Goal: Task Accomplishment & Management: Manage account settings

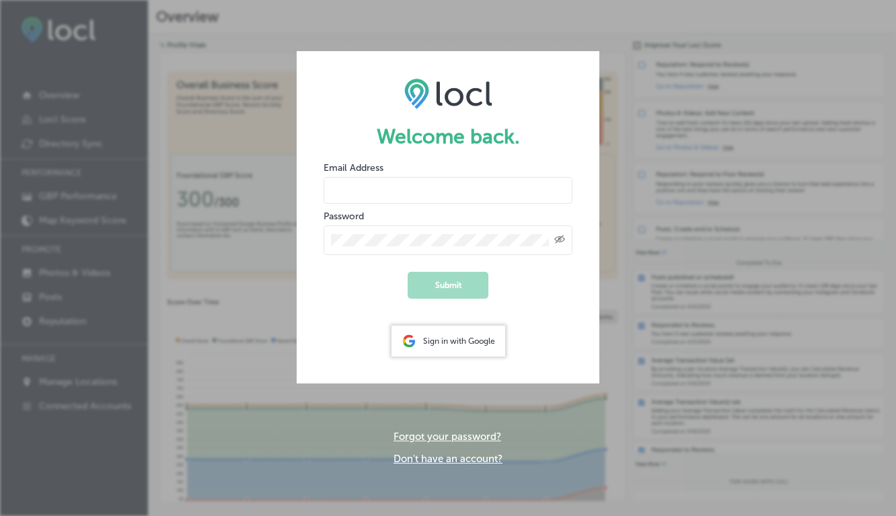
click at [412, 190] on input "email" at bounding box center [447, 190] width 249 height 27
type input "mona@canopytoursnw.com"
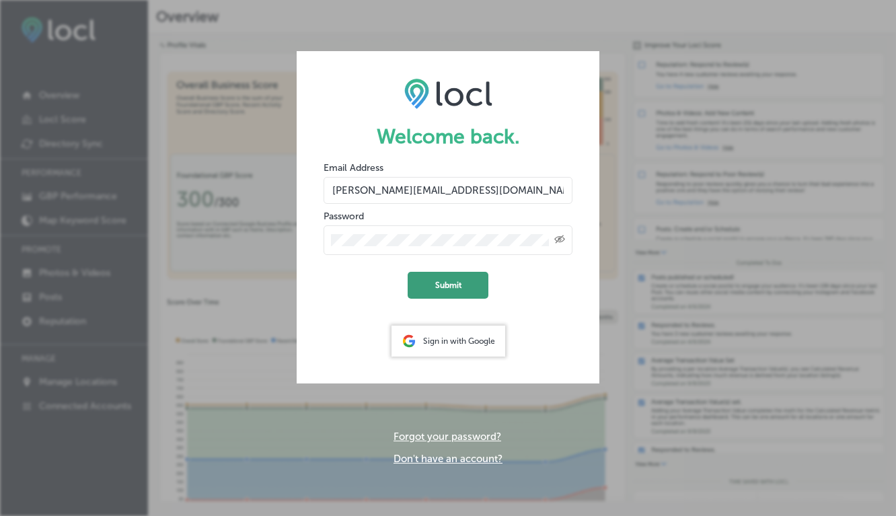
click at [444, 293] on button "Submit" at bounding box center [447, 285] width 81 height 27
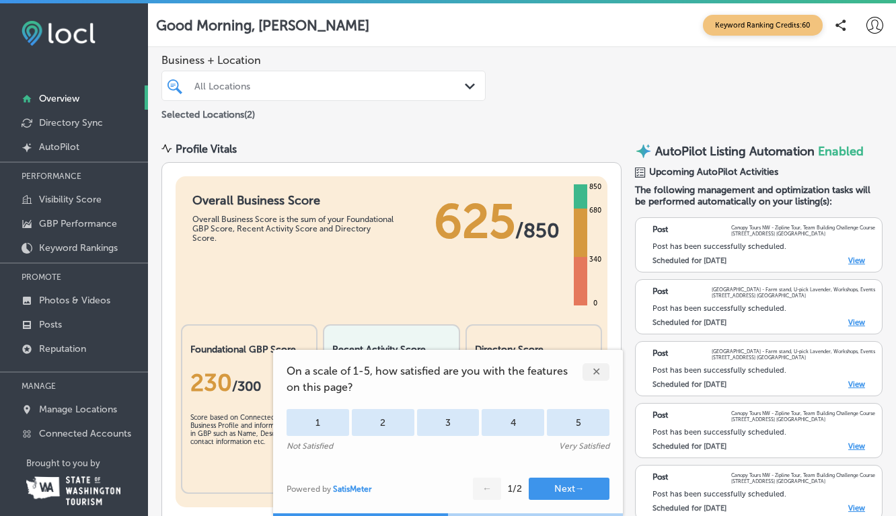
click at [593, 371] on div "✕" at bounding box center [595, 371] width 27 height 17
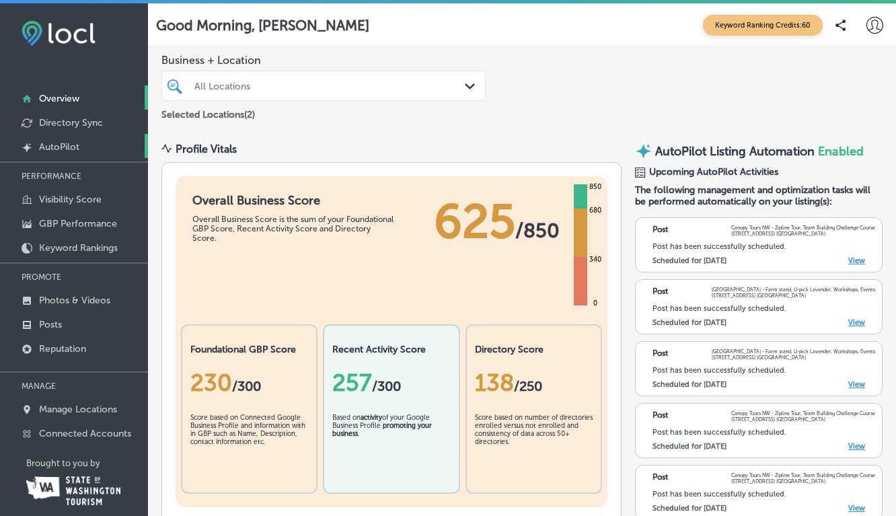
click at [52, 146] on p "AutoPilot" at bounding box center [59, 146] width 40 height 11
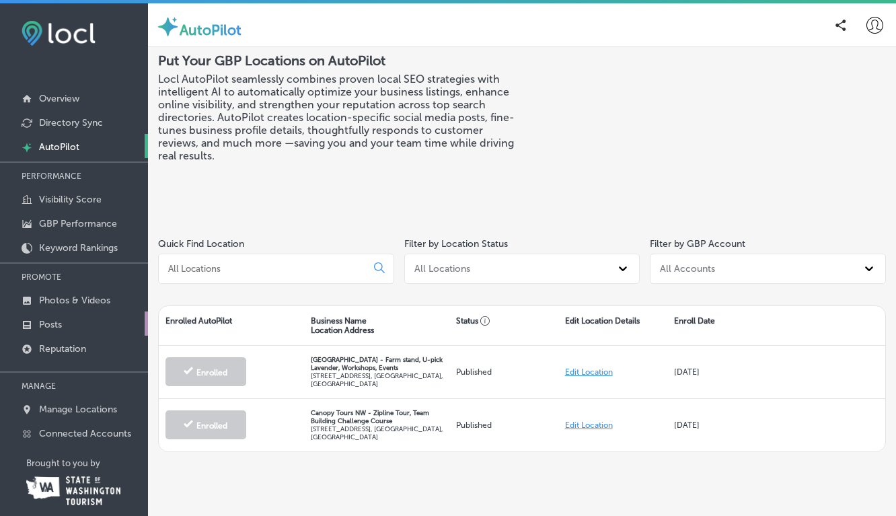
click at [46, 324] on p "Posts" at bounding box center [50, 324] width 23 height 11
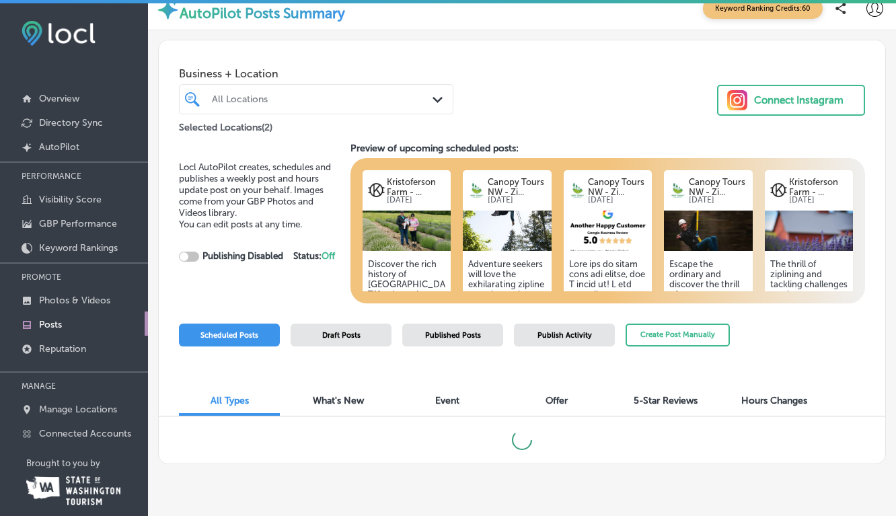
scroll to position [16, 0]
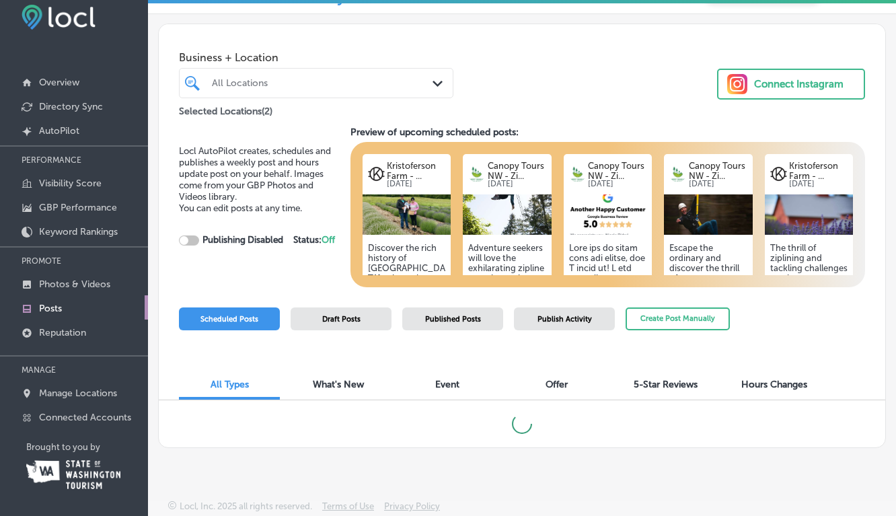
checkbox input "true"
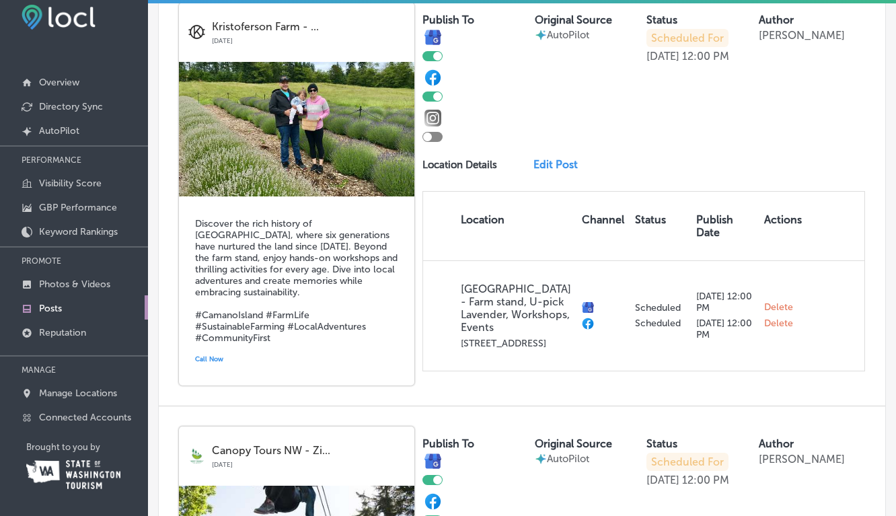
scroll to position [441, 0]
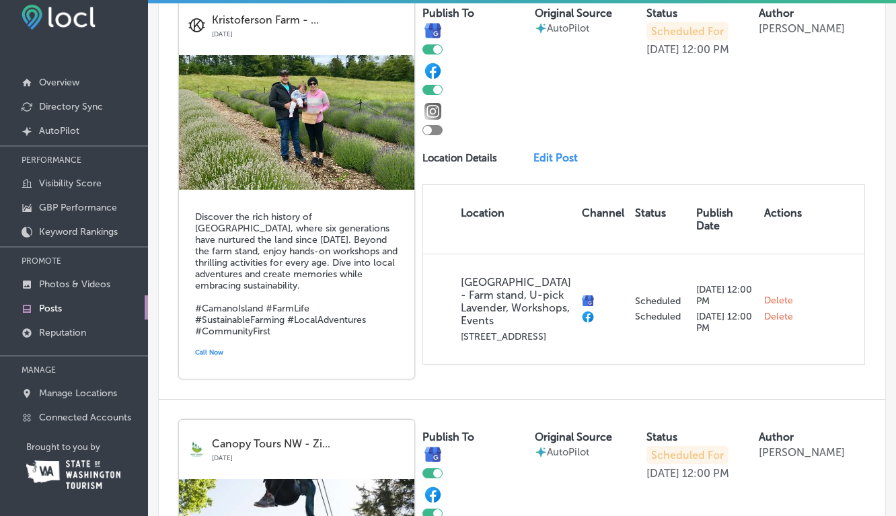
click at [553, 158] on link "Edit Post" at bounding box center [559, 157] width 52 height 13
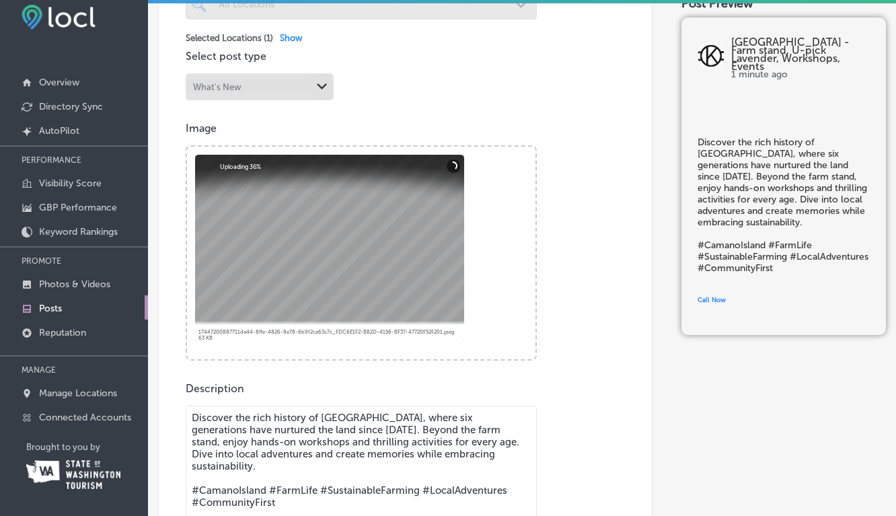
scroll to position [371, 0]
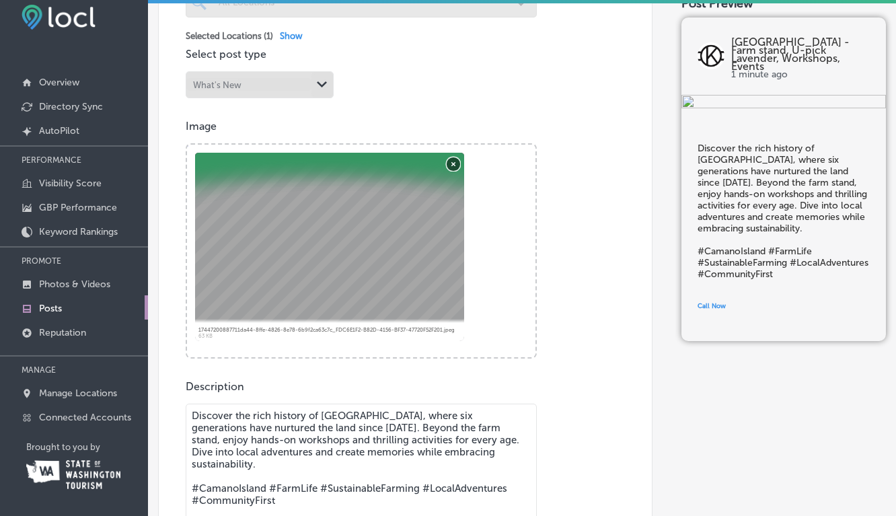
click at [453, 163] on button "Remove" at bounding box center [452, 163] width 13 height 13
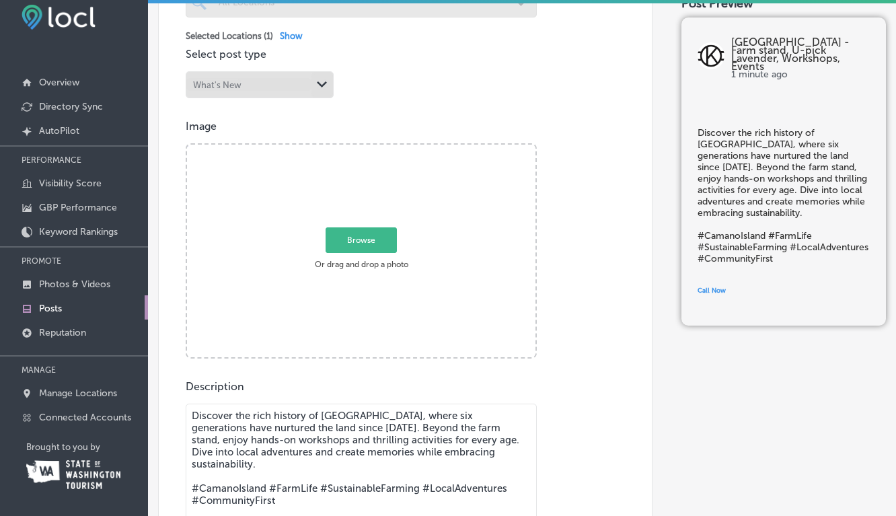
click at [360, 243] on span "Browse" at bounding box center [360, 240] width 71 height 26
click at [360, 149] on input "Browse Or drag and drop a photo" at bounding box center [361, 147] width 348 height 4
type input "C:\fakepath\IMG_5123.heic"
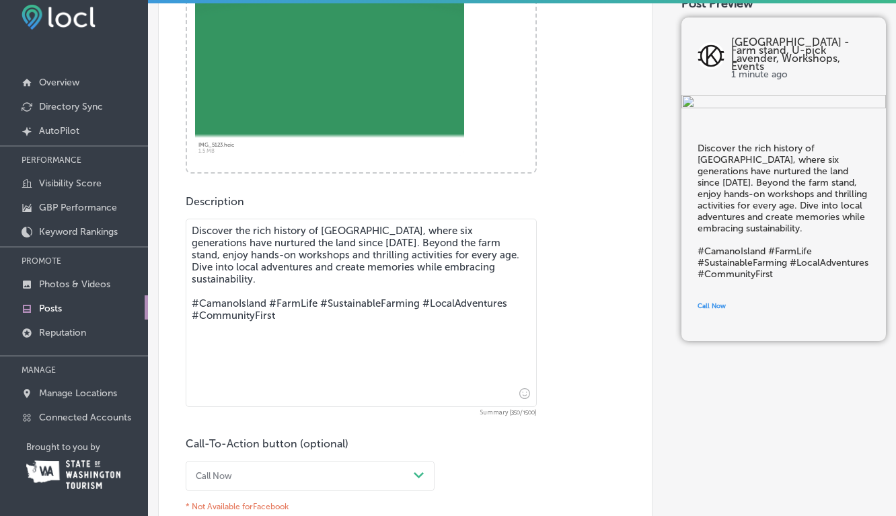
scroll to position [555, 0]
click at [517, 269] on textarea "Discover the rich history of Kristoferson Farm, where six generations have nurt…" at bounding box center [361, 313] width 351 height 188
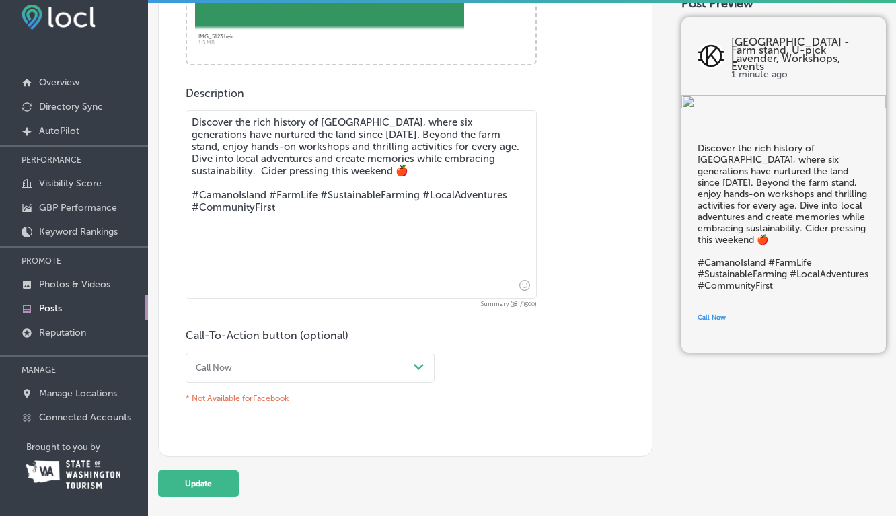
scroll to position [672, 0]
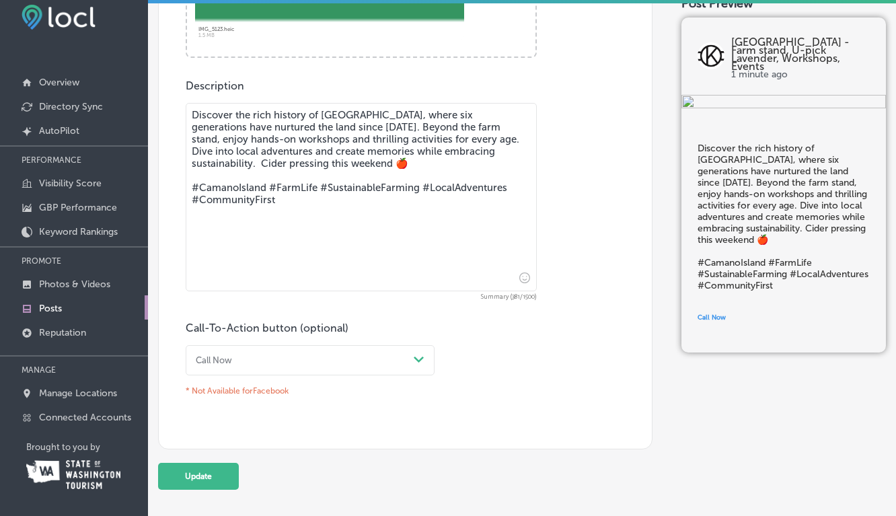
type textarea "Discover the rich history of Kristoferson Farm, where six generations have nurt…"
click at [416, 366] on div "Call Now Path Created with Sketch." at bounding box center [310, 360] width 249 height 30
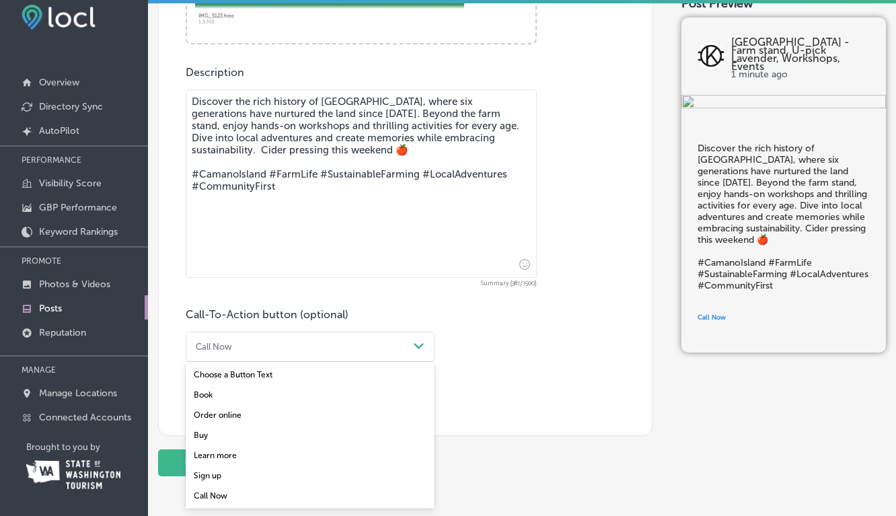
click at [215, 457] on div "Learn more" at bounding box center [310, 455] width 249 height 20
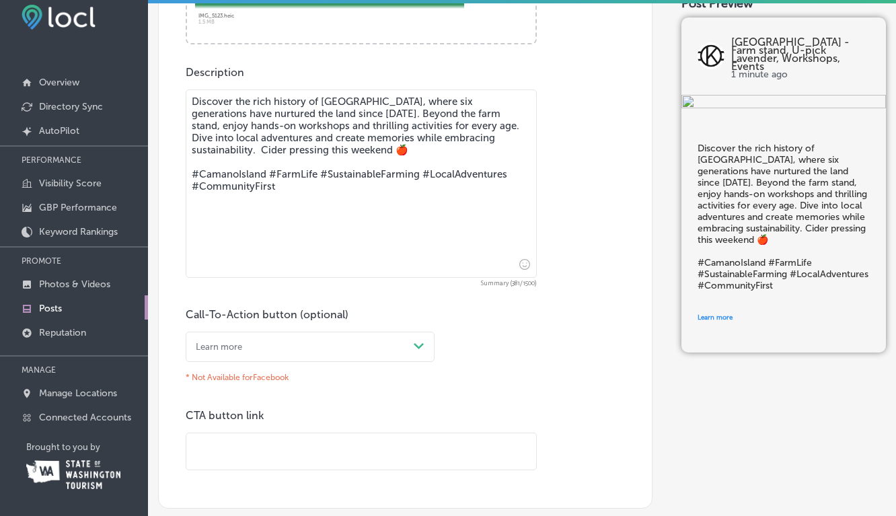
click at [209, 434] on input "text" at bounding box center [361, 451] width 350 height 37
type input "https://www.kristofersonfarm.com/"
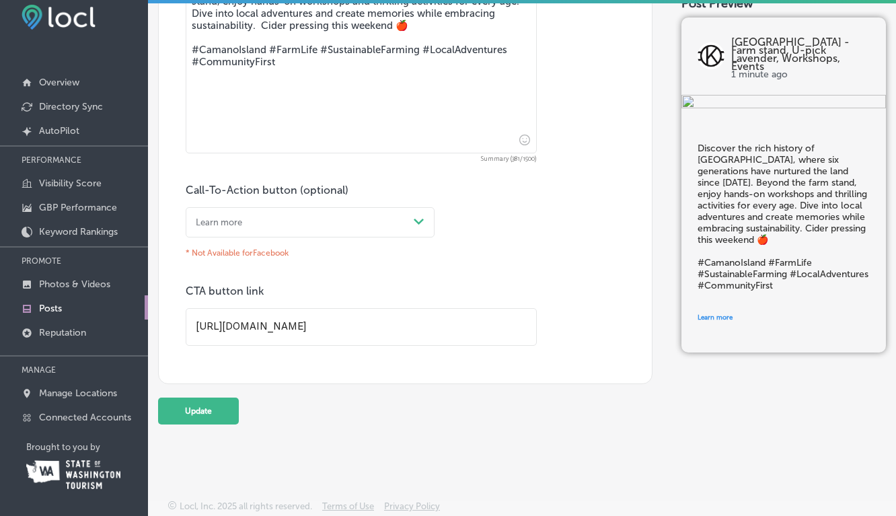
scroll to position [813, 0]
click at [196, 411] on button "Update" at bounding box center [198, 410] width 81 height 27
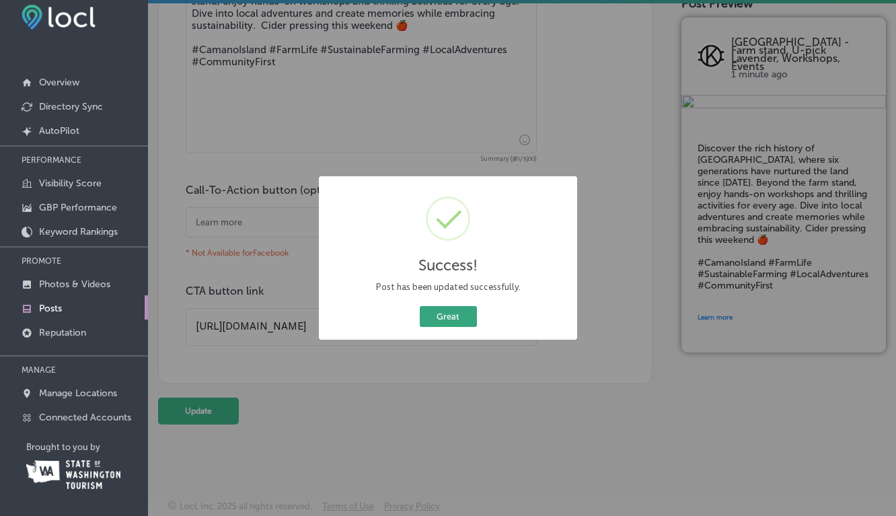
click at [459, 321] on button "Great" at bounding box center [448, 316] width 57 height 21
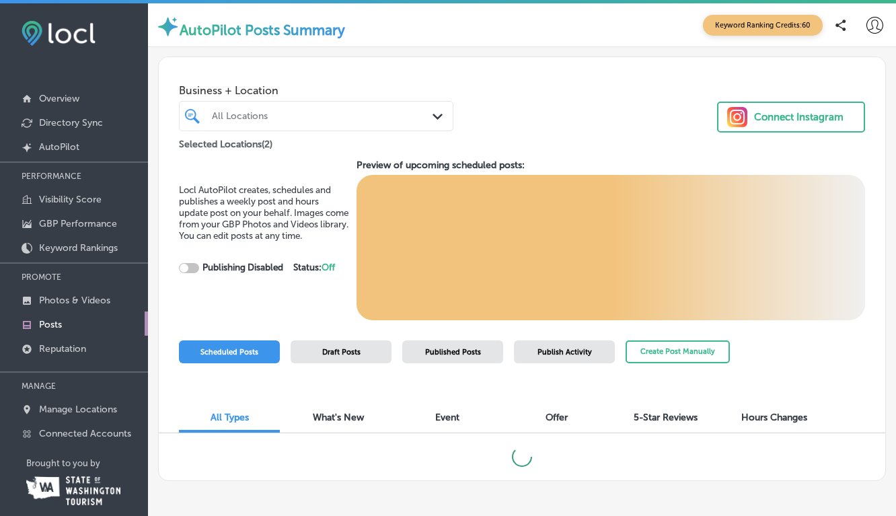
checkbox input "true"
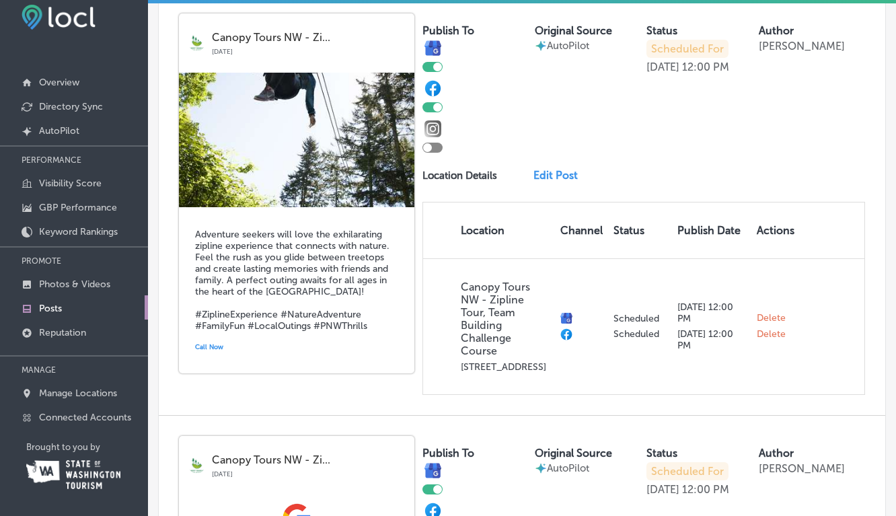
scroll to position [860, 0]
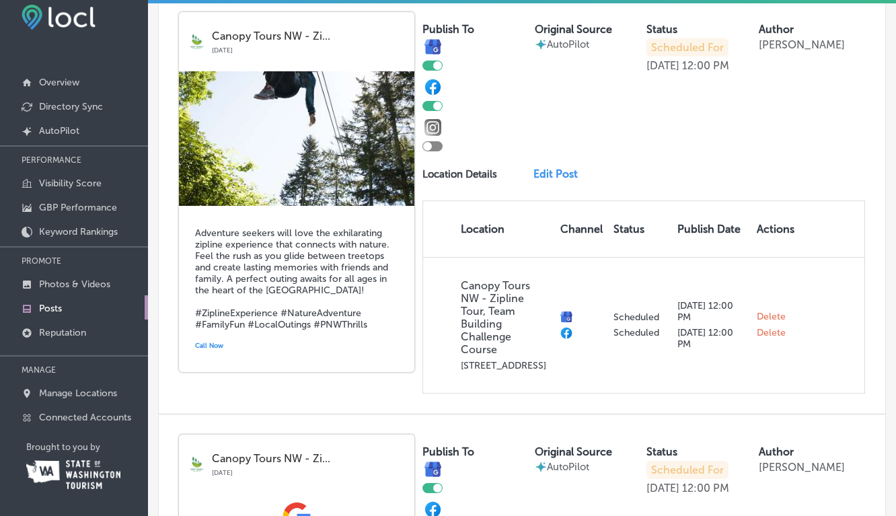
click at [549, 173] on link "Edit Post" at bounding box center [559, 173] width 52 height 13
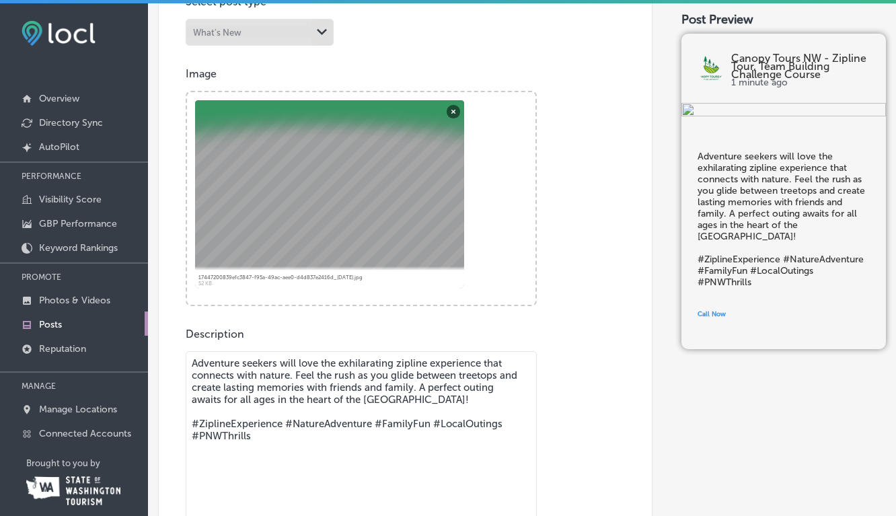
scroll to position [432, 0]
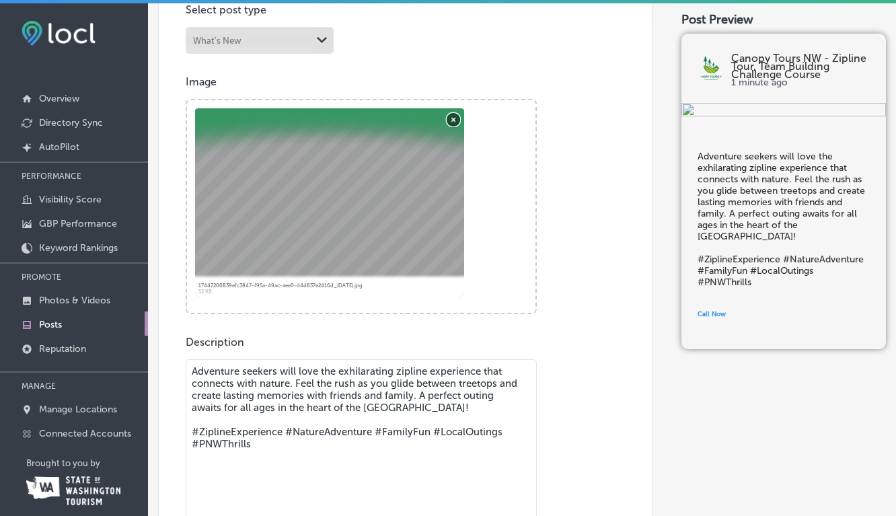
click at [455, 120] on button "Remove" at bounding box center [452, 118] width 13 height 13
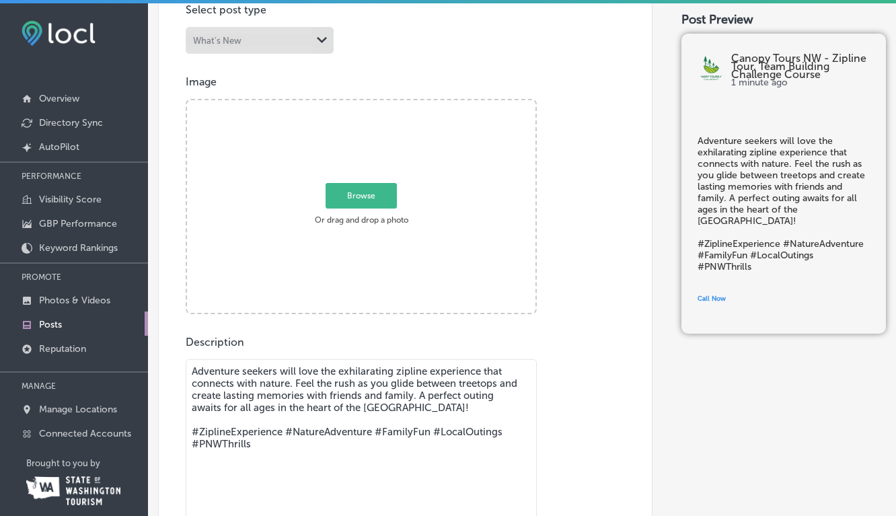
click at [350, 196] on span "Browse" at bounding box center [360, 196] width 71 height 26
click at [350, 104] on input "Browse Or drag and drop a photo" at bounding box center [361, 102] width 348 height 4
type input "C:\fakepath\39080792_1782854401791980_869628614268682240_o.jpeg"
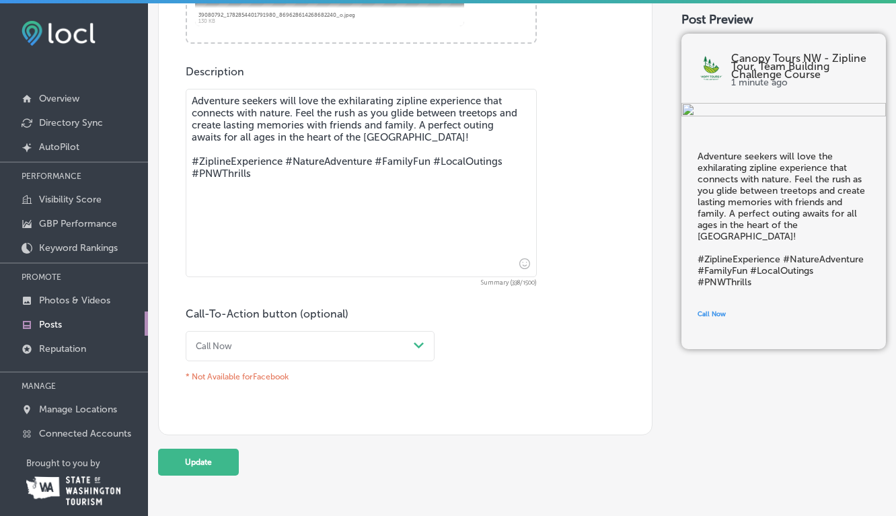
scroll to position [728, 0]
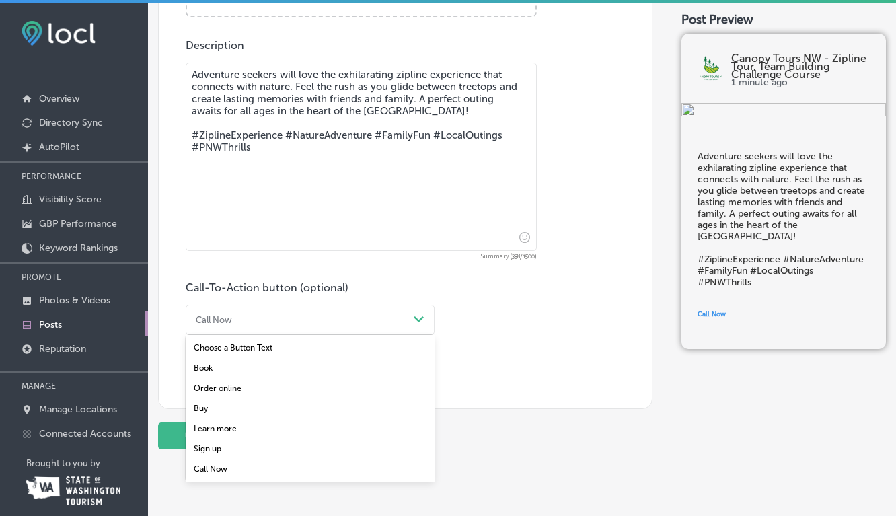
click at [420, 319] on polygon at bounding box center [419, 319] width 10 height 6
click at [199, 364] on div "Book" at bounding box center [310, 368] width 249 height 20
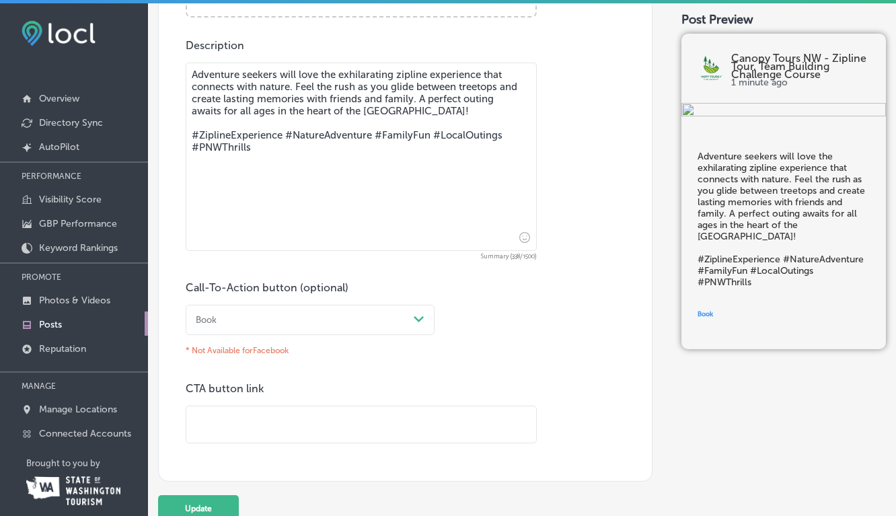
click at [208, 414] on input "text" at bounding box center [361, 424] width 350 height 37
type input "https://www.canopytoursnw.com/"
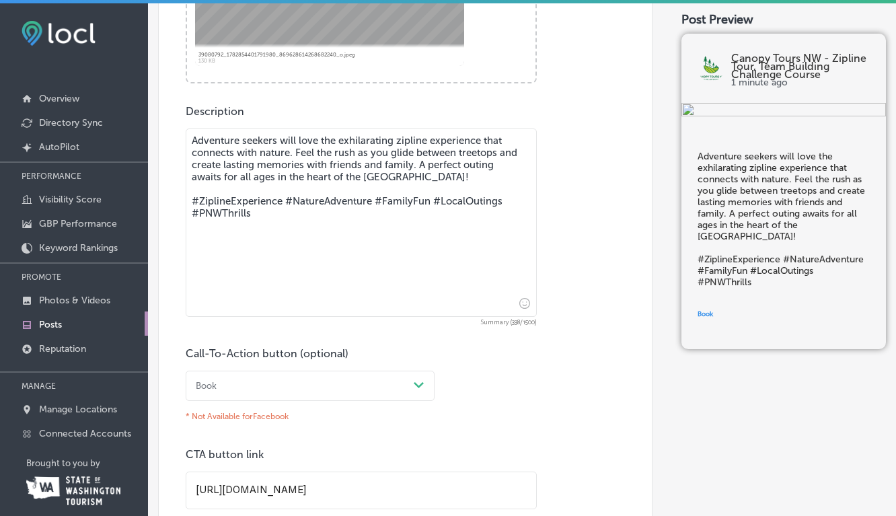
scroll to position [813, 0]
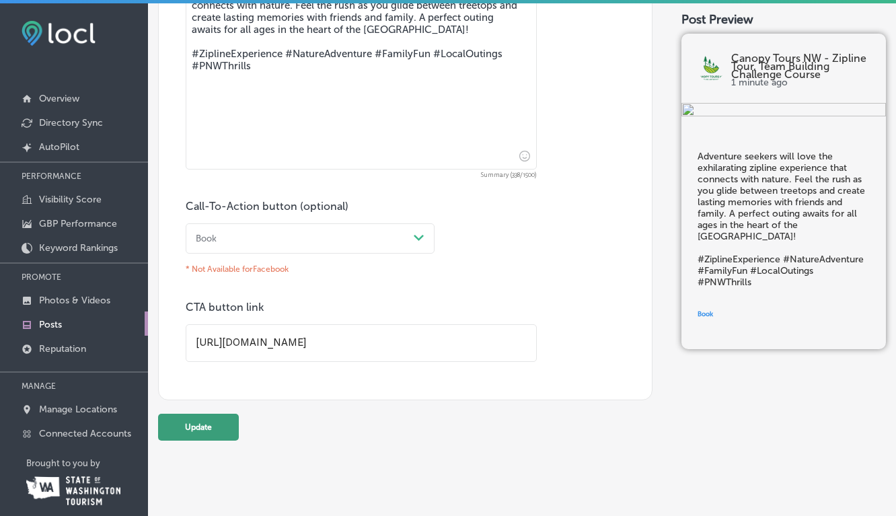
click at [194, 428] on button "Update" at bounding box center [198, 427] width 81 height 27
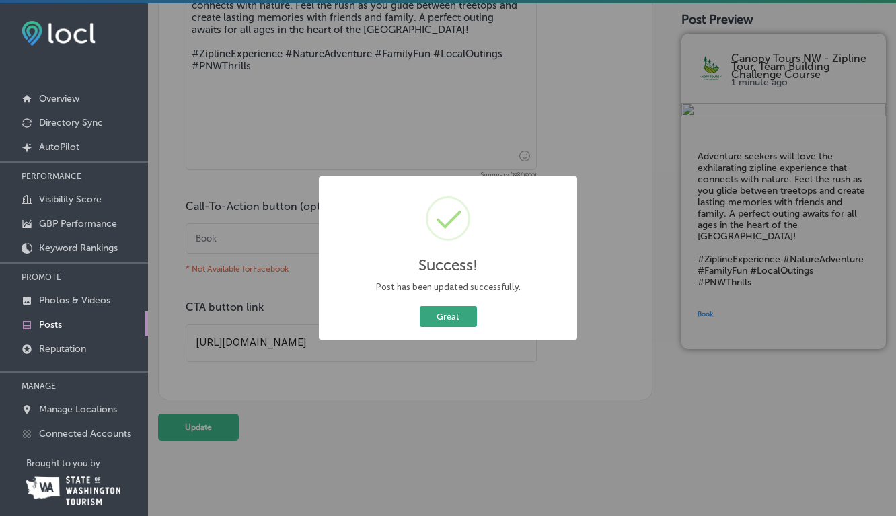
click at [453, 320] on button "Great" at bounding box center [448, 316] width 57 height 21
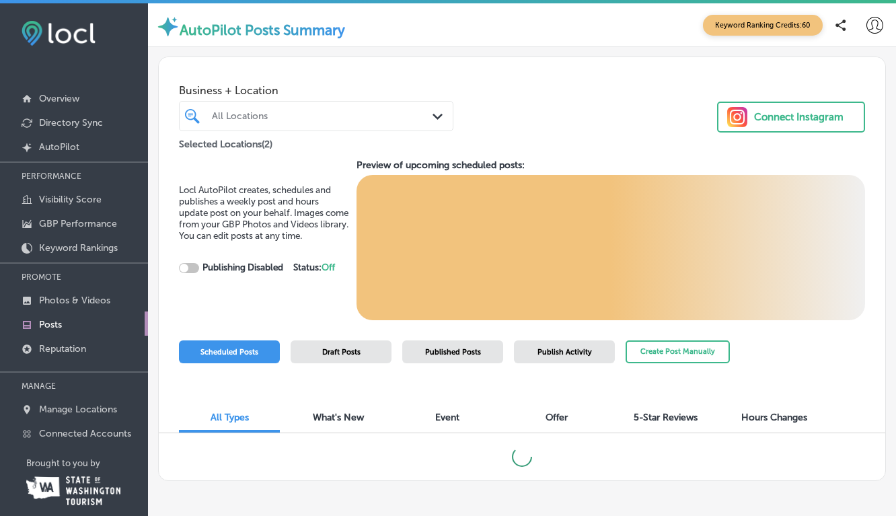
checkbox input "true"
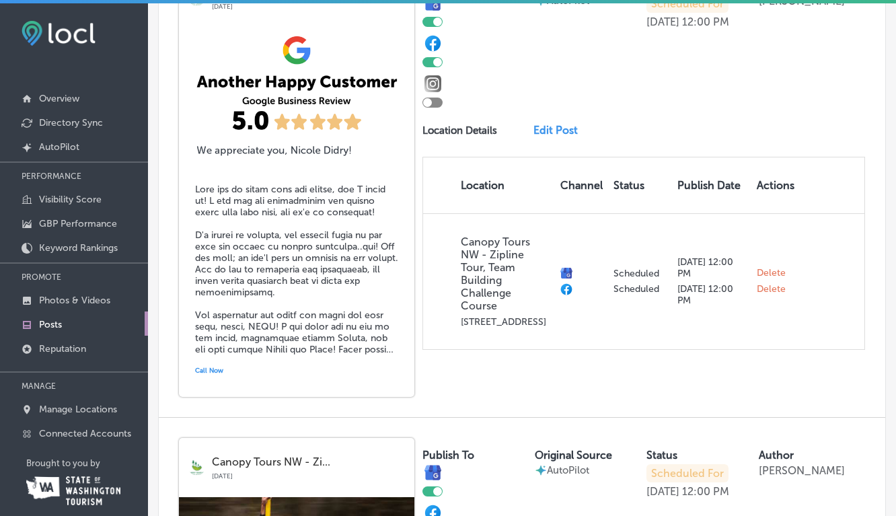
scroll to position [1341, 0]
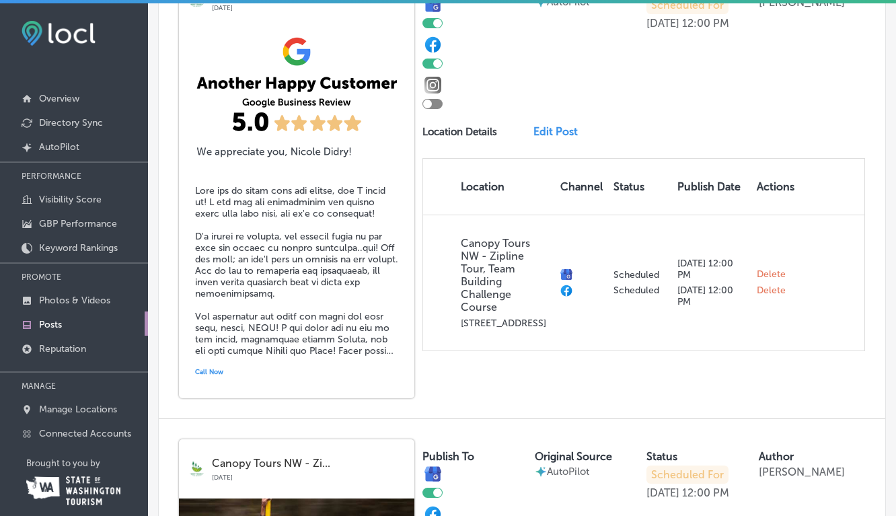
click at [557, 131] on link "Edit Post" at bounding box center [559, 131] width 52 height 13
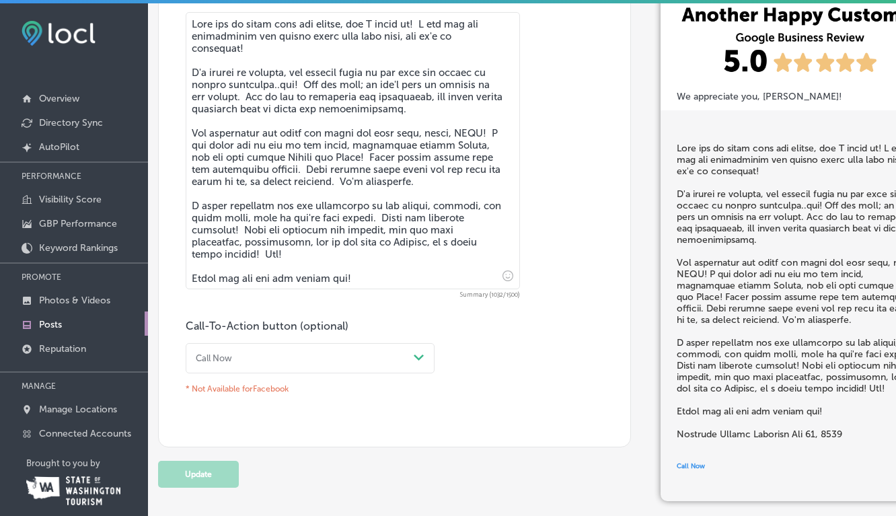
scroll to position [1142, 0]
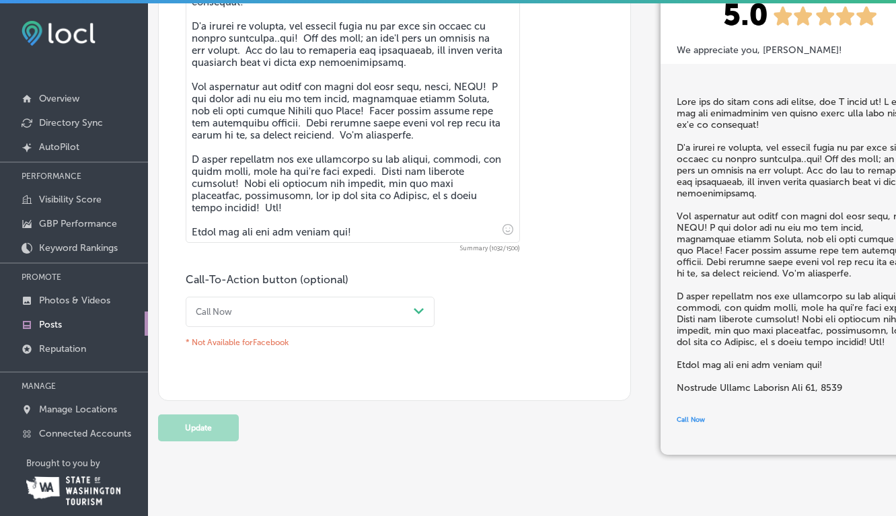
click at [416, 308] on icon "Path Created with Sketch." at bounding box center [419, 311] width 10 height 6
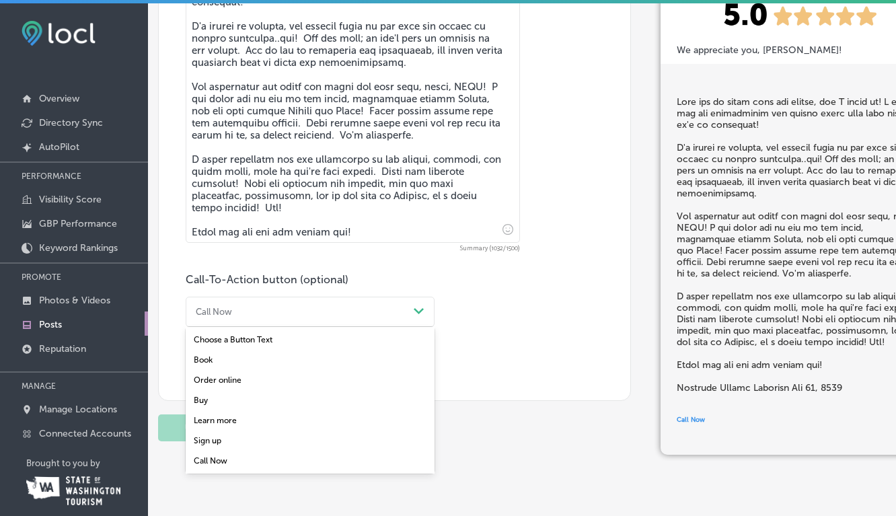
click at [205, 360] on div "Book" at bounding box center [310, 360] width 249 height 20
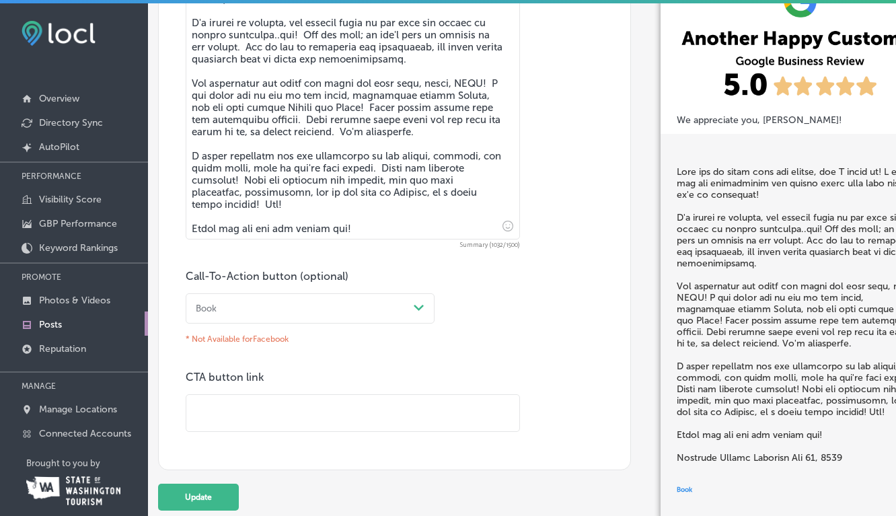
click at [229, 415] on input "text" at bounding box center [352, 413] width 333 height 37
type input "https://www.canopytoursnw.com/"
click at [199, 499] on button "Update" at bounding box center [198, 496] width 81 height 27
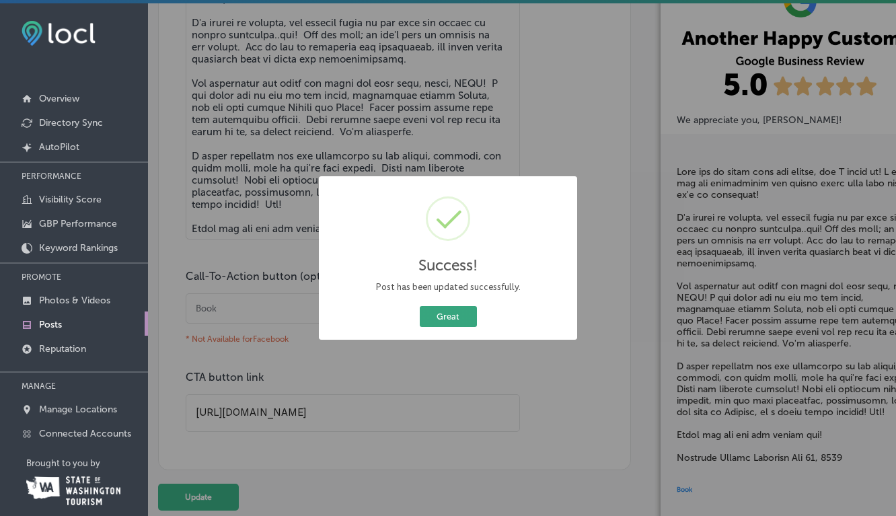
click at [459, 315] on button "Great" at bounding box center [448, 316] width 57 height 21
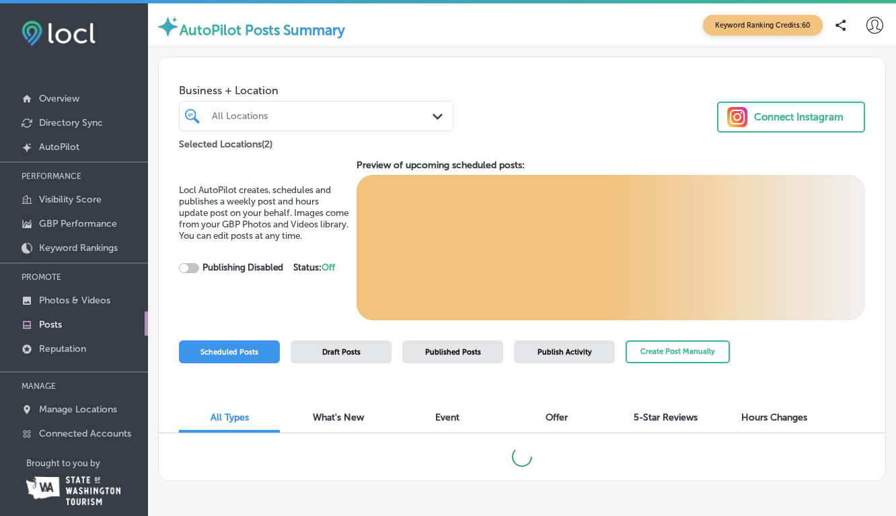
checkbox input "true"
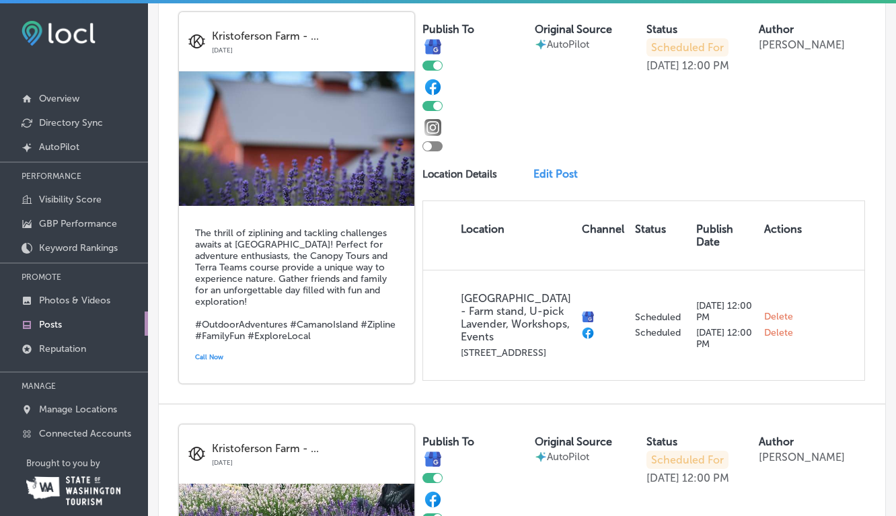
scroll to position [2180, 0]
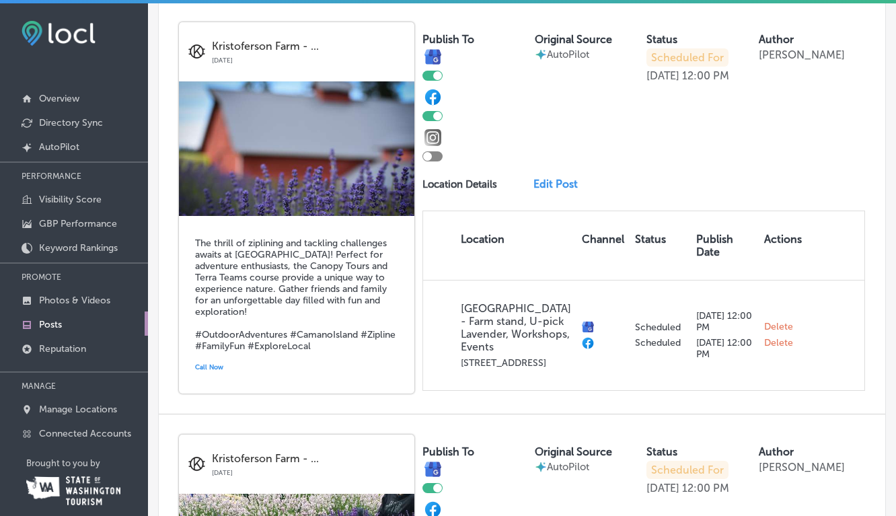
click at [562, 178] on link "Edit Post" at bounding box center [559, 184] width 52 height 13
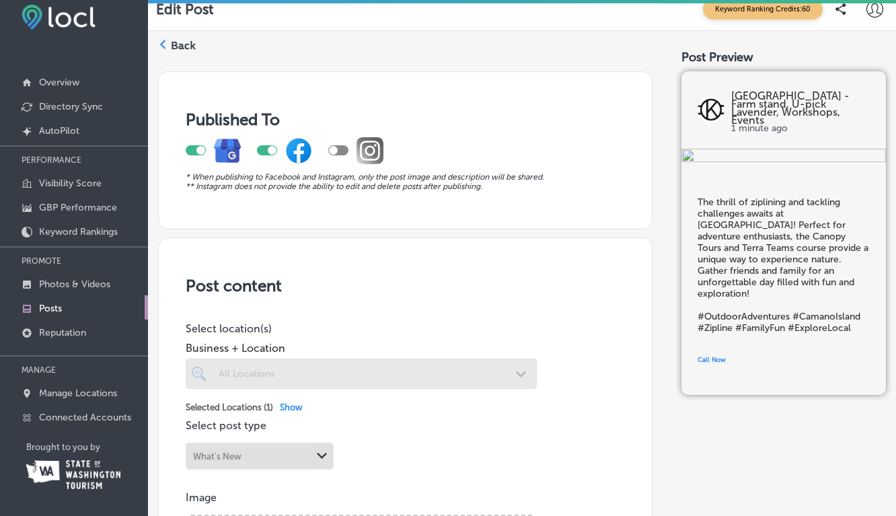
scroll to position [11, 0]
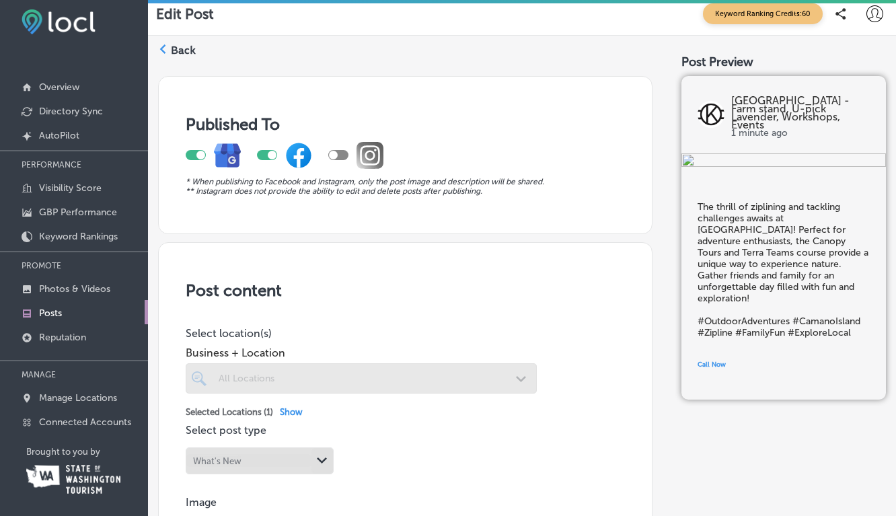
click at [178, 49] on label "Back" at bounding box center [183, 50] width 25 height 15
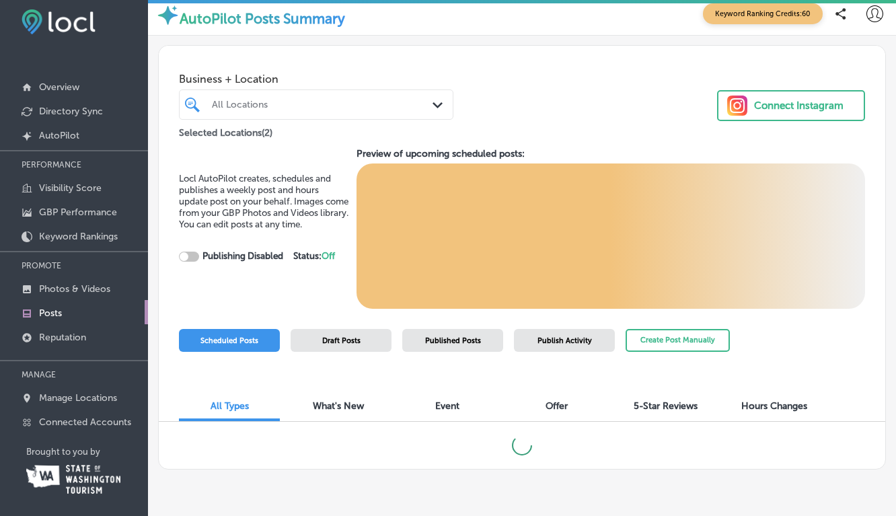
checkbox input "true"
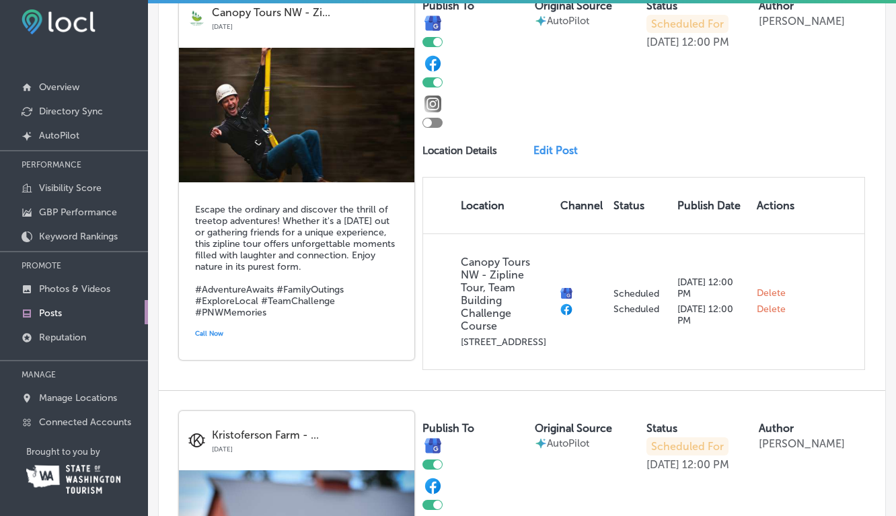
scroll to position [1773, 0]
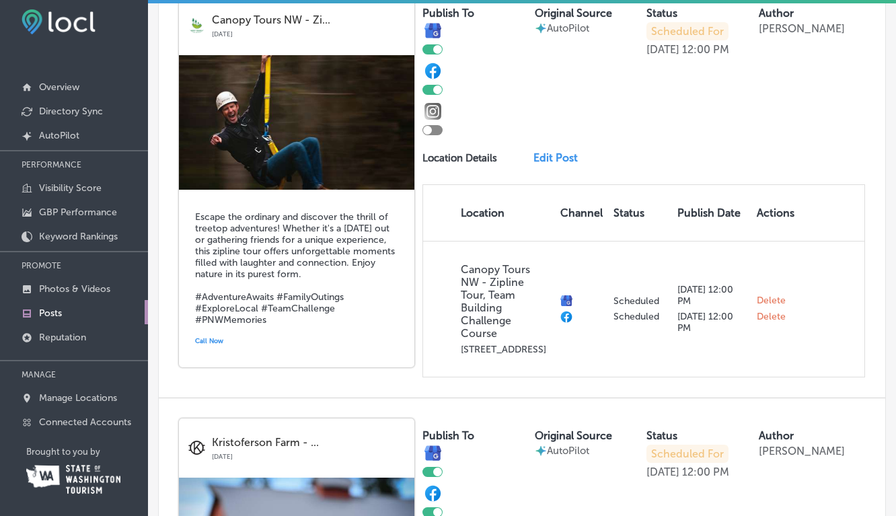
click at [553, 151] on link "Edit Post" at bounding box center [559, 157] width 52 height 13
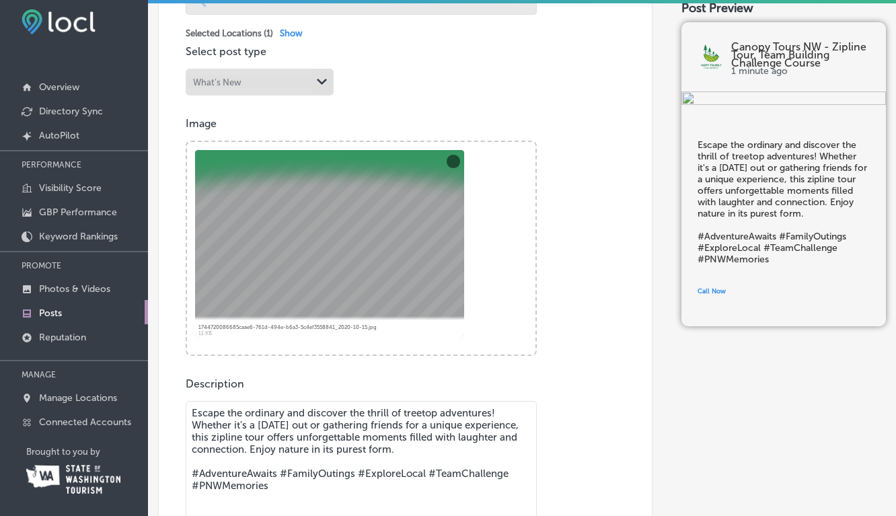
scroll to position [382, 0]
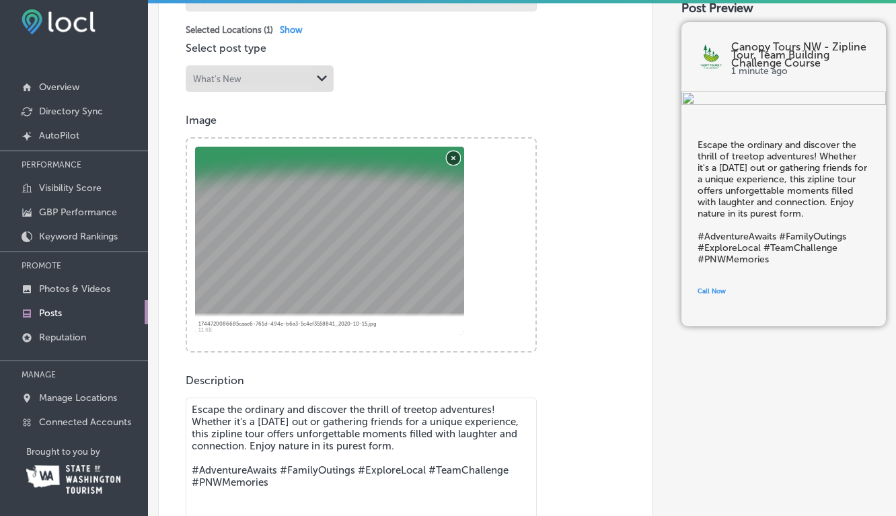
click at [451, 160] on button "Remove" at bounding box center [452, 157] width 13 height 13
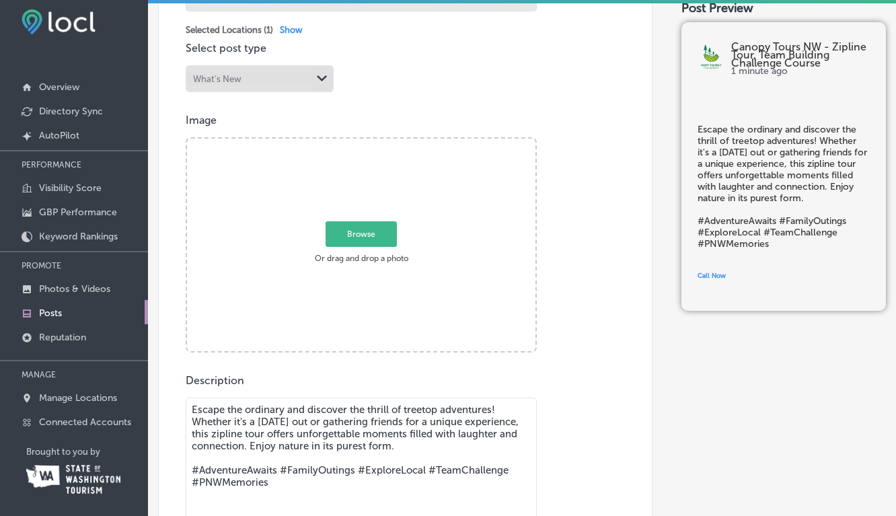
click at [368, 238] on span "Browse" at bounding box center [360, 234] width 71 height 26
click at [368, 143] on input "Browse Or drag and drop a photo" at bounding box center [361, 141] width 348 height 4
type input "C:\fakepath\Screenshot 2024-04-09 at 3.53.07 PM.jpeg"
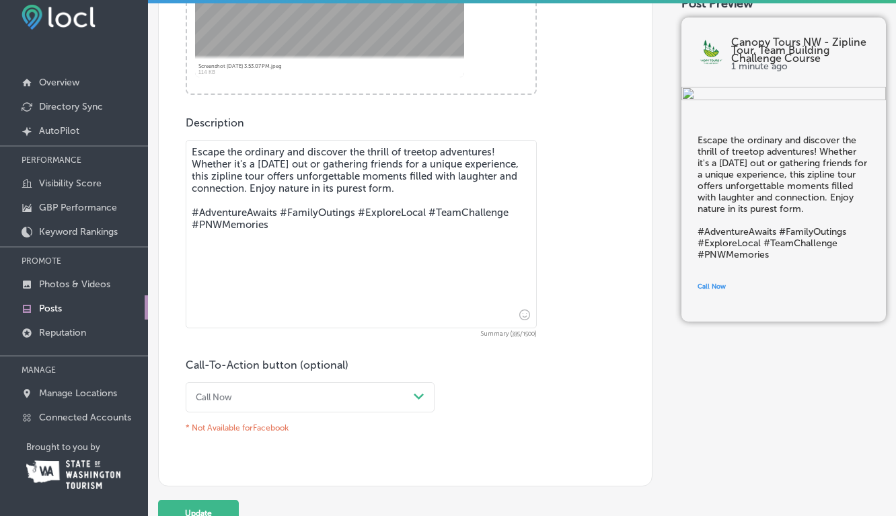
scroll to position [701, 0]
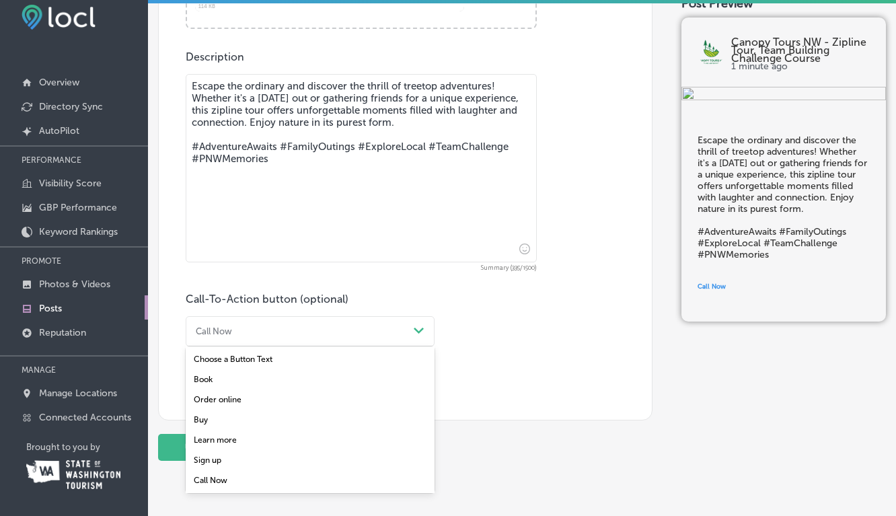
click at [417, 329] on icon "Path Created with Sketch." at bounding box center [419, 330] width 10 height 6
click at [207, 379] on div "Book" at bounding box center [310, 379] width 249 height 20
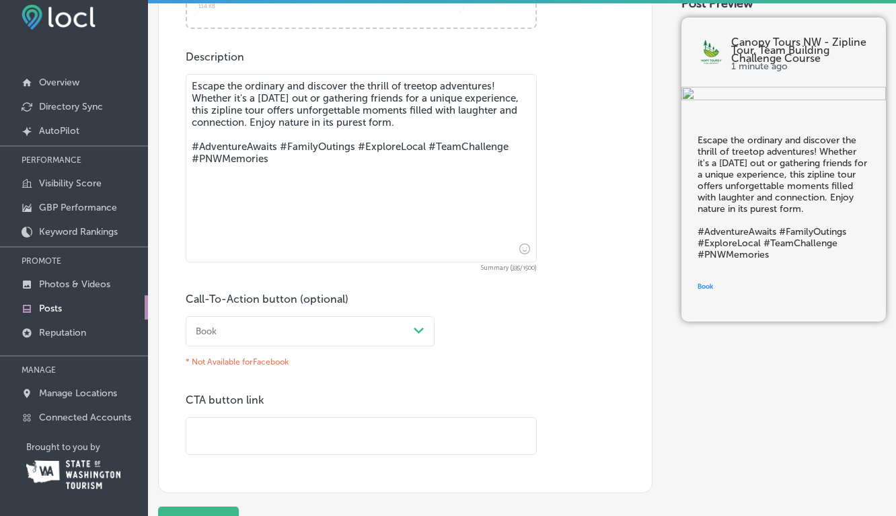
click at [219, 428] on input "text" at bounding box center [361, 436] width 350 height 37
type input "https://www.canopytoursnw.com/"
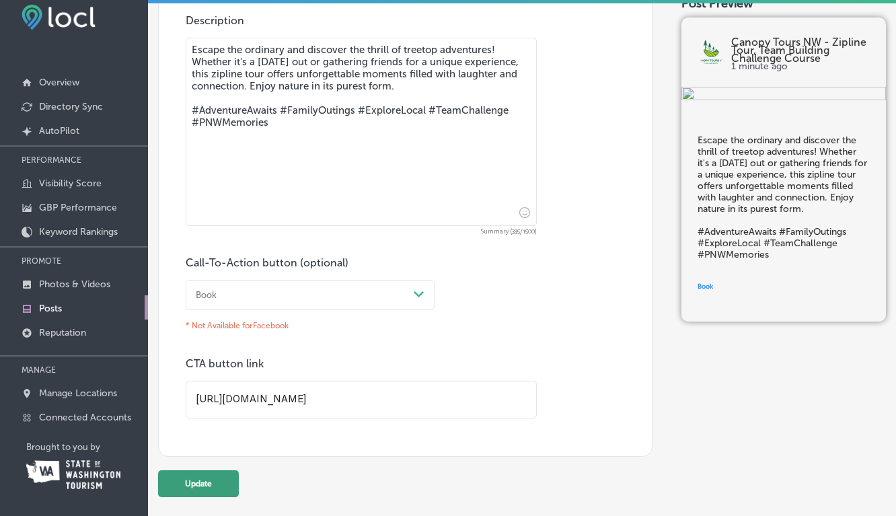
scroll to position [813, 0]
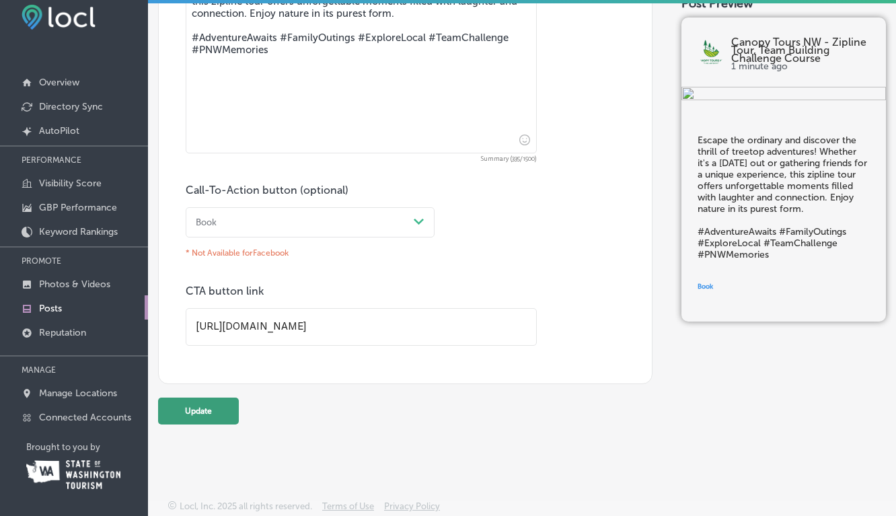
click at [206, 415] on button "Update" at bounding box center [198, 410] width 81 height 27
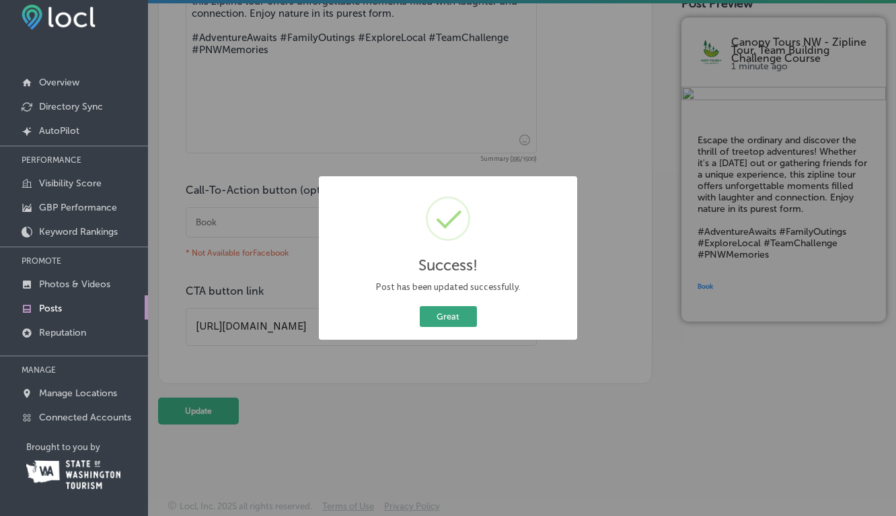
click at [453, 325] on button "Great" at bounding box center [448, 316] width 57 height 21
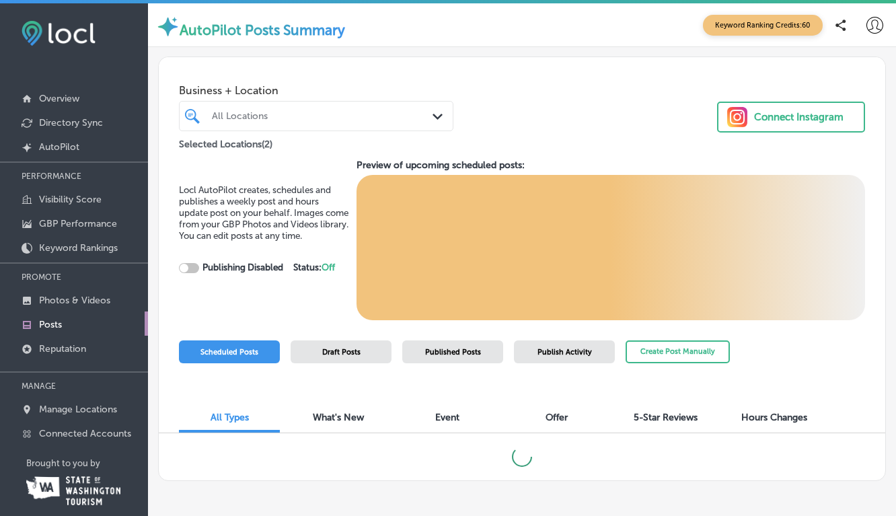
checkbox input "true"
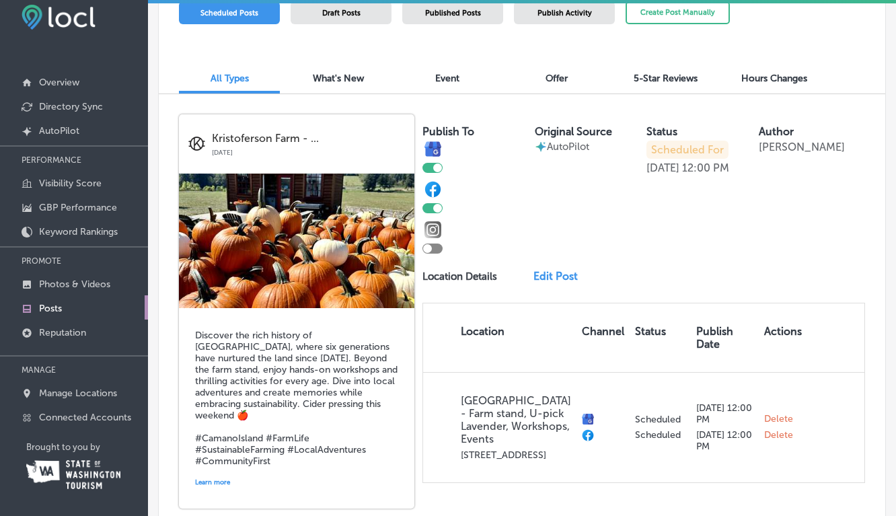
scroll to position [280, 0]
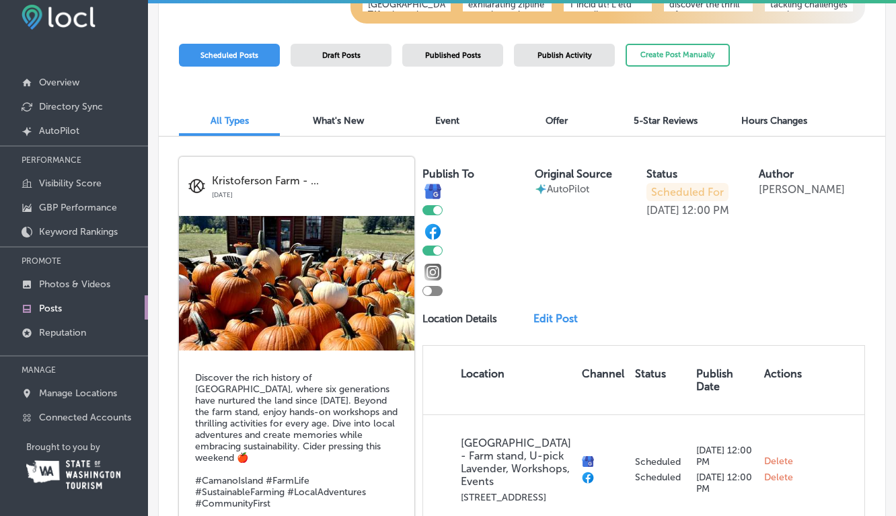
click at [554, 318] on link "Edit Post" at bounding box center [559, 318] width 52 height 13
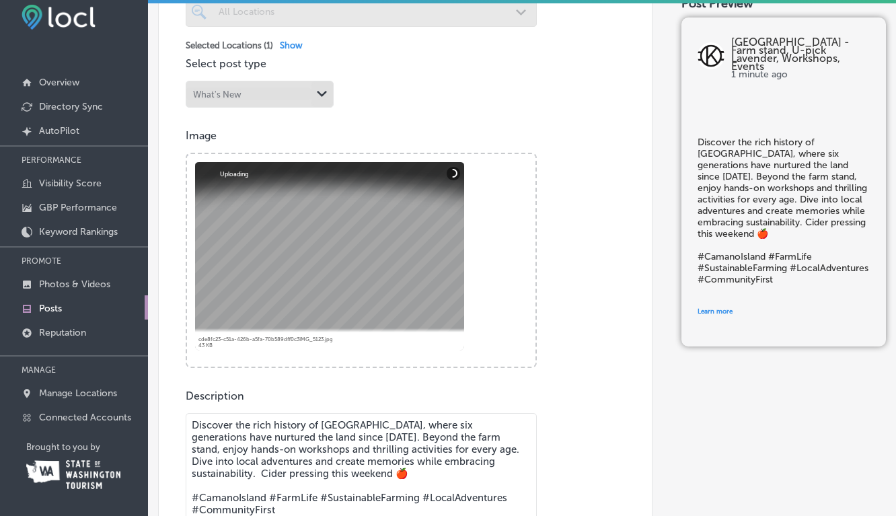
scroll to position [377, 0]
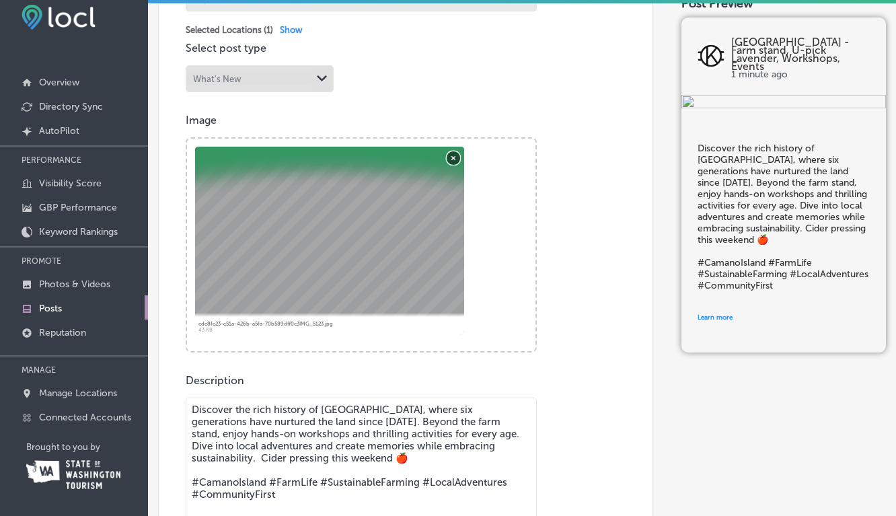
click at [455, 158] on button "Remove" at bounding box center [452, 157] width 13 height 13
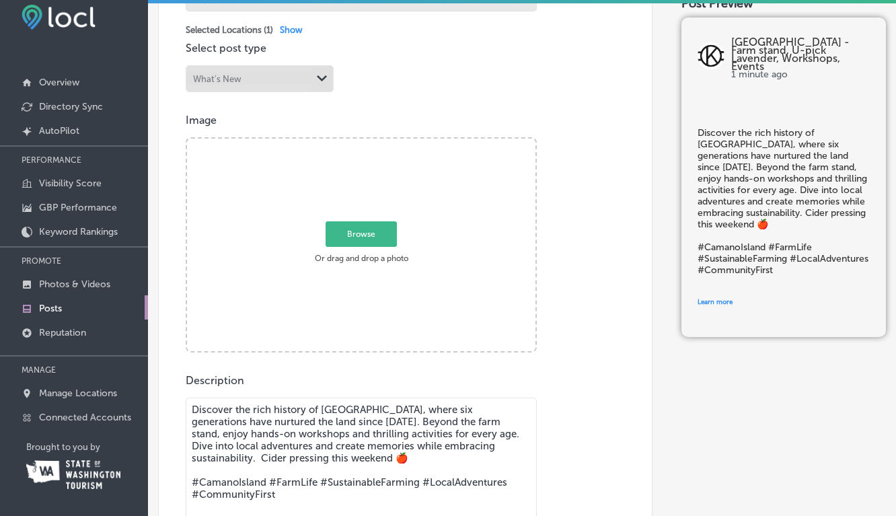
click at [348, 243] on span "Browse" at bounding box center [360, 234] width 71 height 26
click at [348, 143] on input "Browse Or drag and drop a photo" at bounding box center [361, 141] width 348 height 4
type input "C:\fakepath\Screenshot 2023-08-25 at 4.59.03 PM.jpeg"
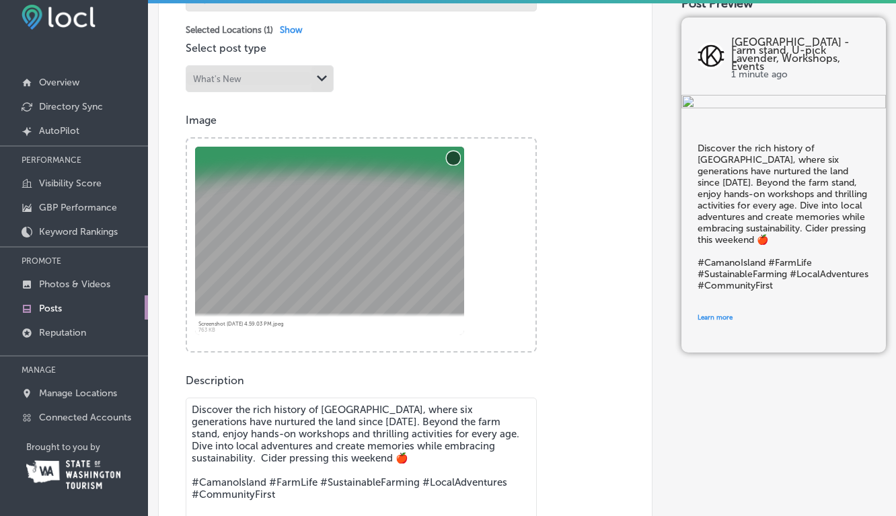
click at [453, 157] on button "Remove" at bounding box center [452, 157] width 13 height 13
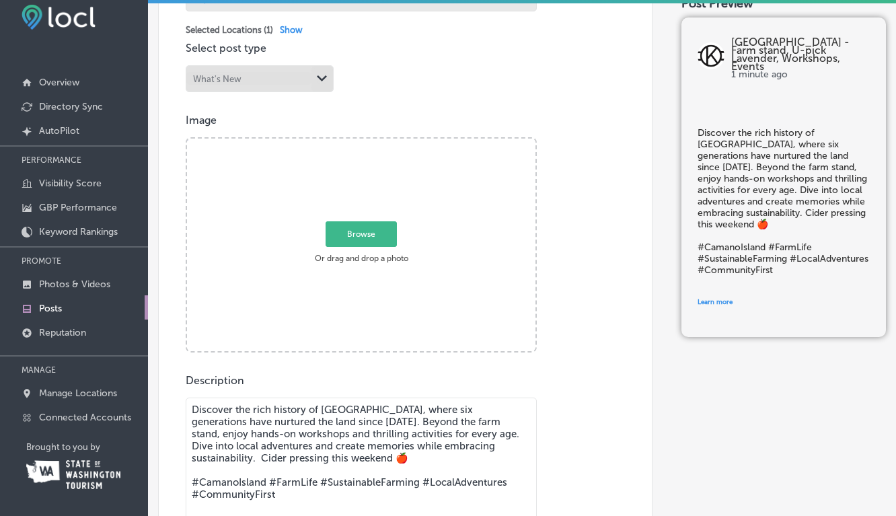
click at [359, 233] on span "Browse" at bounding box center [360, 234] width 71 height 26
click at [359, 143] on input "Browse Or drag and drop a photo" at bounding box center [361, 141] width 348 height 4
type input "C:\fakepath\uuid=35CBCFBC-40CE-492A-8D07-B9861B4CCCB5&code=001&library=1&type=1…"
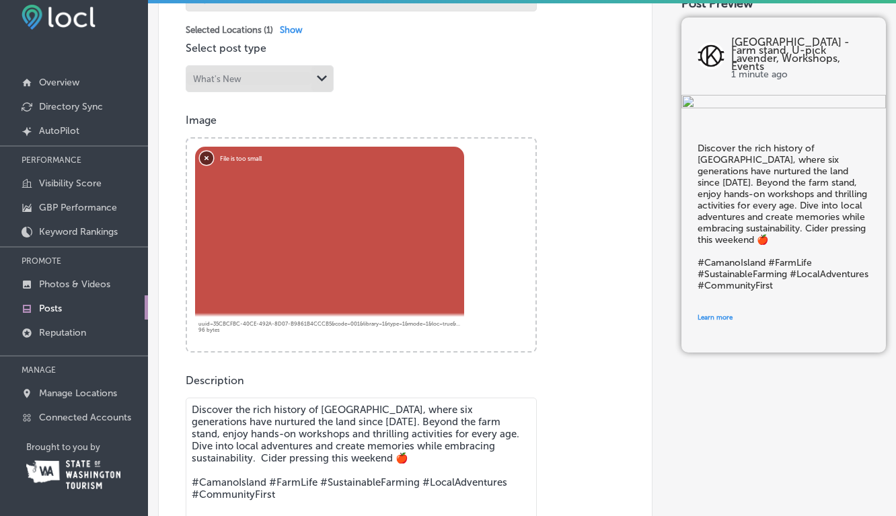
click at [207, 158] on button "Remove" at bounding box center [206, 157] width 13 height 13
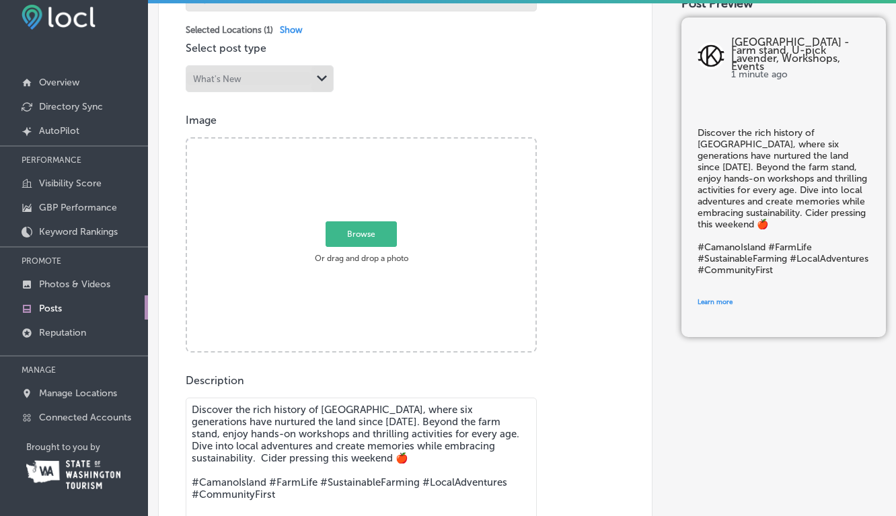
click at [383, 234] on span "Browse" at bounding box center [360, 234] width 71 height 26
click at [383, 143] on input "Browse Or drag and drop a photo" at bounding box center [361, 141] width 348 height 4
type input "C:\fakepath\Cider Pressing Flyer (1).png"
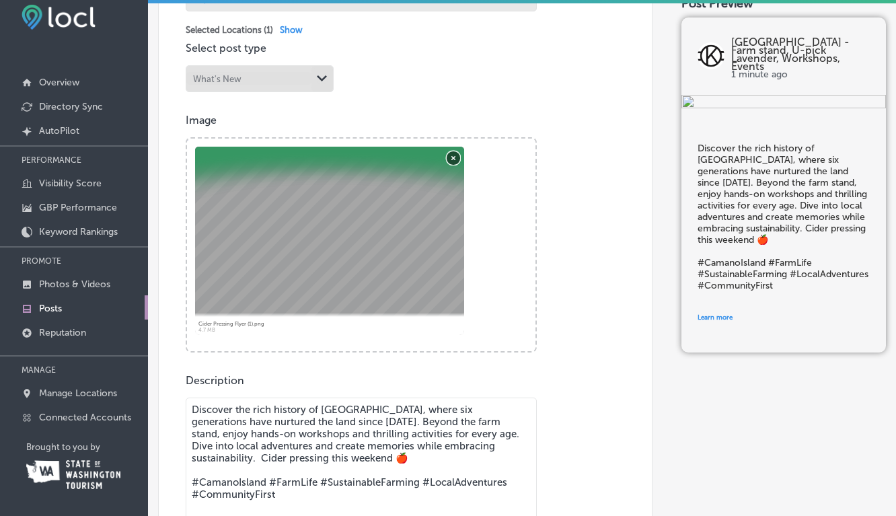
click at [452, 160] on button "Remove" at bounding box center [452, 157] width 13 height 13
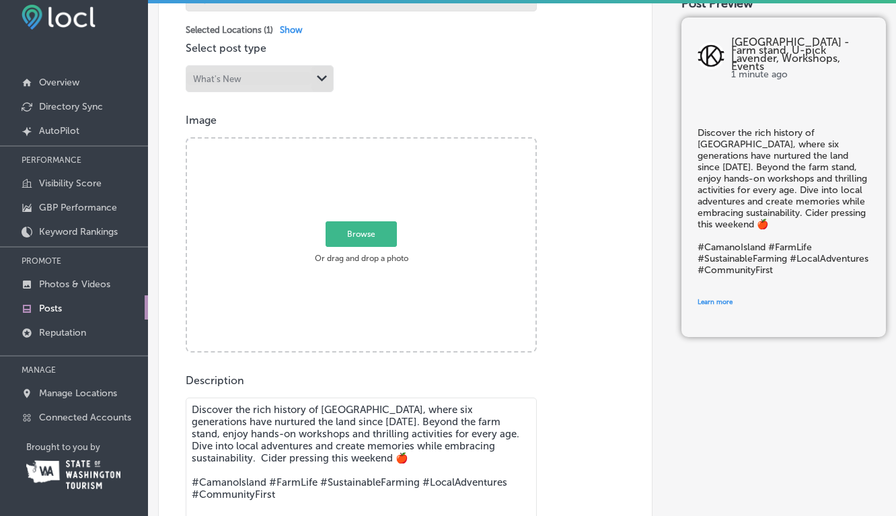
click at [355, 240] on span "Browse" at bounding box center [360, 234] width 71 height 26
click at [355, 143] on input "Browse Or drag and drop a photo" at bounding box center [361, 141] width 348 height 4
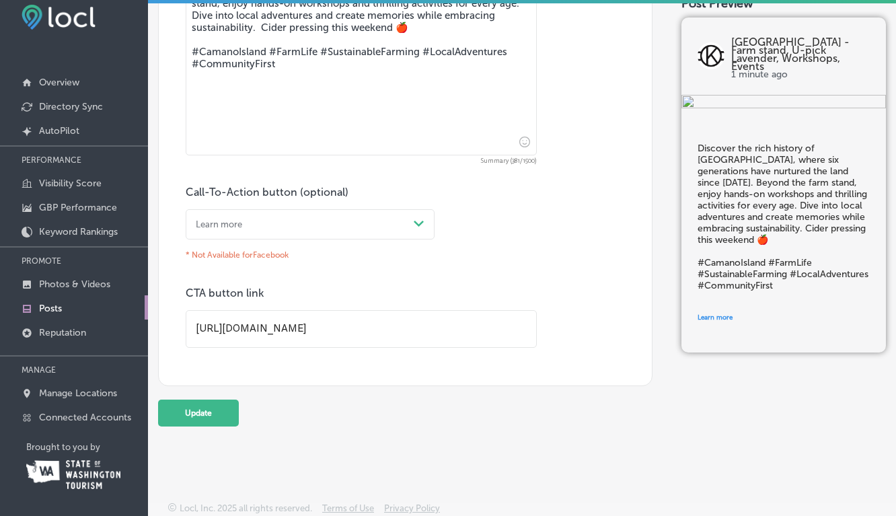
scroll to position [813, 0]
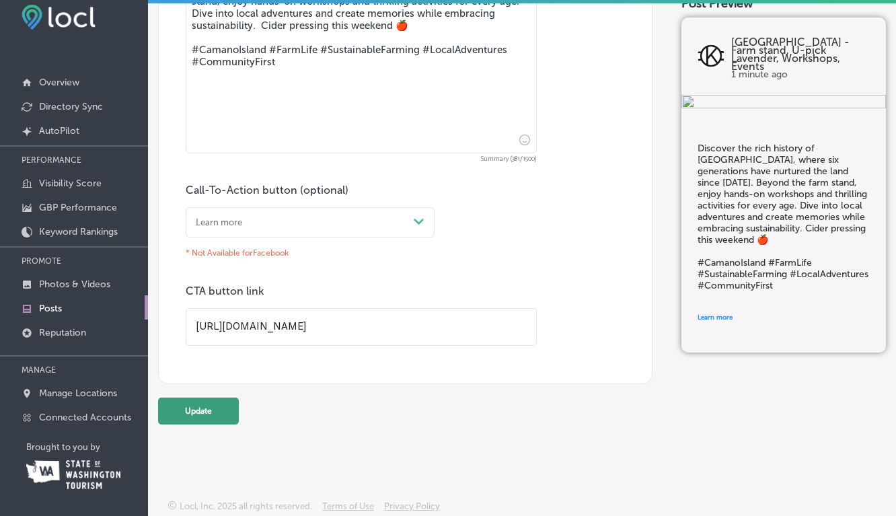
click at [203, 409] on button "Update" at bounding box center [198, 410] width 81 height 27
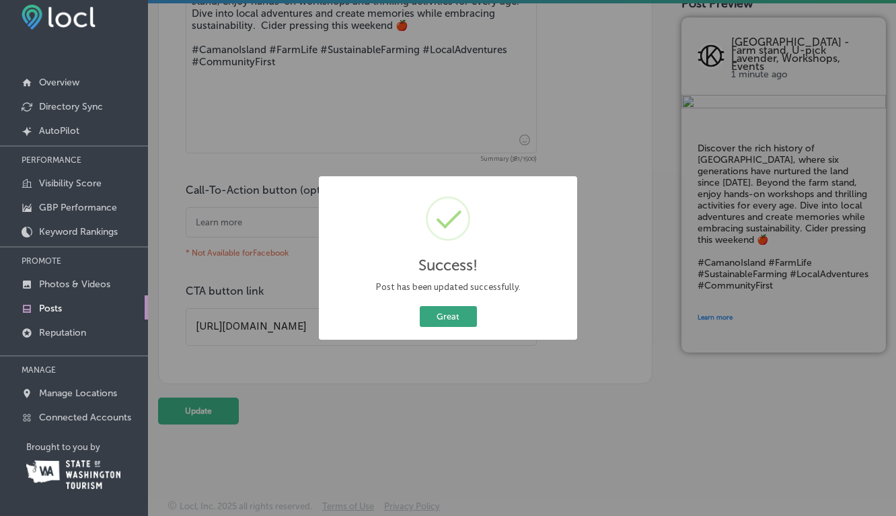
click at [451, 318] on button "Great" at bounding box center [448, 316] width 57 height 21
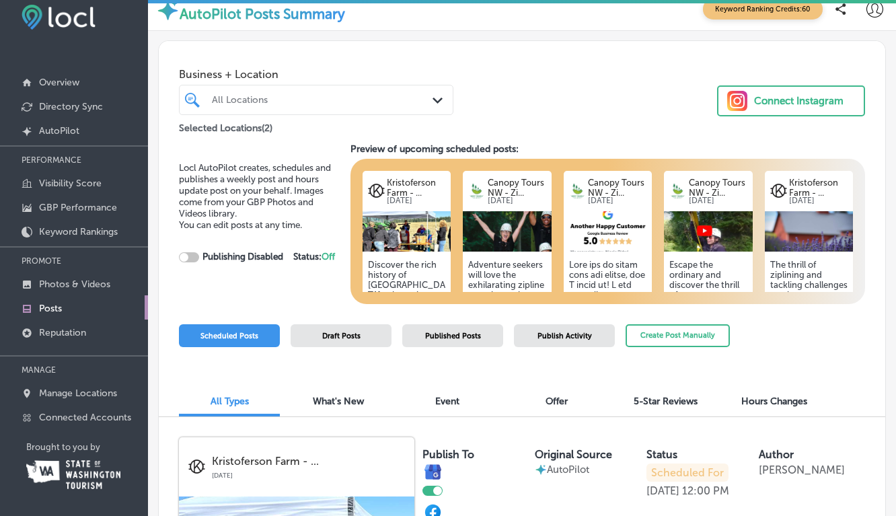
checkbox input "true"
click at [817, 236] on img at bounding box center [809, 231] width 88 height 40
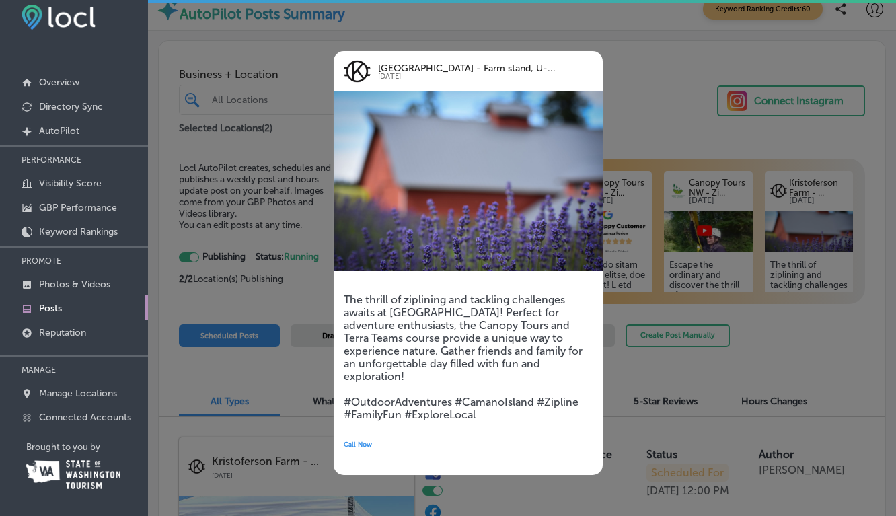
click at [639, 375] on div at bounding box center [448, 258] width 896 height 516
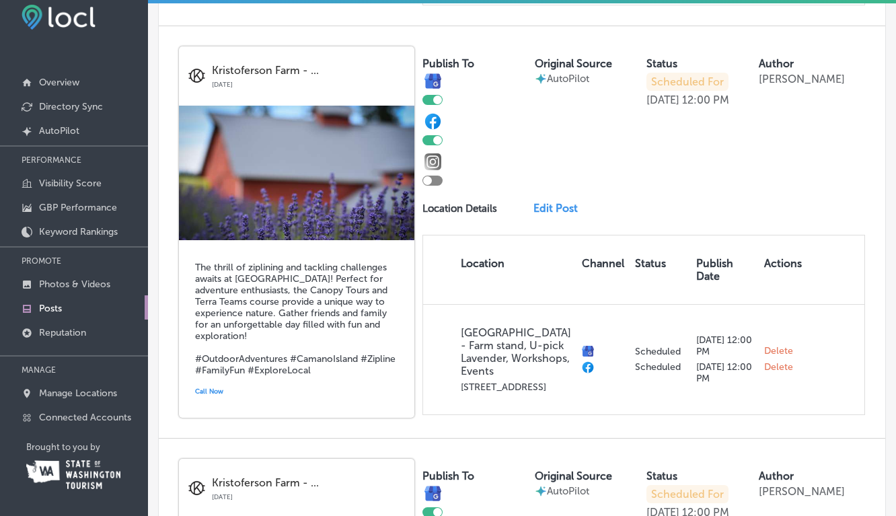
scroll to position [2142, 0]
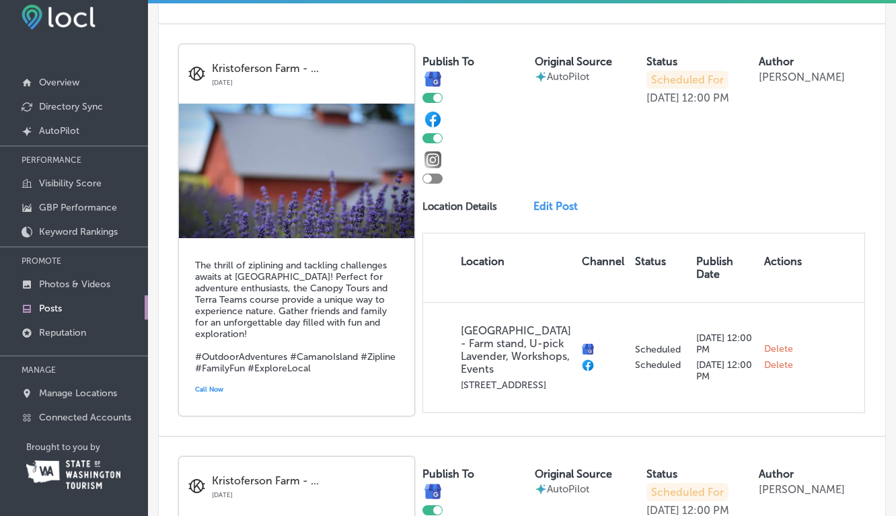
click at [551, 200] on link "Edit Post" at bounding box center [559, 206] width 52 height 13
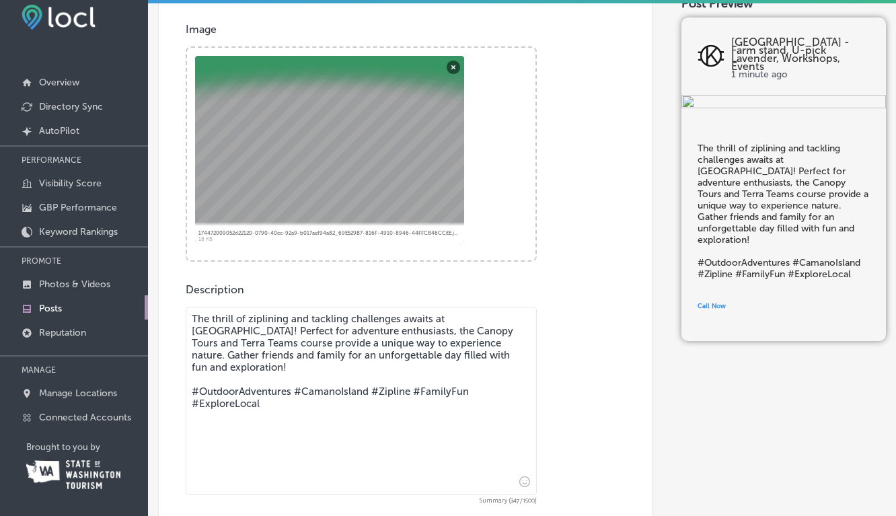
scroll to position [472, 0]
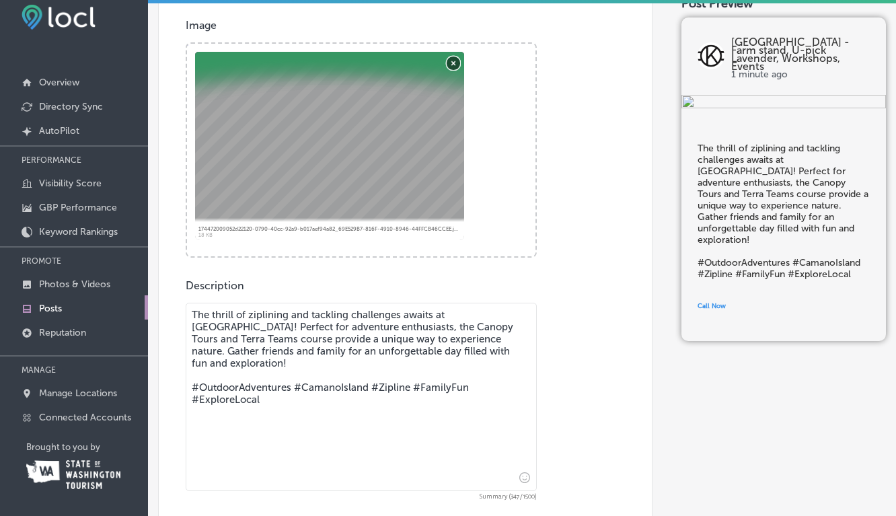
click at [458, 64] on button "Remove" at bounding box center [452, 62] width 13 height 13
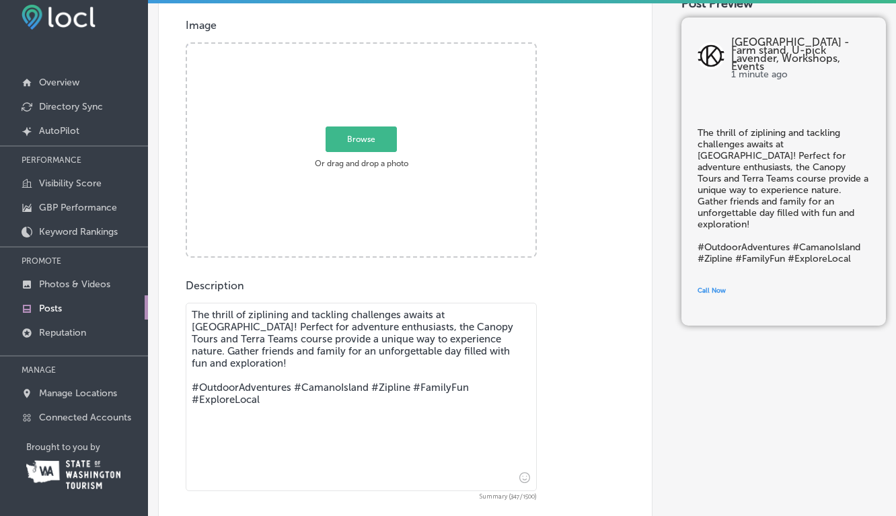
click at [355, 136] on span "Browse" at bounding box center [360, 139] width 71 height 26
click at [355, 48] on input "Browse Or drag and drop a photo" at bounding box center [361, 46] width 348 height 4
type input "C:\fakepath\IMG_5123.heic"
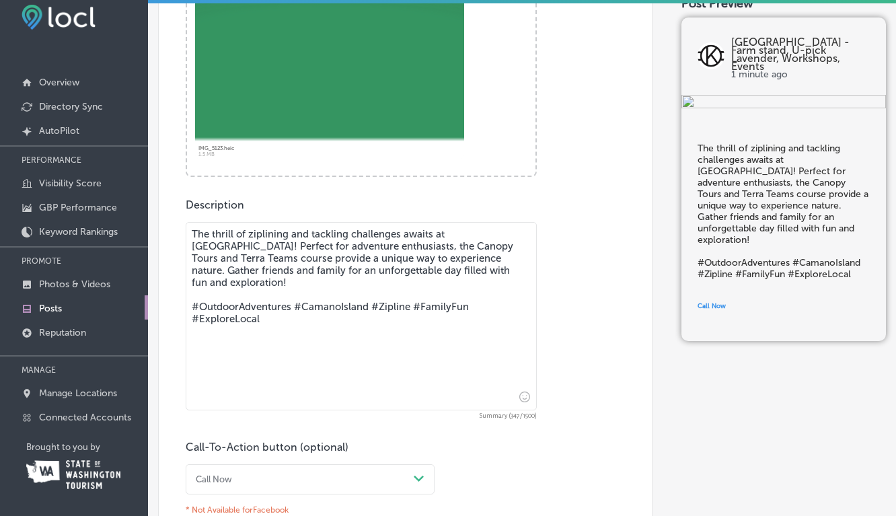
scroll to position [612, 0]
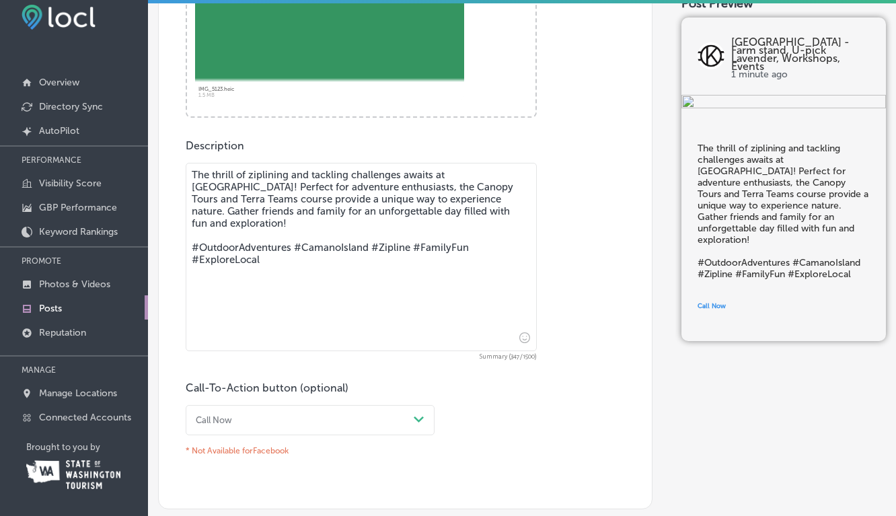
click at [526, 339] on icon "Insert emoji" at bounding box center [524, 337] width 11 height 11
click at [455, 295] on textarea "The thrill of ziplining and tackling challenges awaits at Kristoferson Farm! Pe…" at bounding box center [361, 257] width 351 height 188
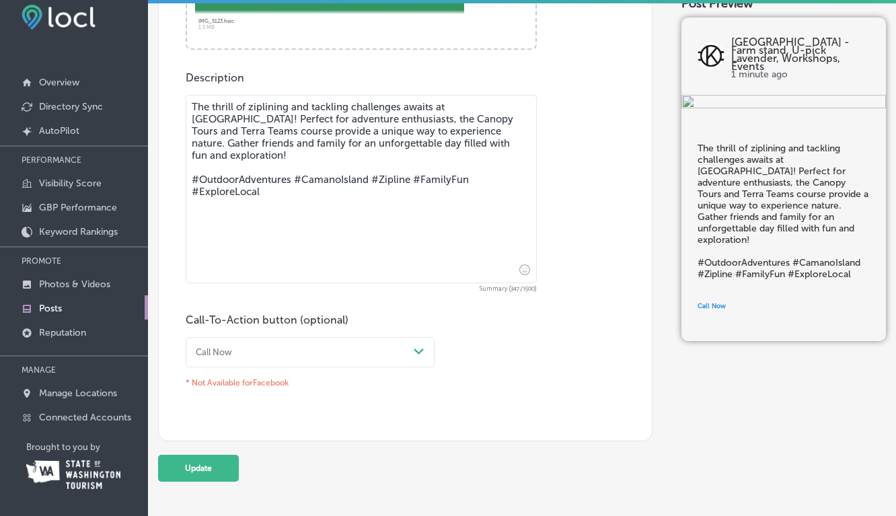
scroll to position [671, 0]
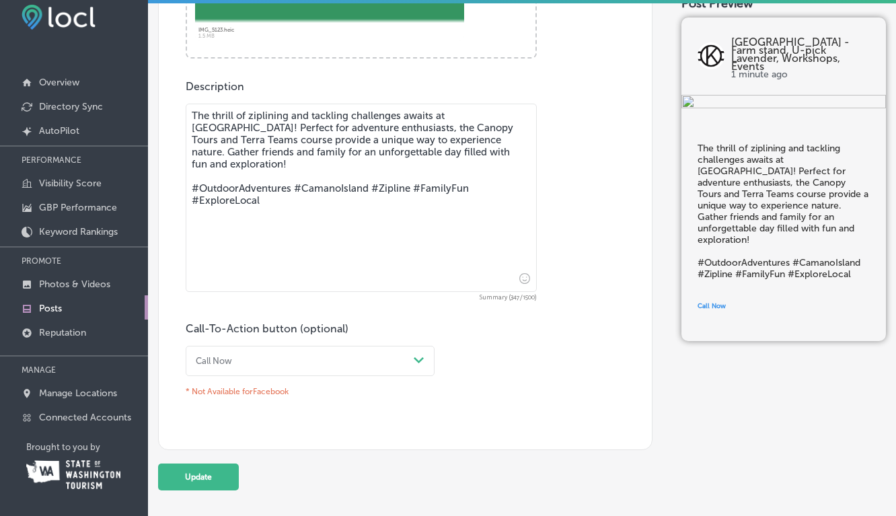
click at [191, 114] on textarea "The thrill of ziplining and tackling challenges awaits at Kristoferson Farm! Pe…" at bounding box center [361, 198] width 351 height 188
drag, startPoint x: 191, startPoint y: 114, endPoint x: 302, endPoint y: 167, distance: 122.7
click at [302, 167] on textarea "The thrill of ziplining and tackling challenges awaits at Kristoferson Farm! Pe…" at bounding box center [361, 198] width 351 height 188
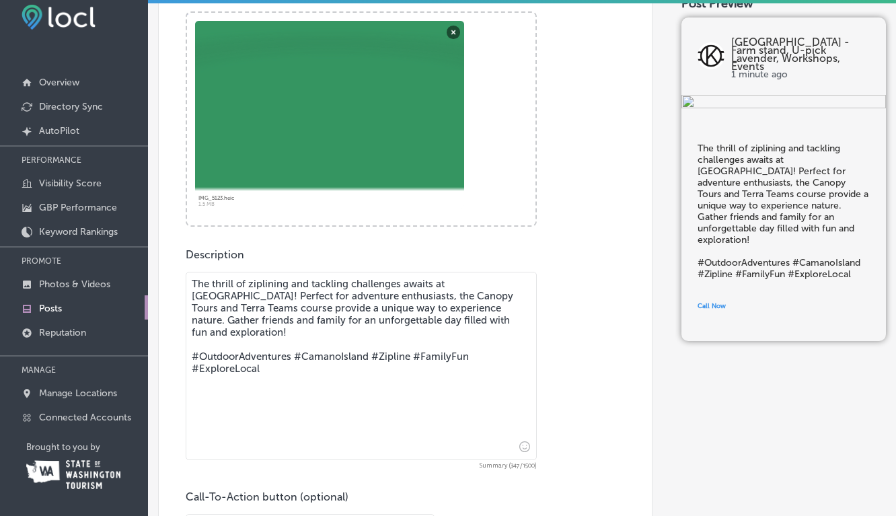
scroll to position [531, 0]
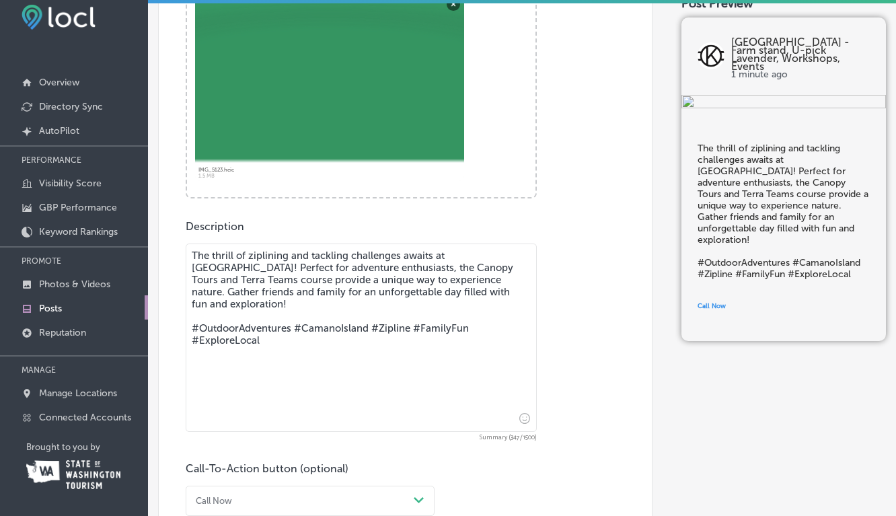
click at [358, 259] on textarea "The thrill of ziplining and tackling challenges awaits at Kristoferson Farm! Pe…" at bounding box center [361, 337] width 351 height 188
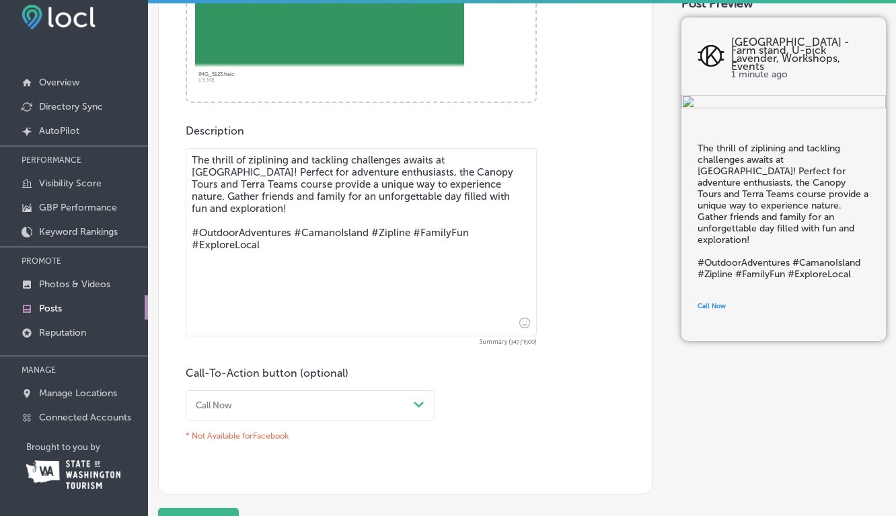
scroll to position [670, 0]
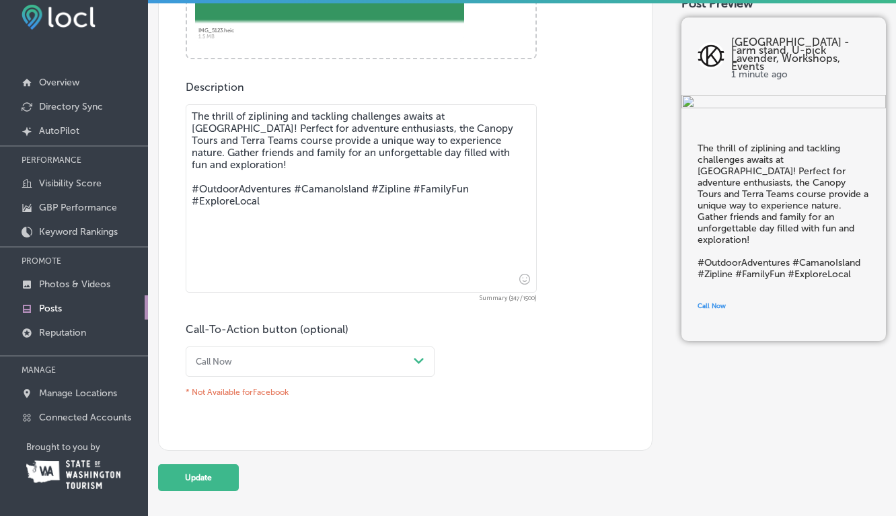
click at [236, 151] on textarea "The thrill of ziplining and tackling challenges awaits at Kristoferson Farm! Pe…" at bounding box center [361, 198] width 351 height 188
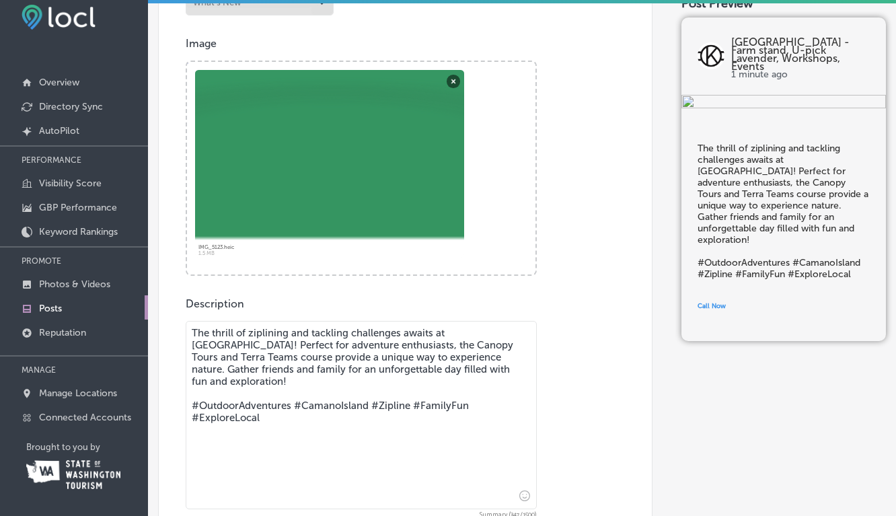
scroll to position [467, 0]
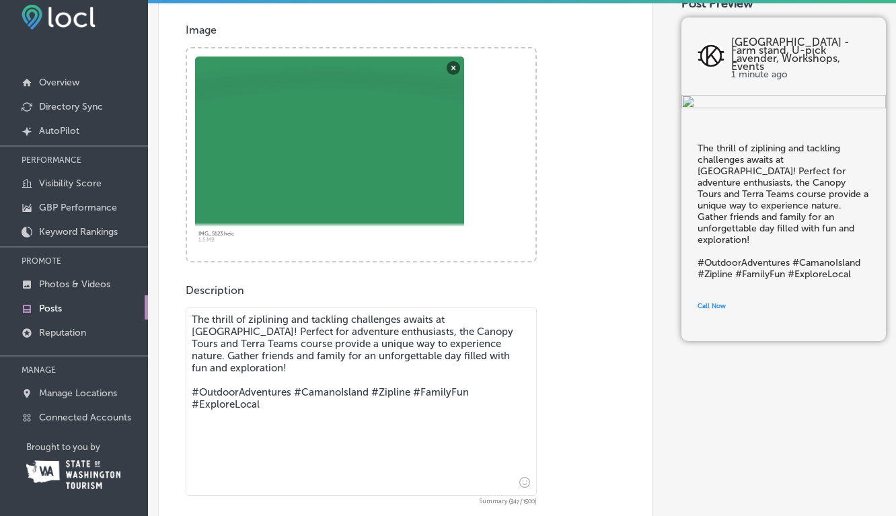
drag, startPoint x: 193, startPoint y: 316, endPoint x: 281, endPoint y: 367, distance: 101.8
click at [281, 367] on textarea "The thrill of ziplining and tackling challenges awaits at Kristoferson Farm! Pe…" at bounding box center [361, 401] width 351 height 188
paste textarea "🎃🍂 Pumpkins Are Here at Kristoferson Farm! 🍂🎃 Fall has arrived, and our farm st…"
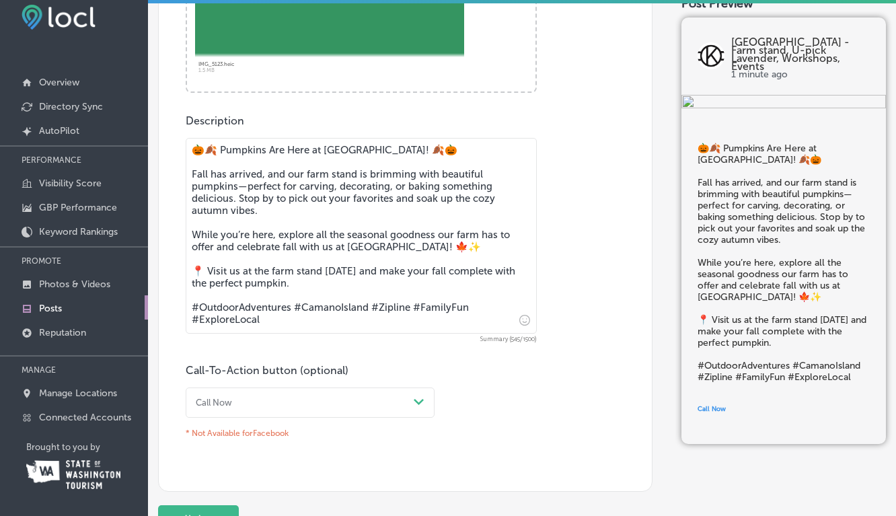
scroll to position [658, 0]
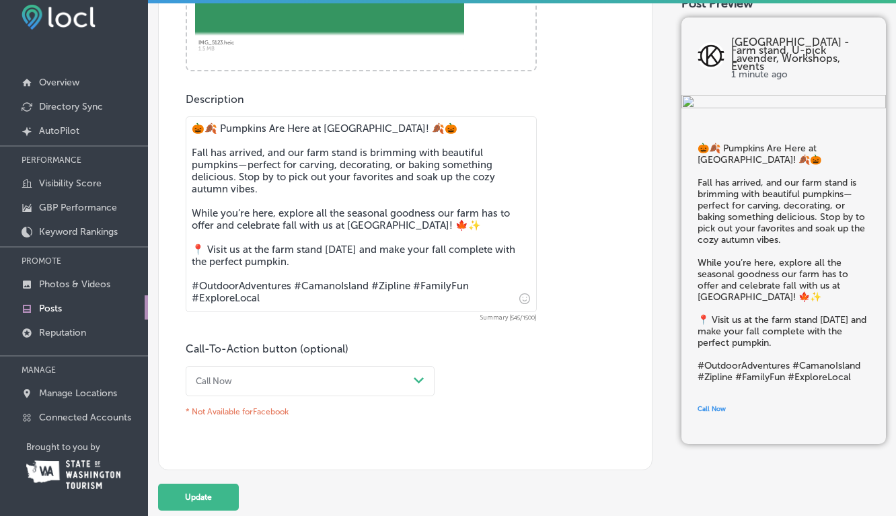
drag, startPoint x: 291, startPoint y: 289, endPoint x: 200, endPoint y: 286, distance: 90.8
click at [200, 286] on textarea "🎃🍂 Pumpkins Are Here at Kristoferson Farm! 🍂🎃 Fall has arrived, and our farm st…" at bounding box center [361, 214] width 351 height 196
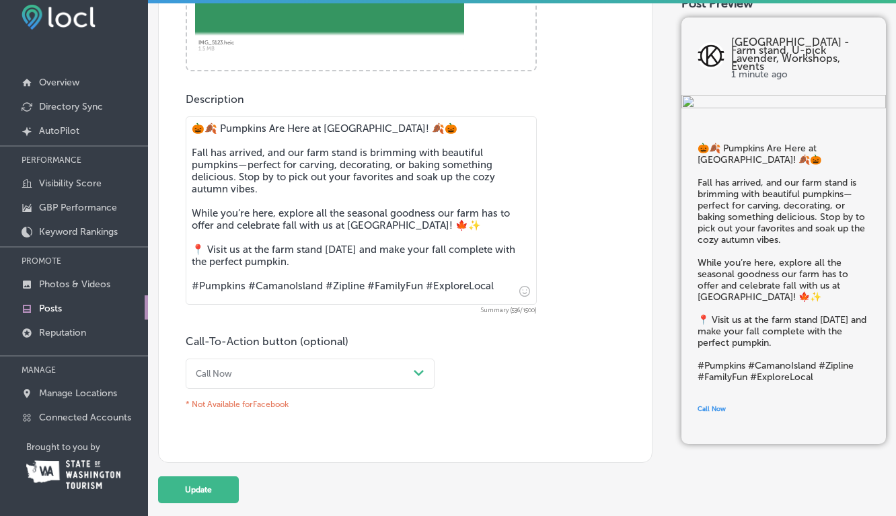
click at [363, 288] on textarea "🎃🍂 Pumpkins Are Here at Kristoferson Farm! 🍂🎃 Fall has arrived, and our farm st…" at bounding box center [361, 210] width 351 height 188
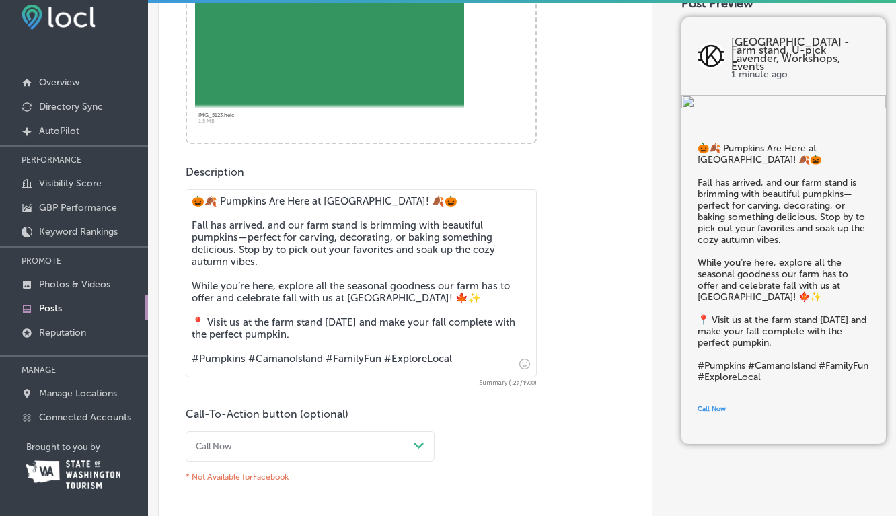
scroll to position [592, 0]
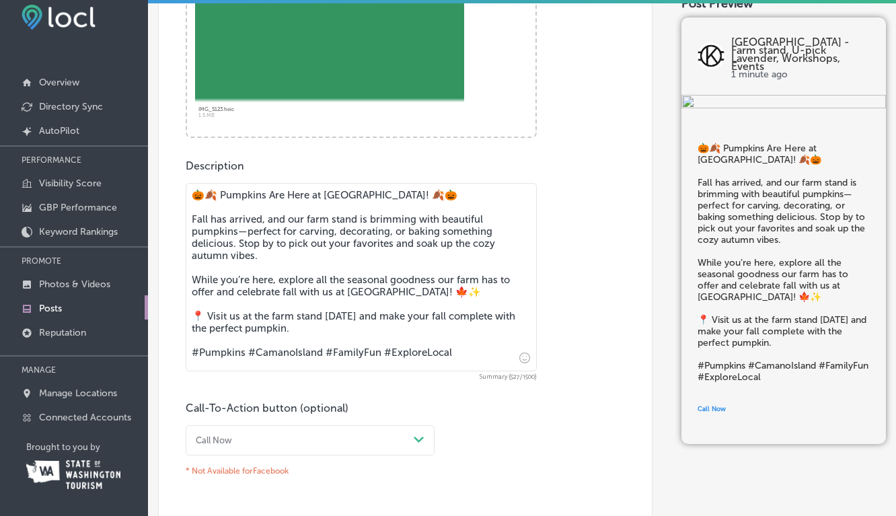
click at [347, 318] on textarea "🎃🍂 Pumpkins Are Here at Kristoferson Farm! 🍂🎃 Fall has arrived, and our farm st…" at bounding box center [361, 277] width 351 height 188
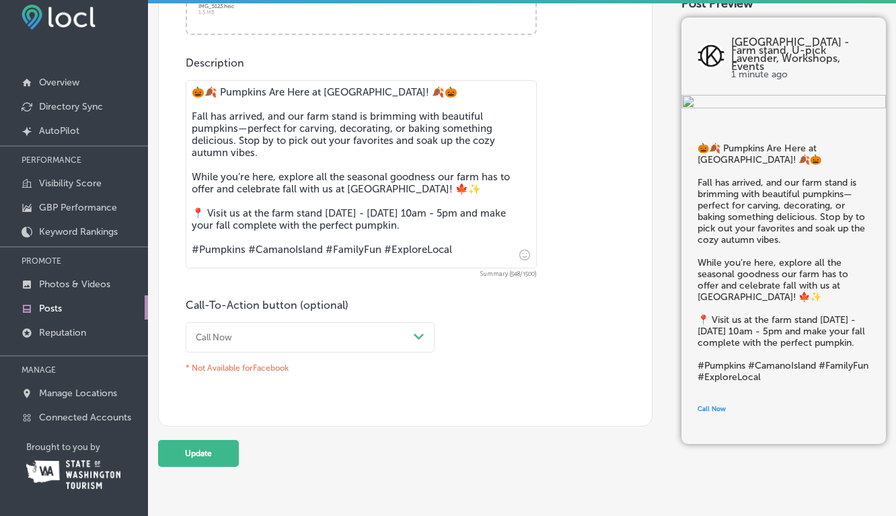
scroll to position [696, 0]
type textarea "🎃🍂 Pumpkins Are Here at Kristoferson Farm! 🍂🎃 Fall has arrived, and our farm st…"
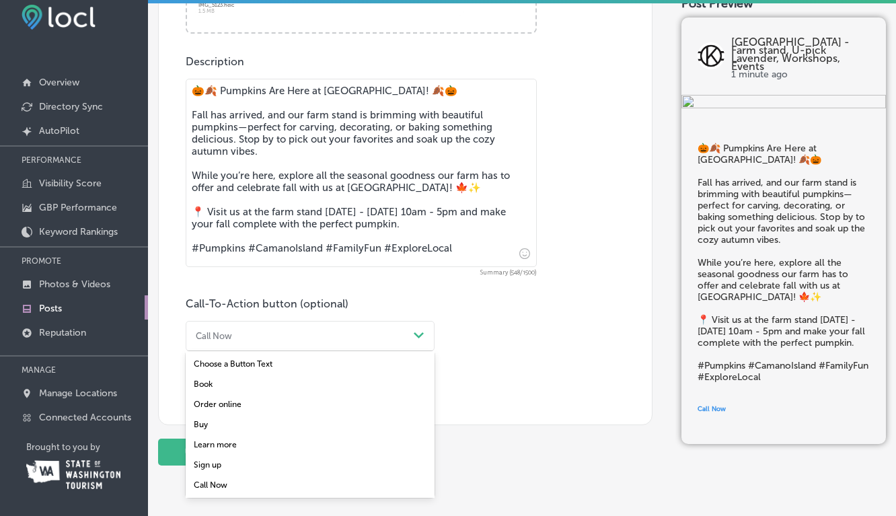
click at [418, 334] on icon "Path Created with Sketch." at bounding box center [419, 335] width 10 height 6
click at [228, 444] on div "Learn more" at bounding box center [310, 444] width 249 height 20
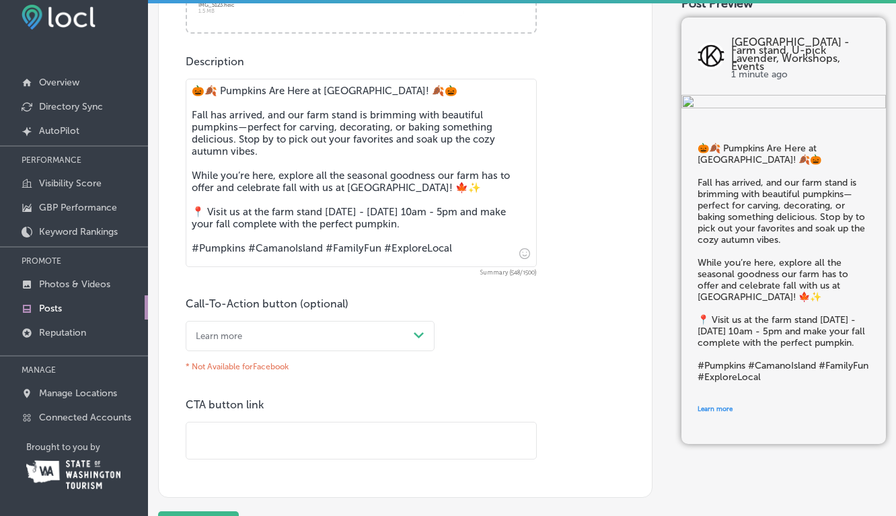
click at [204, 439] on input "text" at bounding box center [361, 440] width 350 height 37
type input "https://www.kristofersonfarm.com/"
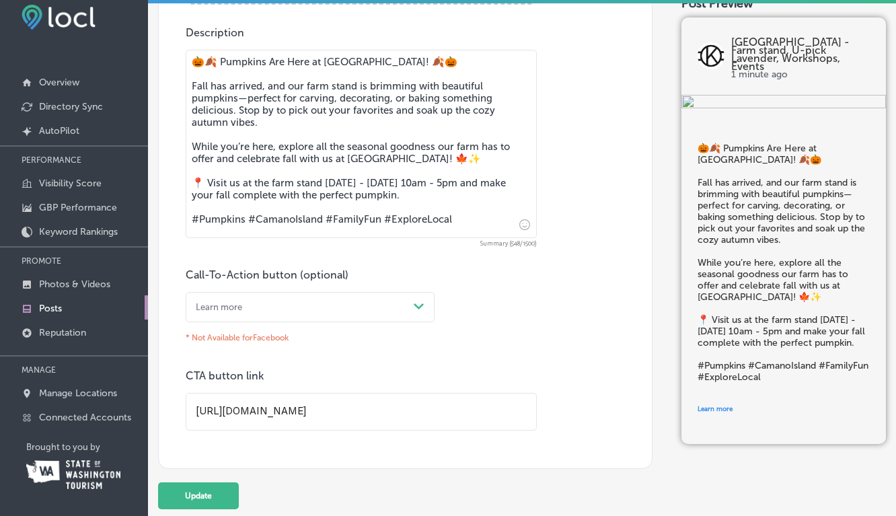
scroll to position [740, 0]
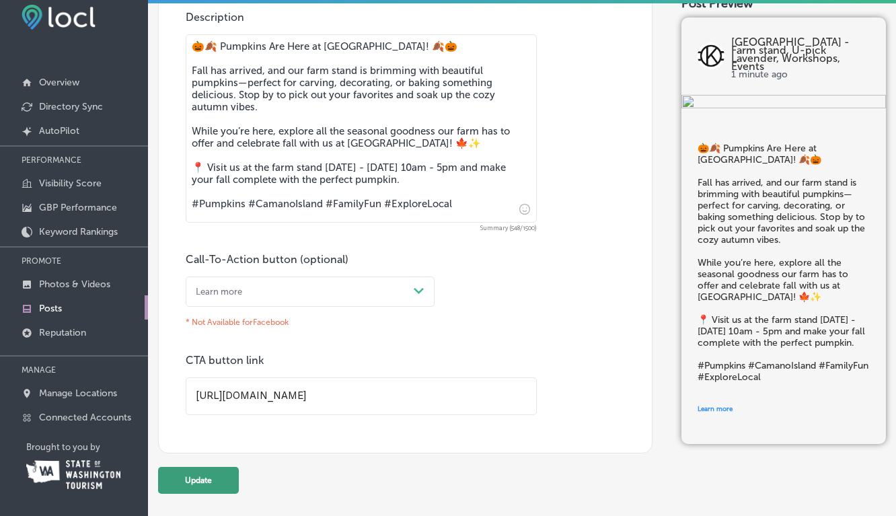
click at [208, 485] on button "Update" at bounding box center [198, 480] width 81 height 27
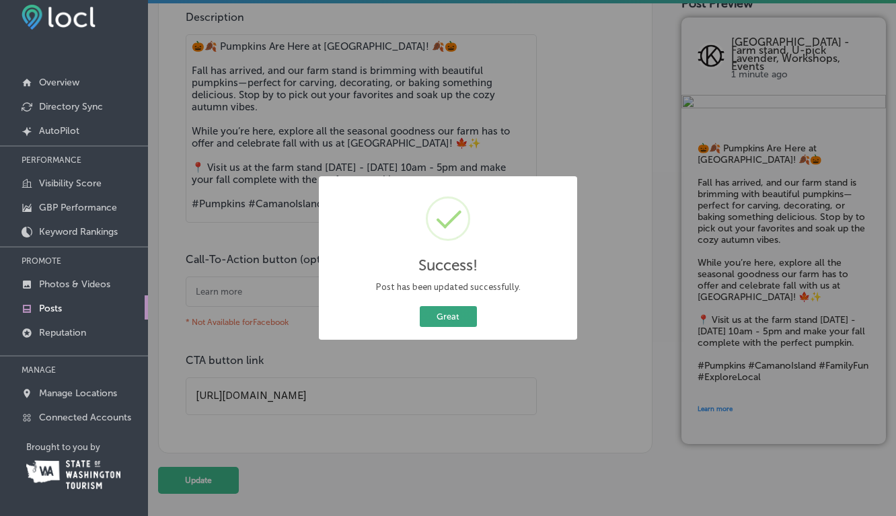
click at [448, 321] on button "Great" at bounding box center [448, 316] width 57 height 21
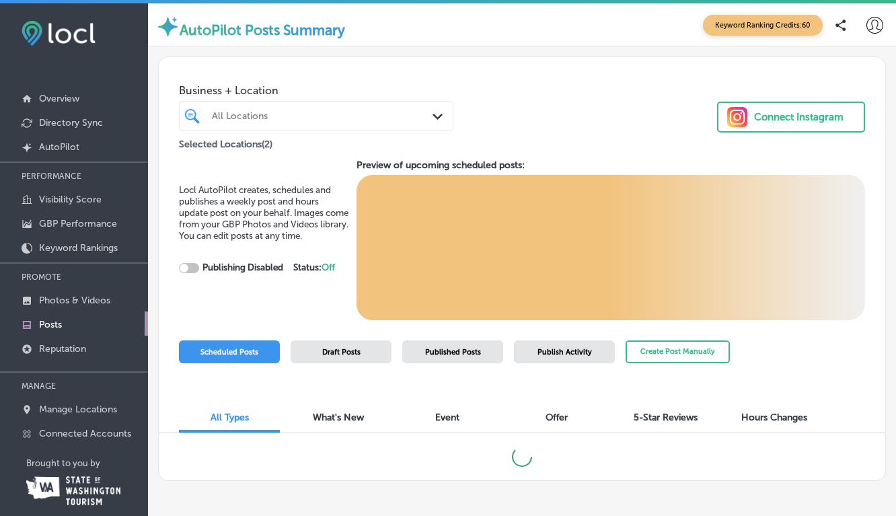
checkbox input "true"
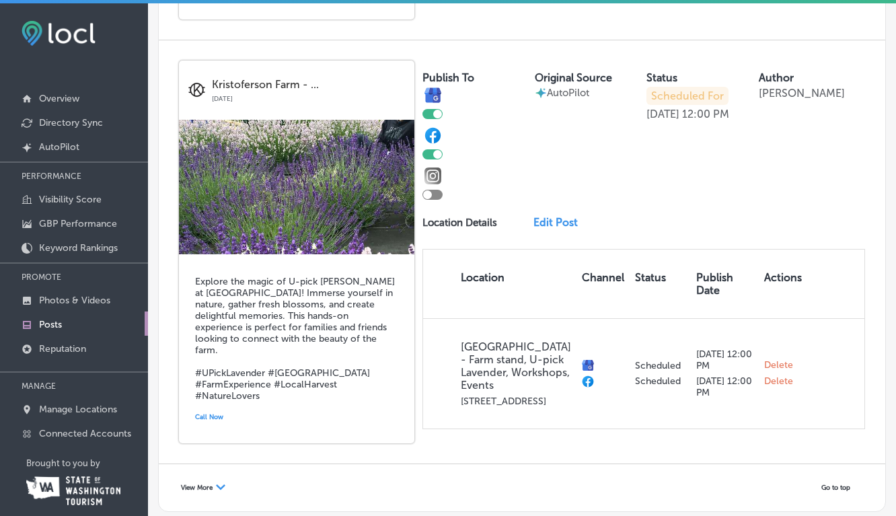
scroll to position [2613, 0]
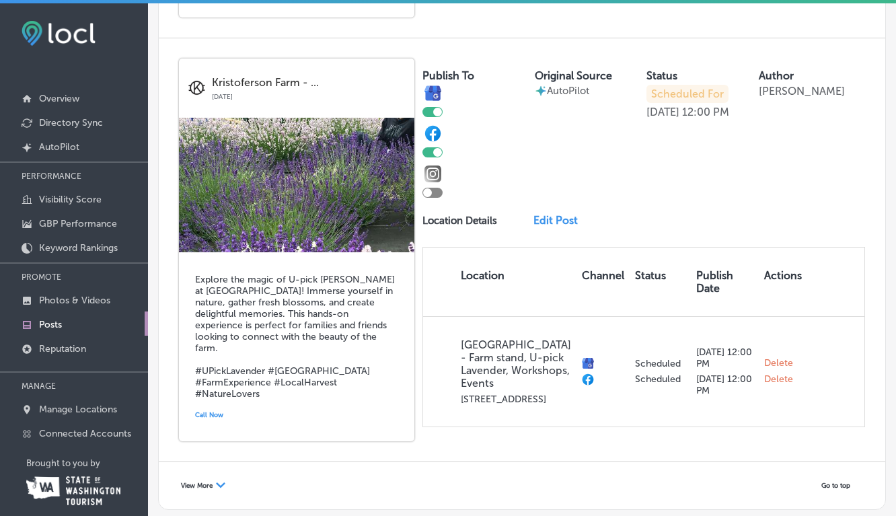
click at [561, 214] on link "Edit Post" at bounding box center [559, 220] width 52 height 13
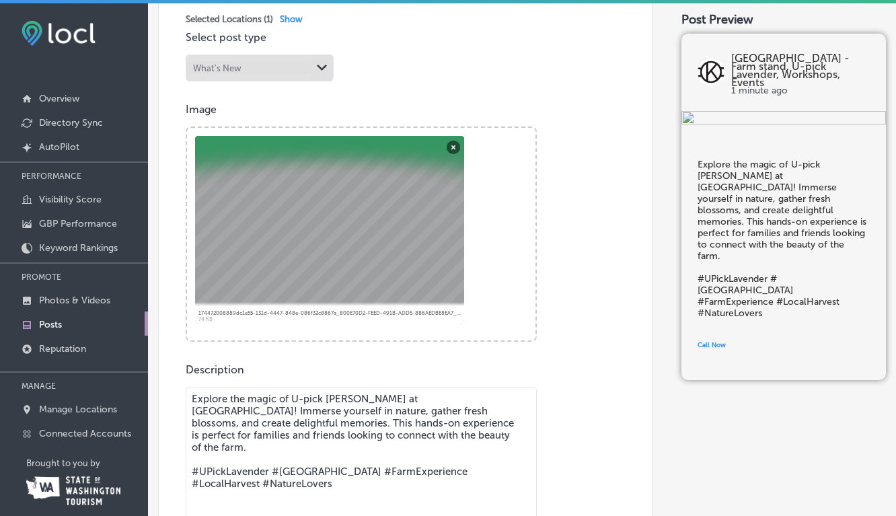
scroll to position [430, 0]
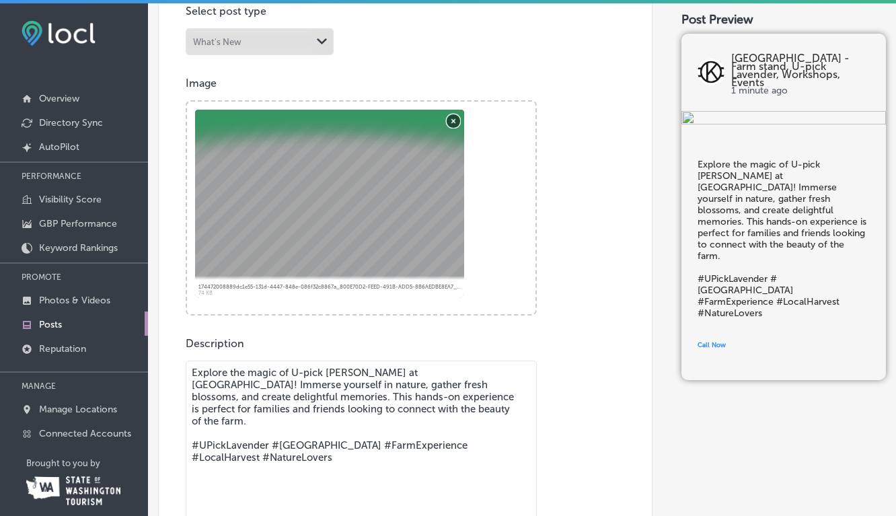
click at [455, 122] on button "Remove" at bounding box center [452, 120] width 13 height 13
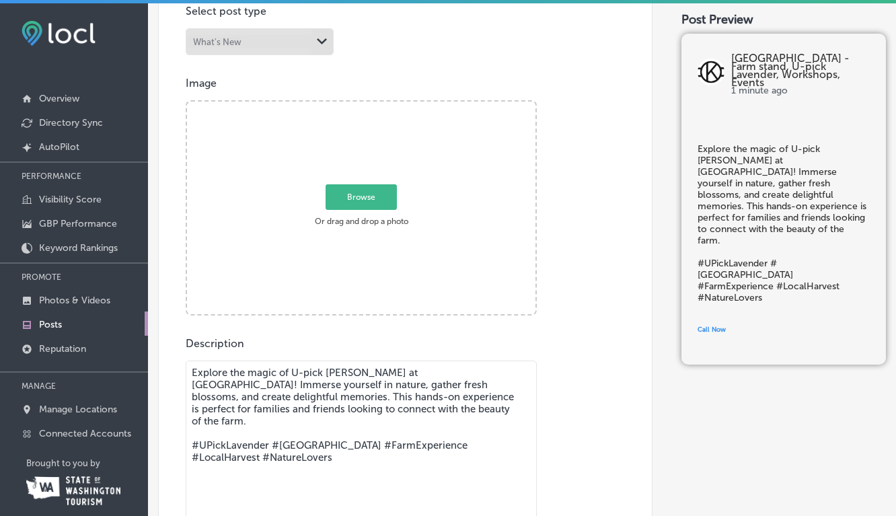
click at [366, 196] on span "Browse" at bounding box center [360, 197] width 71 height 26
click at [366, 106] on input "Browse Or drag and drop a photo" at bounding box center [361, 104] width 348 height 4
click at [362, 201] on span "Browse" at bounding box center [360, 197] width 71 height 26
click at [362, 106] on input "Browse Or drag and drop a photo" at bounding box center [361, 104] width 348 height 4
type input "C:\fakepath\thumbnail_IMG_2173.jpeg"
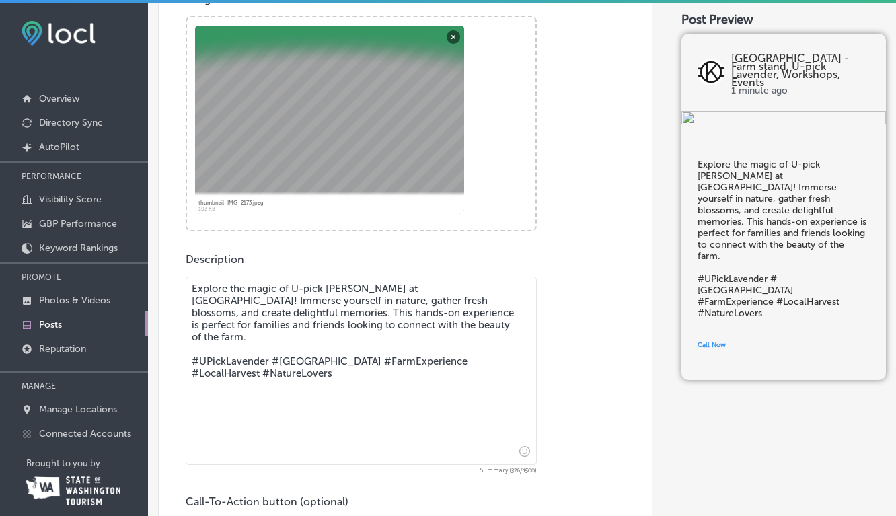
scroll to position [520, 0]
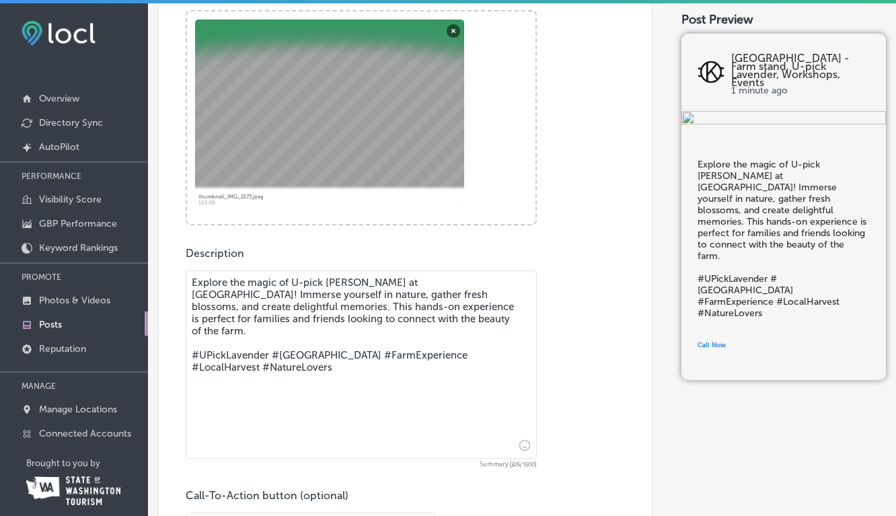
drag, startPoint x: 365, startPoint y: 281, endPoint x: 291, endPoint y: 281, distance: 74.0
click at [291, 281] on textarea "Explore the magic of U-pick lavender at Kristoferson Farm! Immerse yourself in …" at bounding box center [361, 364] width 351 height 188
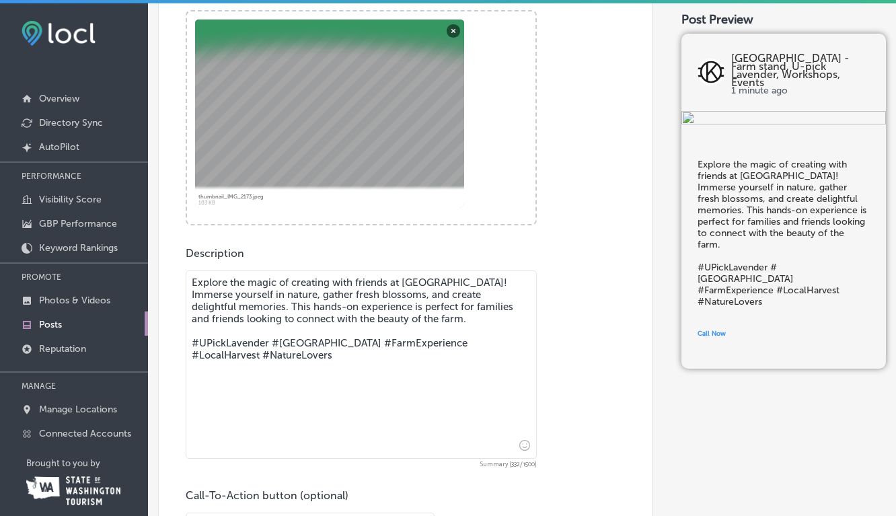
click at [316, 294] on textarea "Explore the magic of creating with friends at Kristoferson Farm! Immerse yourse…" at bounding box center [361, 364] width 351 height 188
drag, startPoint x: 424, startPoint y: 295, endPoint x: 287, endPoint y: 296, distance: 136.5
click at [287, 296] on textarea "Explore the magic of creating with friends at Kristoferson Farm! Immerse yourse…" at bounding box center [361, 364] width 351 height 188
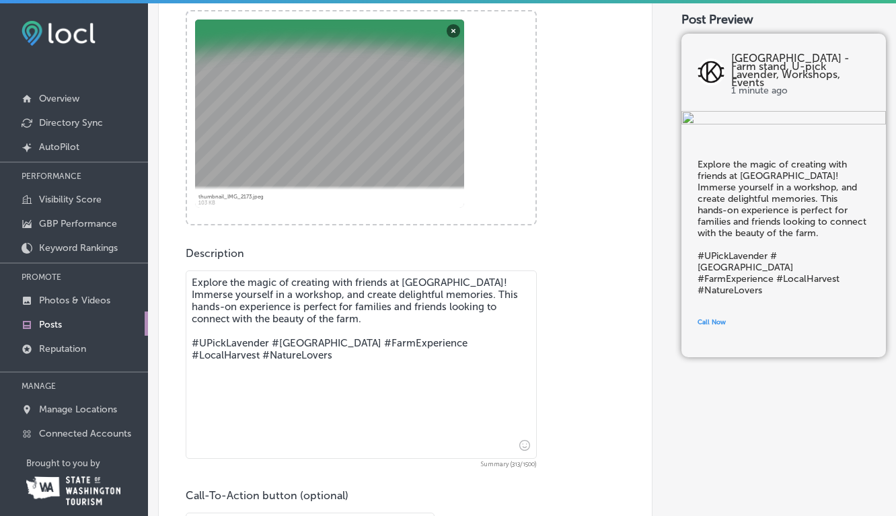
click at [347, 295] on textarea "Explore the magic of creating with friends at Kristoferson Farm! Immerse yourse…" at bounding box center [361, 364] width 351 height 188
drag, startPoint x: 254, startPoint y: 318, endPoint x: 235, endPoint y: 317, distance: 18.9
click at [234, 317] on textarea "Explore the magic of creating with friends at Kristoferson Farm! Immerse yourse…" at bounding box center [361, 364] width 351 height 188
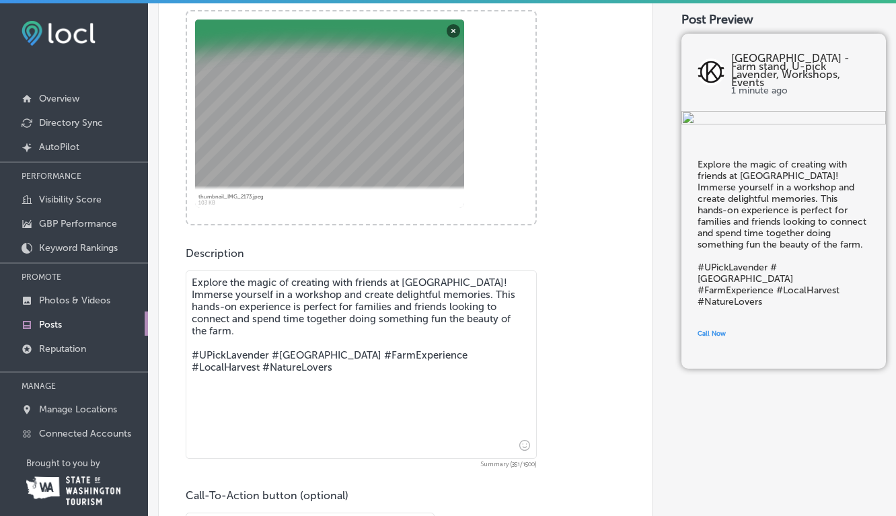
drag, startPoint x: 451, startPoint y: 318, endPoint x: 511, endPoint y: 317, distance: 60.5
click at [511, 317] on textarea "Explore the magic of creating with friends at Kristoferson Farm! Immerse yourse…" at bounding box center [361, 364] width 351 height 188
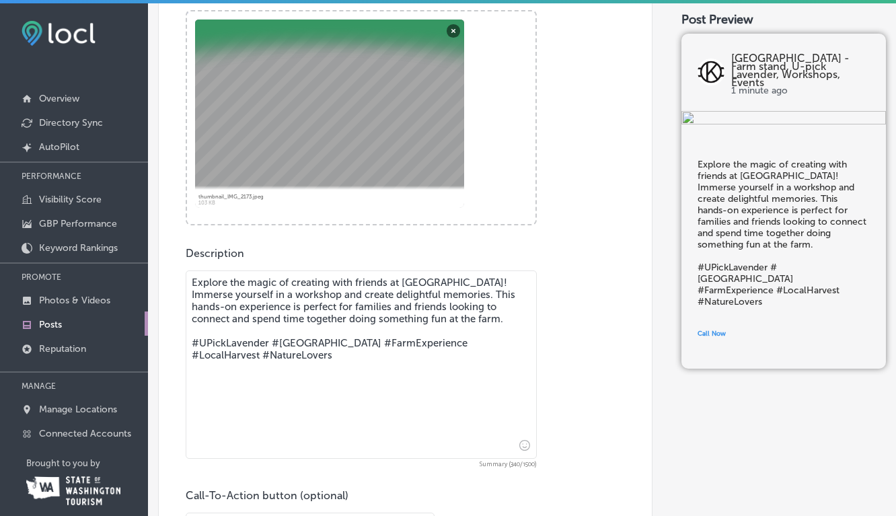
click at [473, 327] on textarea "Explore the magic of creating with friends at Kristoferson Farm! Immerse yourse…" at bounding box center [361, 364] width 351 height 188
drag, startPoint x: 267, startPoint y: 343, endPoint x: 200, endPoint y: 342, distance: 66.6
click at [200, 342] on textarea "Explore the magic of creating with friends at Kristoferson Farm! Immerse yourse…" at bounding box center [361, 364] width 351 height 188
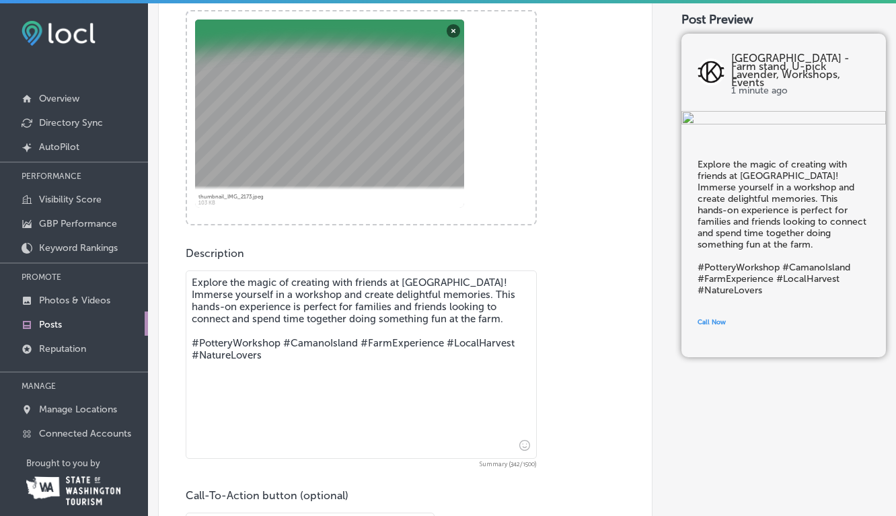
click at [513, 342] on textarea "Explore the magic of creating with friends at Kristoferson Farm! Immerse yourse…" at bounding box center [361, 364] width 351 height 188
click at [263, 354] on textarea "Explore the magic of creating with friends at Kristoferson Farm! Immerse yourse…" at bounding box center [361, 364] width 351 height 188
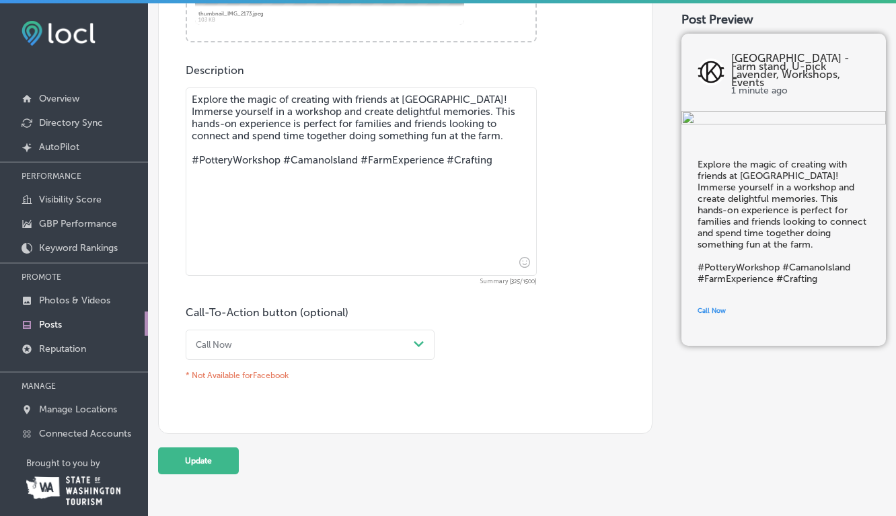
scroll to position [704, 0]
type textarea "Explore the magic of creating with friends at Kristoferson Farm! Immerse yourse…"
click at [418, 341] on icon "Path Created with Sketch." at bounding box center [419, 343] width 10 height 6
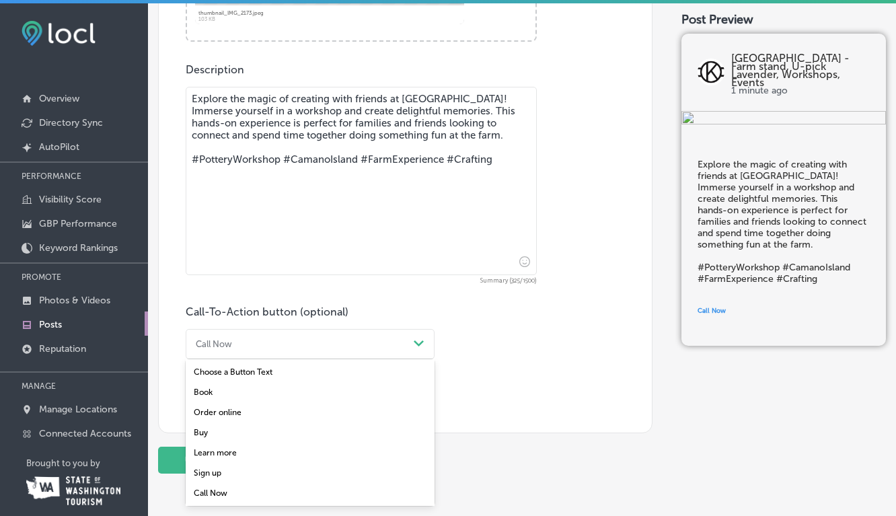
click at [202, 397] on div "Book" at bounding box center [310, 392] width 249 height 20
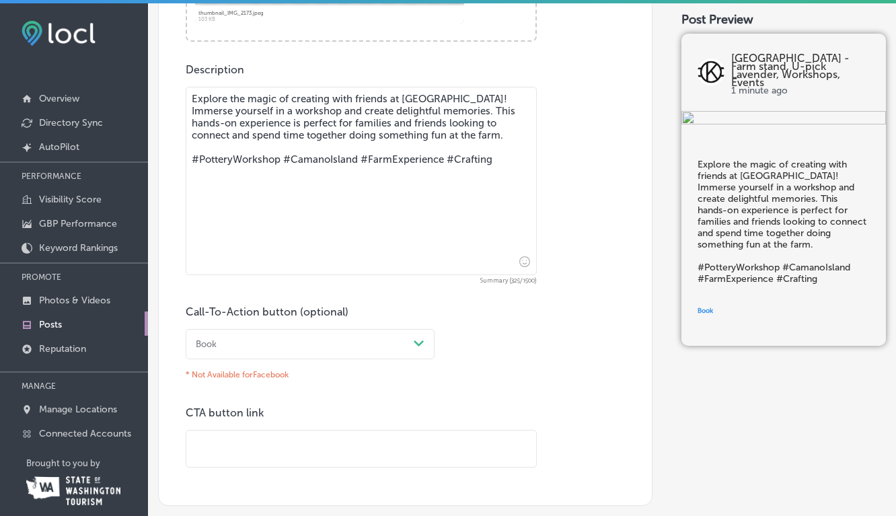
click at [282, 447] on input "text" at bounding box center [361, 448] width 350 height 37
type input "https://www.kristofersonfarm.com/"
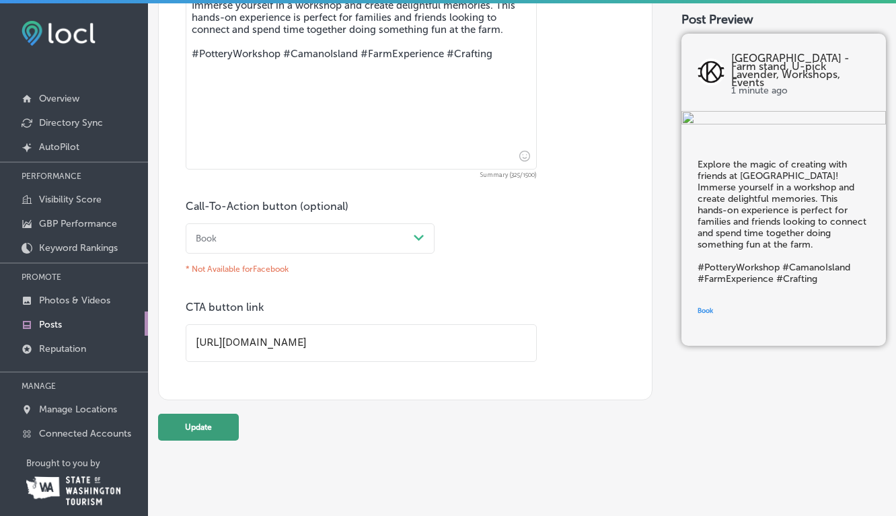
click at [197, 429] on button "Update" at bounding box center [198, 427] width 81 height 27
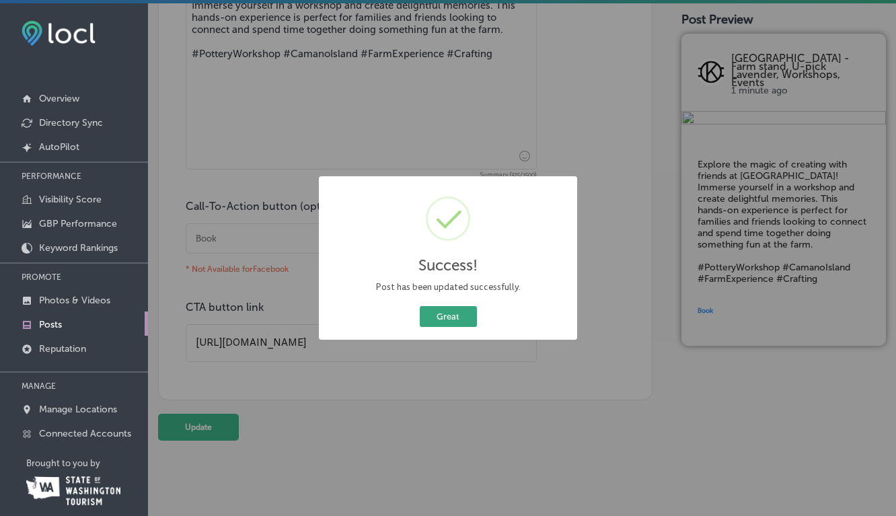
click at [451, 320] on button "Great" at bounding box center [448, 316] width 57 height 21
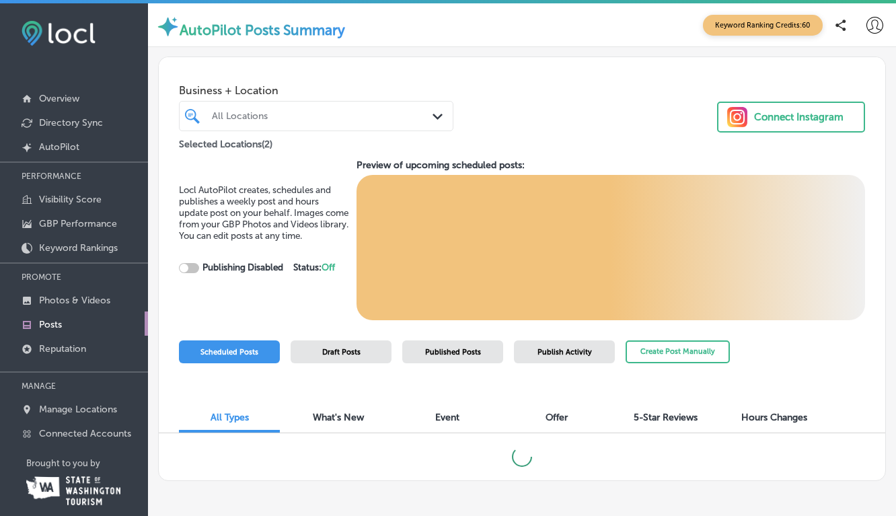
checkbox input "true"
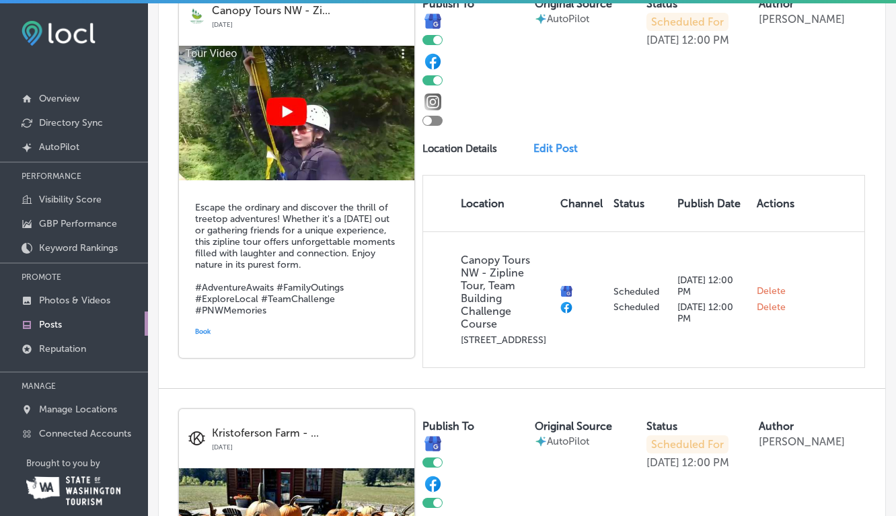
scroll to position [1644, 0]
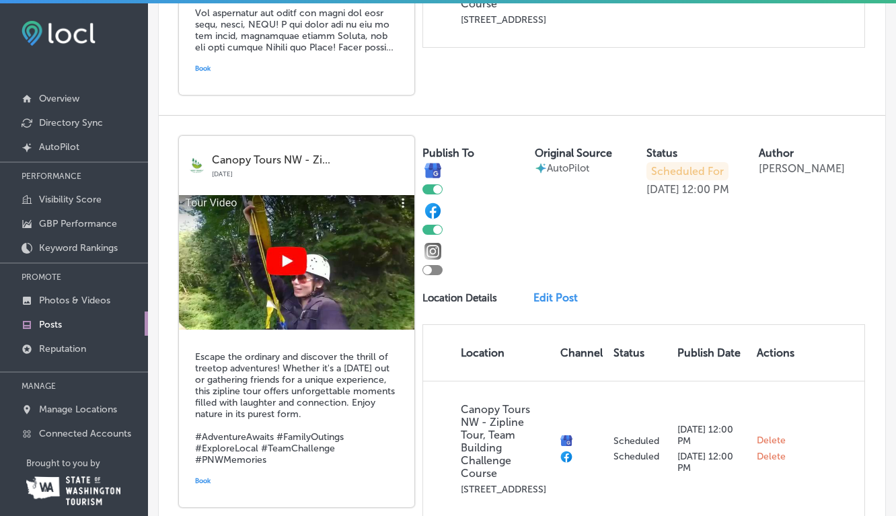
click at [288, 249] on img at bounding box center [296, 262] width 235 height 134
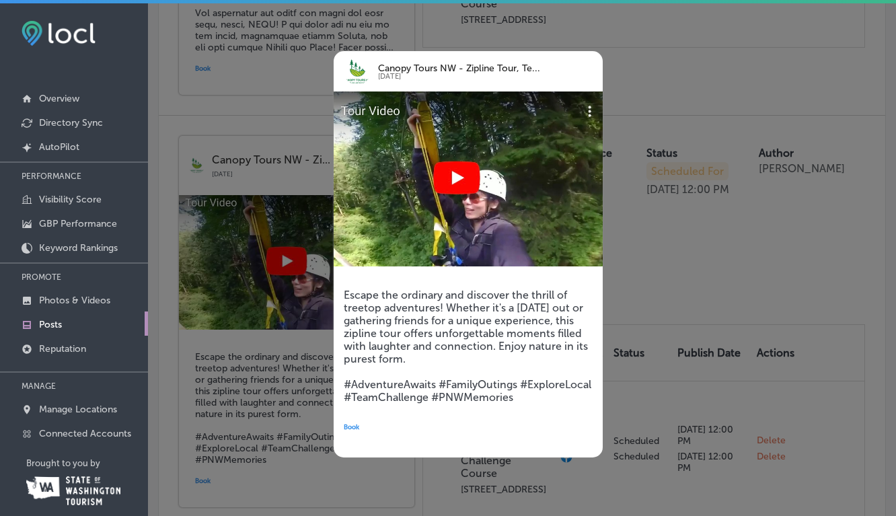
click at [457, 181] on img at bounding box center [468, 178] width 269 height 175
click at [274, 282] on div at bounding box center [448, 258] width 896 height 516
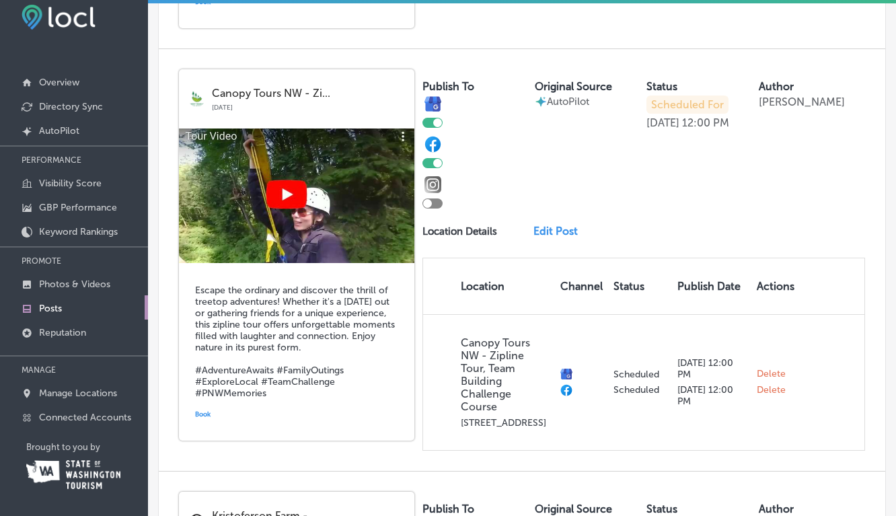
scroll to position [1694, 0]
click at [301, 181] on img at bounding box center [296, 196] width 235 height 134
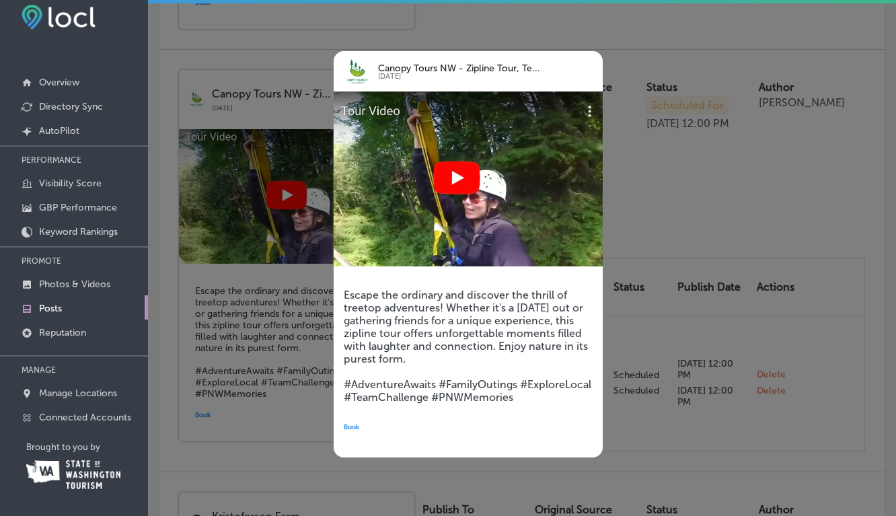
click at [699, 165] on div at bounding box center [448, 258] width 896 height 516
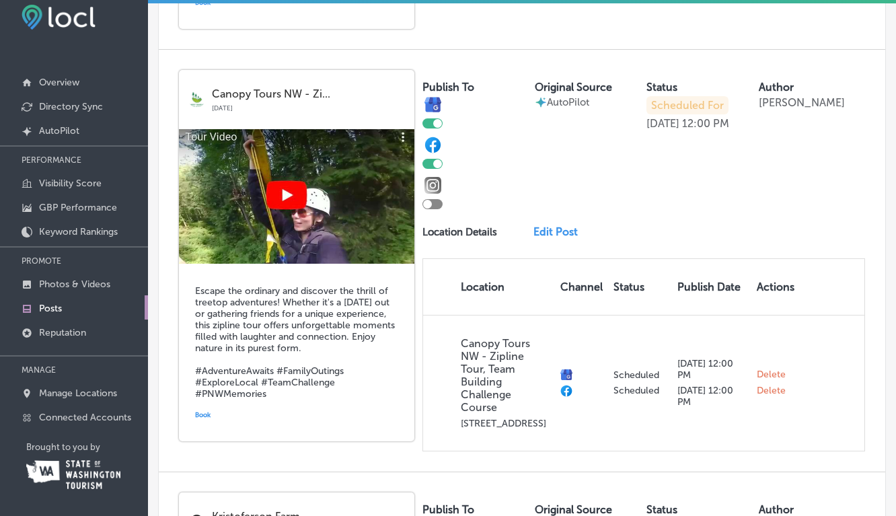
click at [552, 225] on link "Edit Post" at bounding box center [559, 231] width 52 height 13
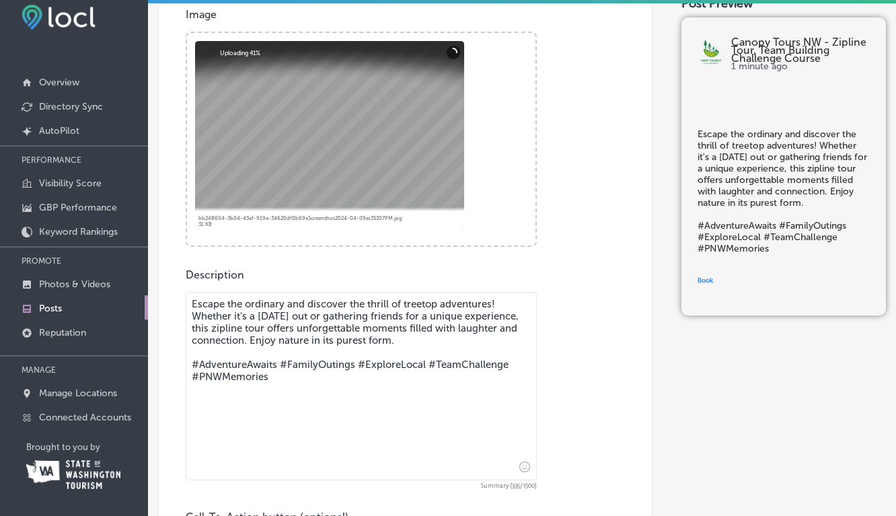
scroll to position [504, 0]
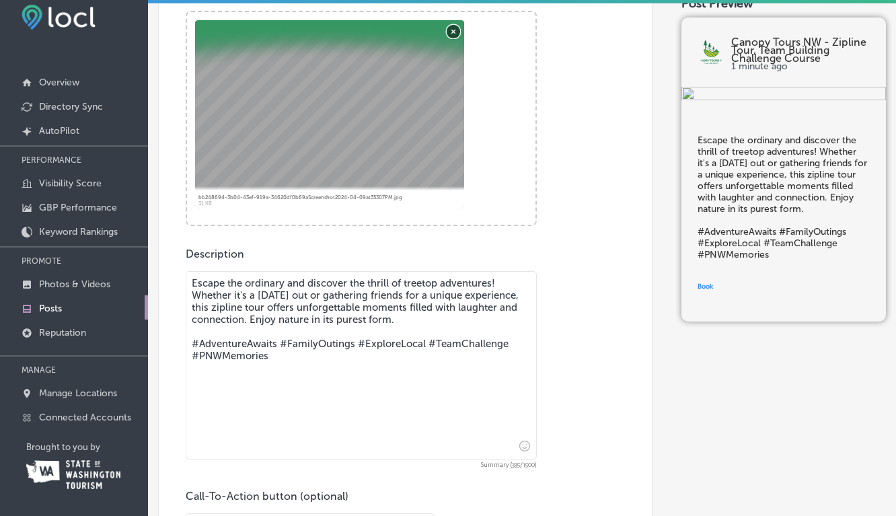
click at [450, 28] on button "Remove" at bounding box center [452, 30] width 13 height 13
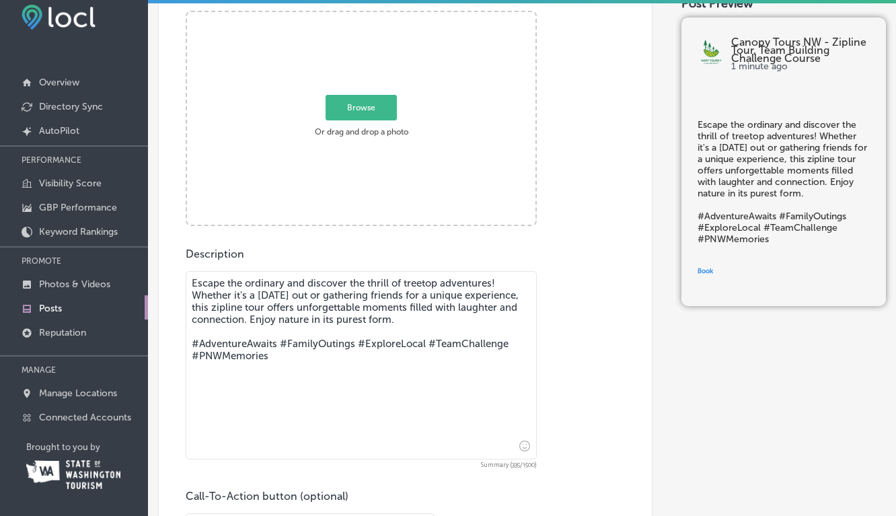
click at [363, 109] on span "Browse" at bounding box center [360, 107] width 71 height 26
click at [363, 16] on input "Browse Or drag and drop a photo" at bounding box center [361, 14] width 348 height 4
type input "C:\fakepath\_DSC0881.jpeg"
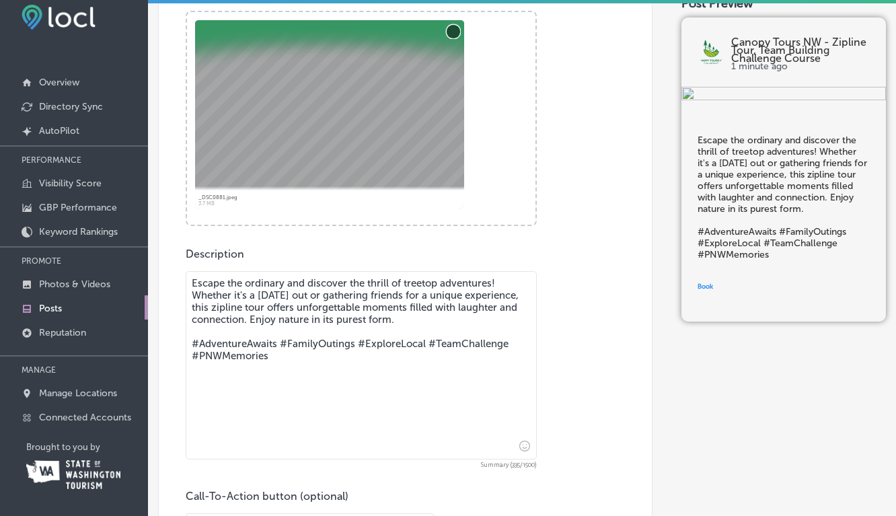
click at [456, 32] on button "Remove" at bounding box center [452, 30] width 13 height 13
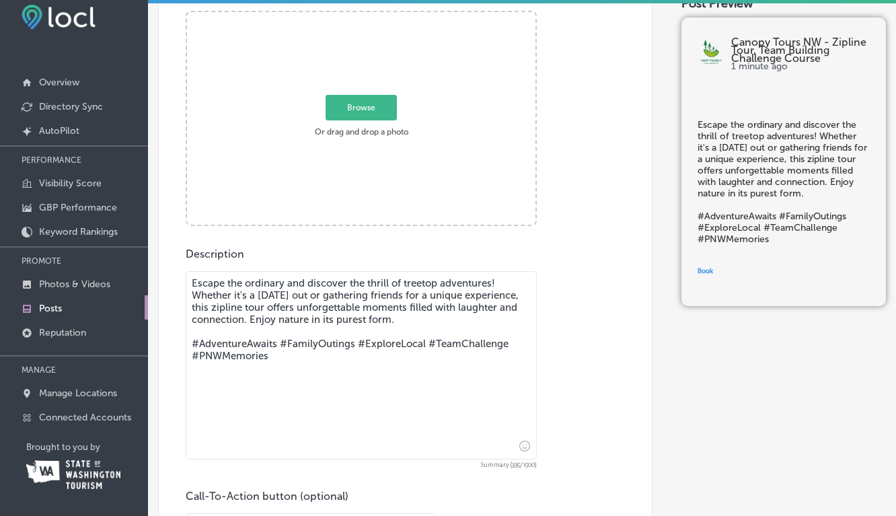
click at [368, 106] on span "Browse" at bounding box center [360, 107] width 71 height 26
click at [368, 16] on input "Browse Or drag and drop a photo" at bounding box center [361, 14] width 348 height 4
type input "C:\fakepath\_DSC0264.jpeg"
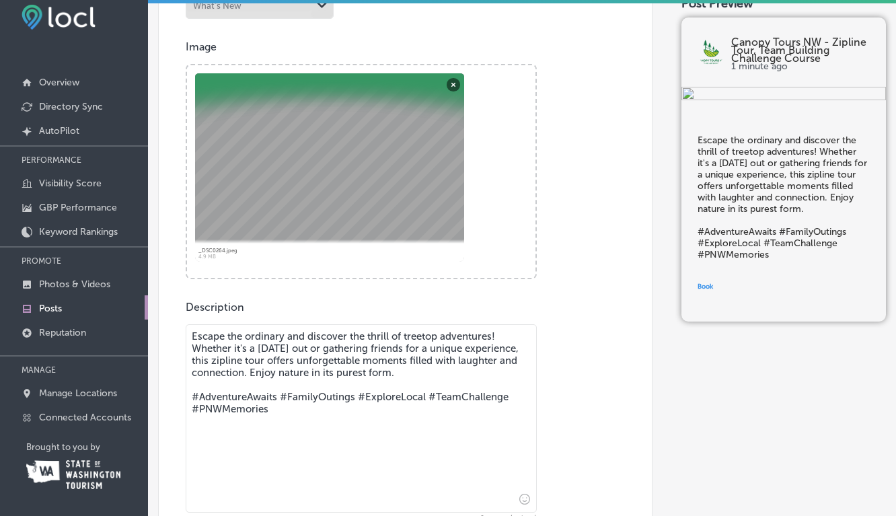
scroll to position [410, 0]
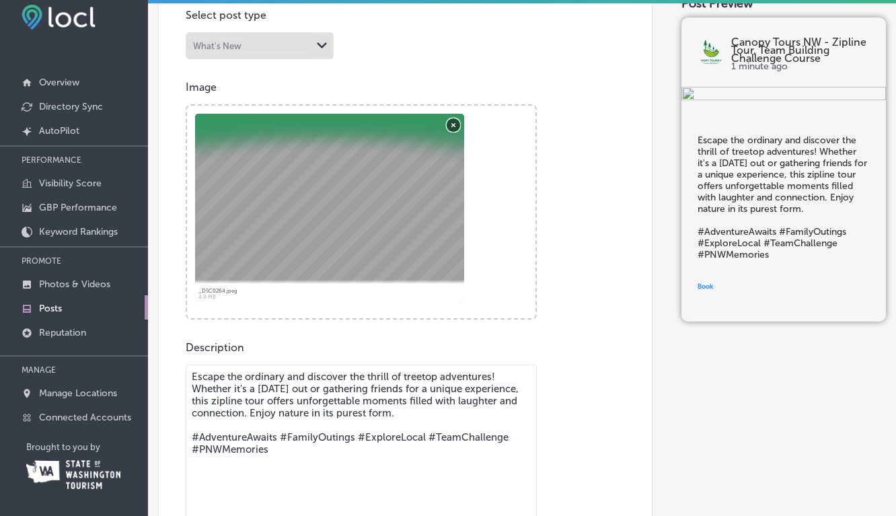
click at [452, 122] on button "Remove" at bounding box center [452, 124] width 13 height 13
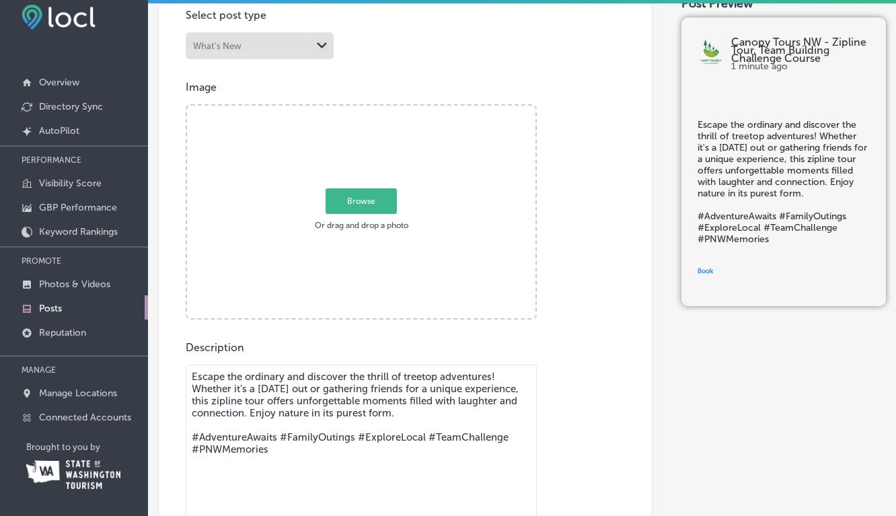
click at [358, 204] on span "Browse" at bounding box center [360, 201] width 71 height 26
click at [358, 110] on input "Browse Or drag and drop a photo" at bounding box center [361, 108] width 348 height 4
type input "C:\fakepath\_DSC0945.jpeg"
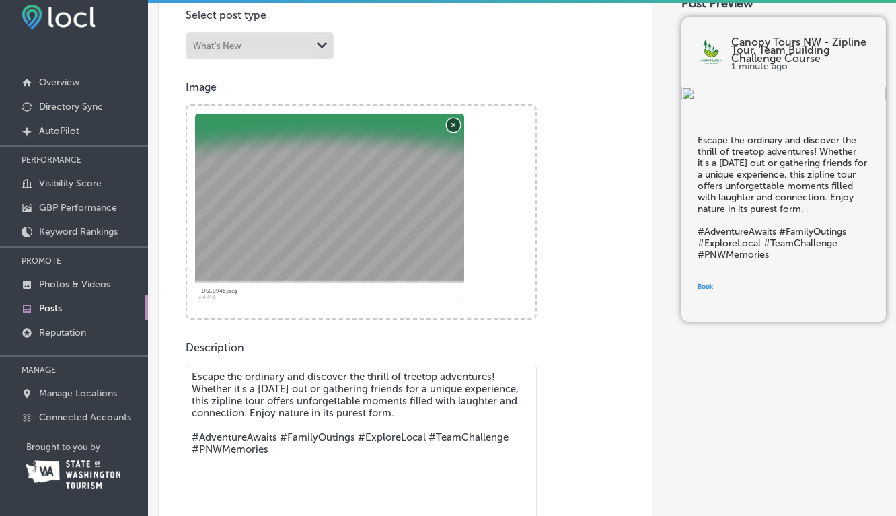
click at [456, 124] on button "Remove" at bounding box center [452, 124] width 13 height 13
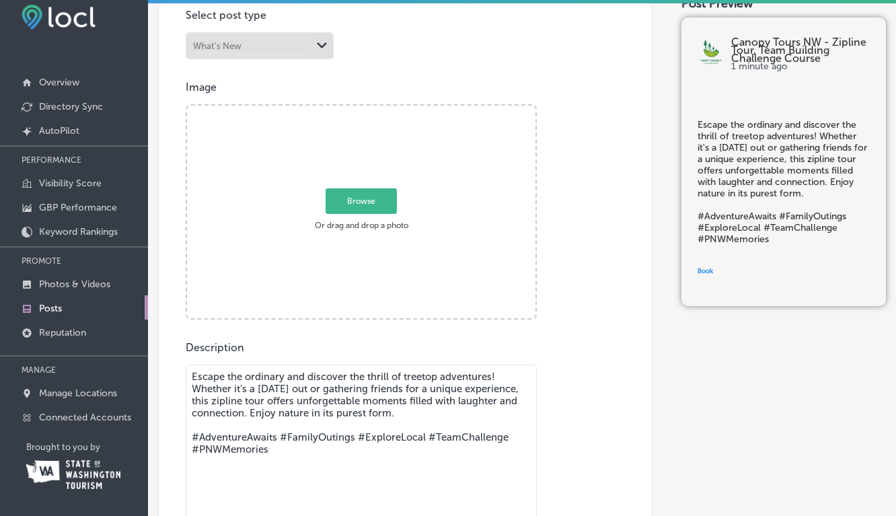
click at [359, 198] on span "Browse" at bounding box center [360, 201] width 71 height 26
click at [359, 110] on input "Browse Or drag and drop a photo" at bounding box center [361, 108] width 348 height 4
type input "C:\fakepath\_DSC0740.jpeg"
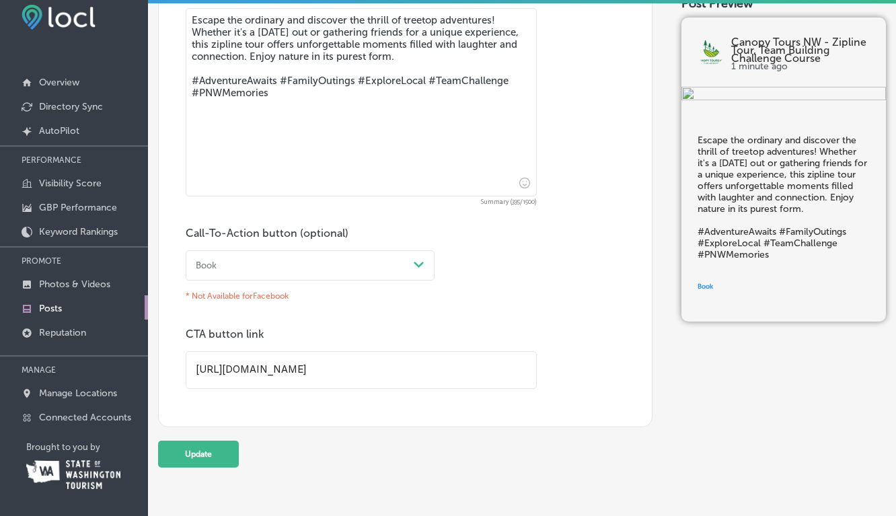
scroll to position [813, 0]
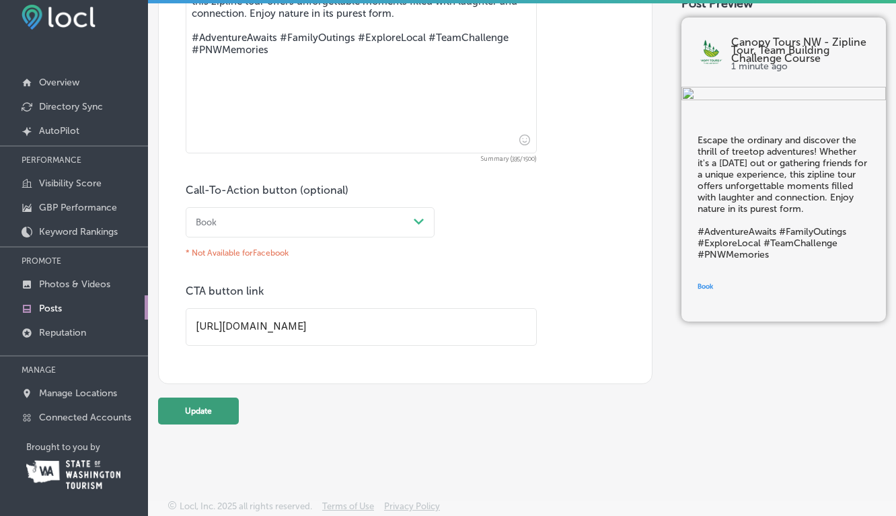
click at [199, 414] on button "Update" at bounding box center [198, 410] width 81 height 27
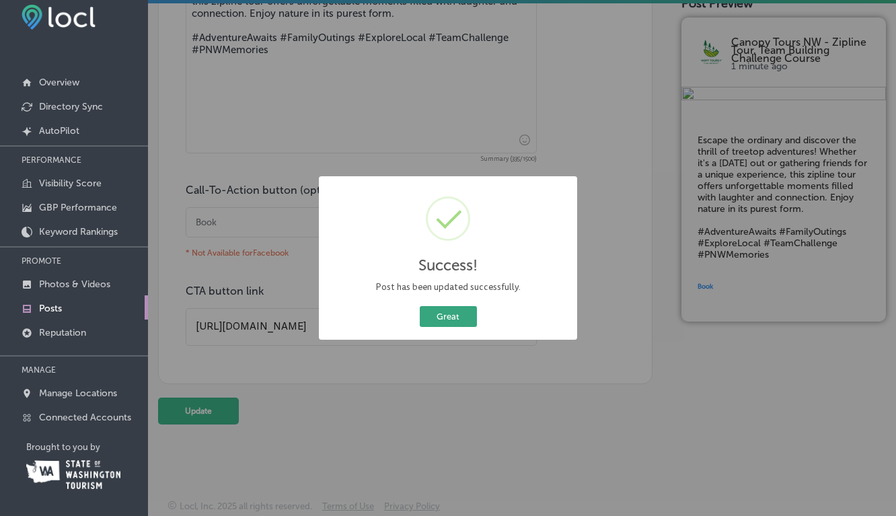
click at [442, 320] on button "Great" at bounding box center [448, 316] width 57 height 21
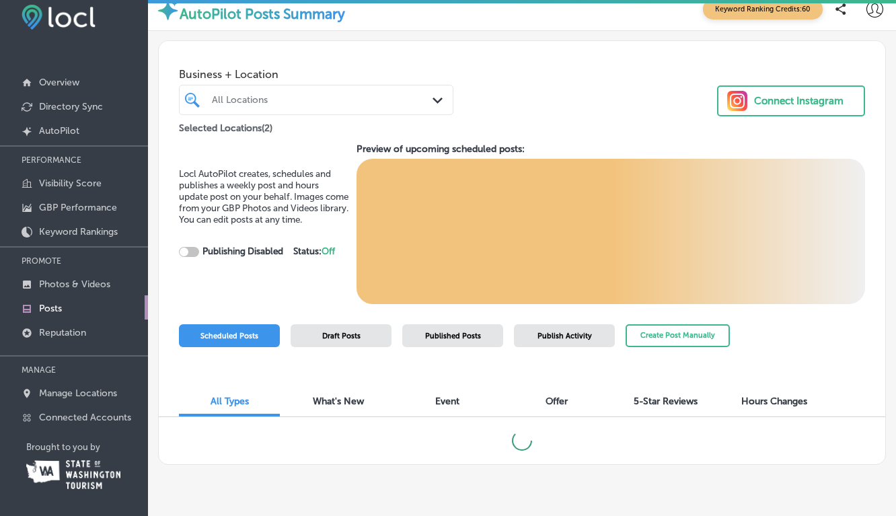
checkbox input "true"
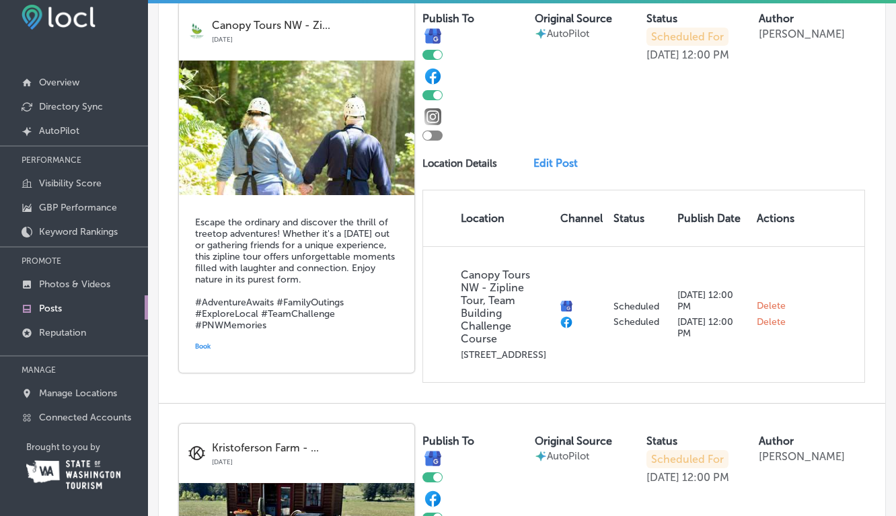
scroll to position [1760, 0]
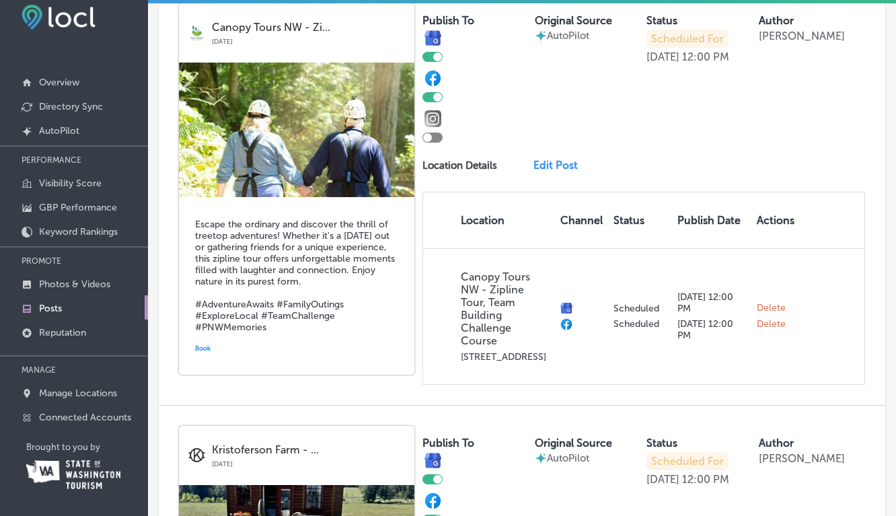
click at [553, 159] on link "Edit Post" at bounding box center [559, 165] width 52 height 13
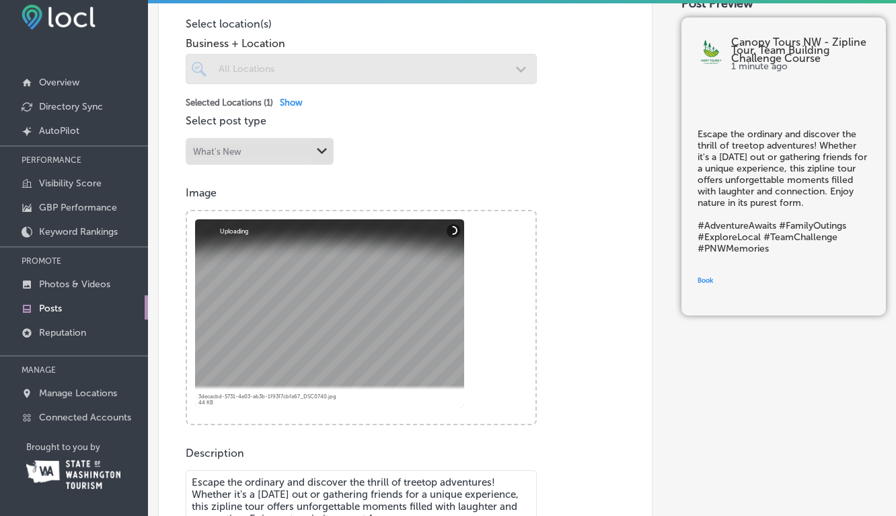
scroll to position [347, 0]
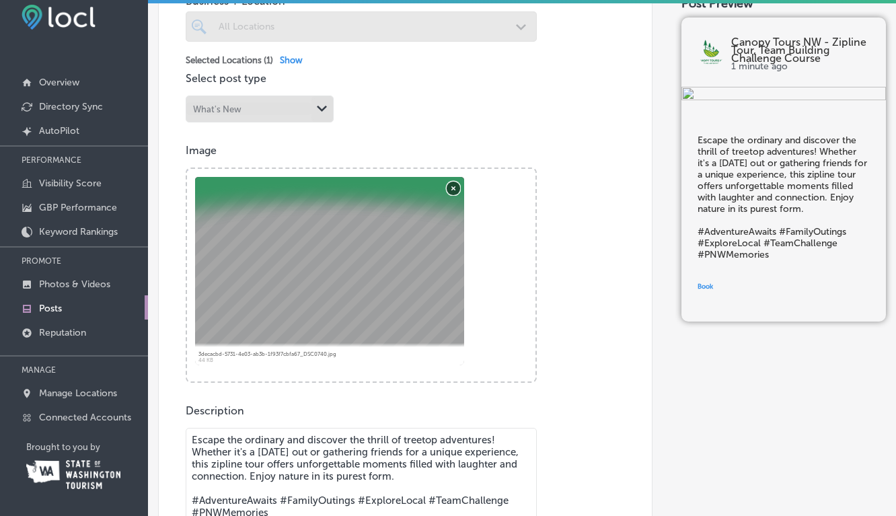
click at [455, 188] on button "Remove" at bounding box center [452, 187] width 13 height 13
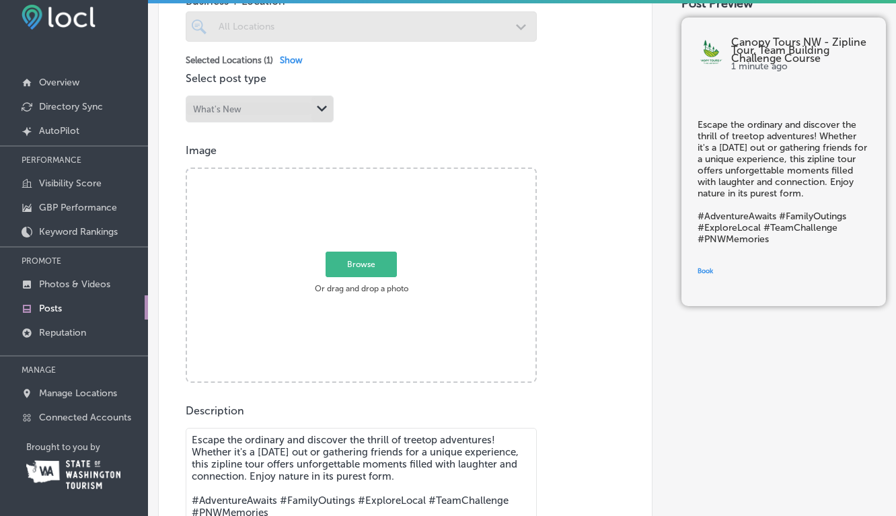
click at [355, 274] on span "Browse" at bounding box center [360, 264] width 71 height 26
click at [355, 173] on input "Browse Or drag and drop a photo" at bounding box center [361, 171] width 348 height 4
type input "C:\fakepath\IMG_0499.heic"
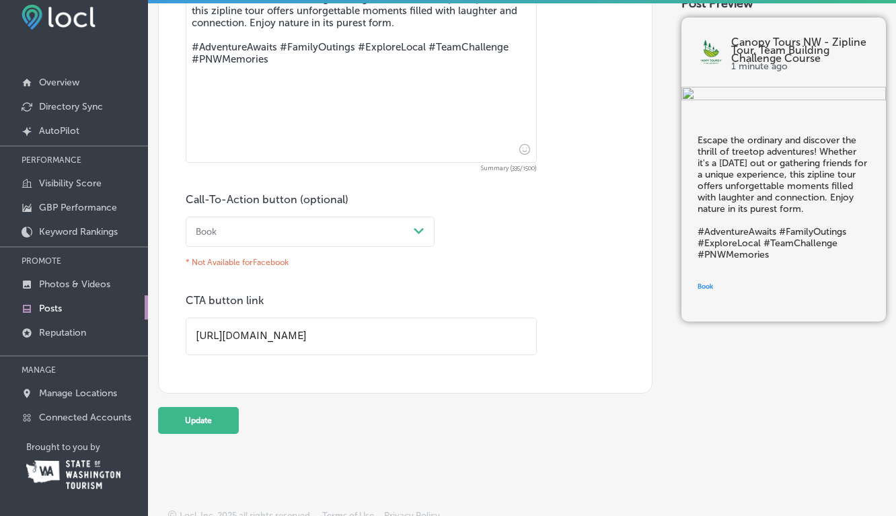
scroll to position [813, 0]
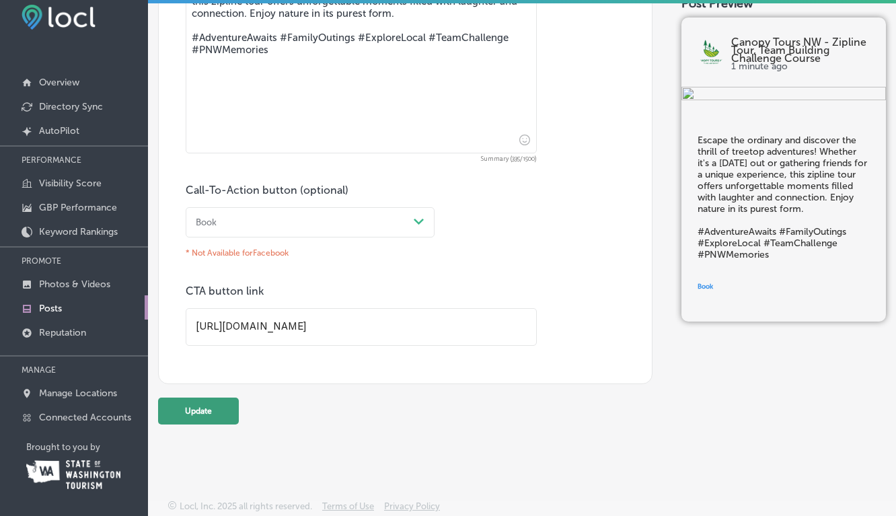
click at [210, 410] on button "Update" at bounding box center [198, 410] width 81 height 27
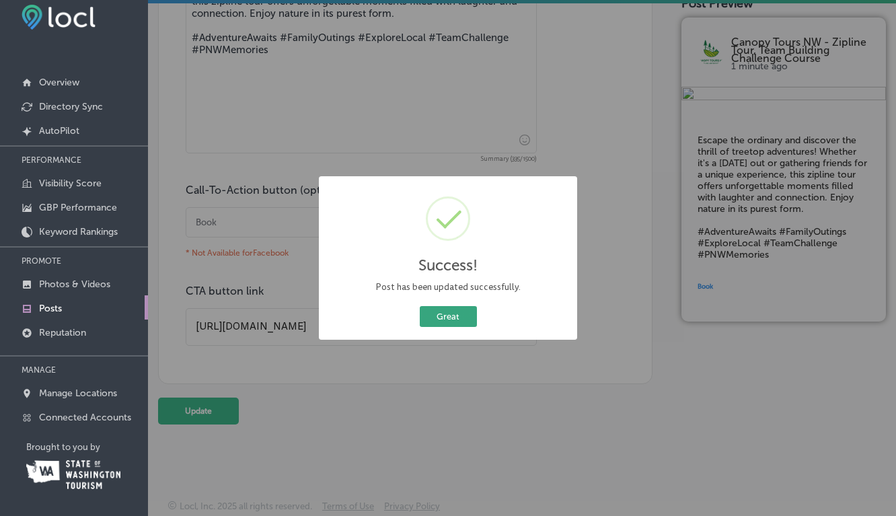
click at [451, 316] on button "Great" at bounding box center [448, 316] width 57 height 21
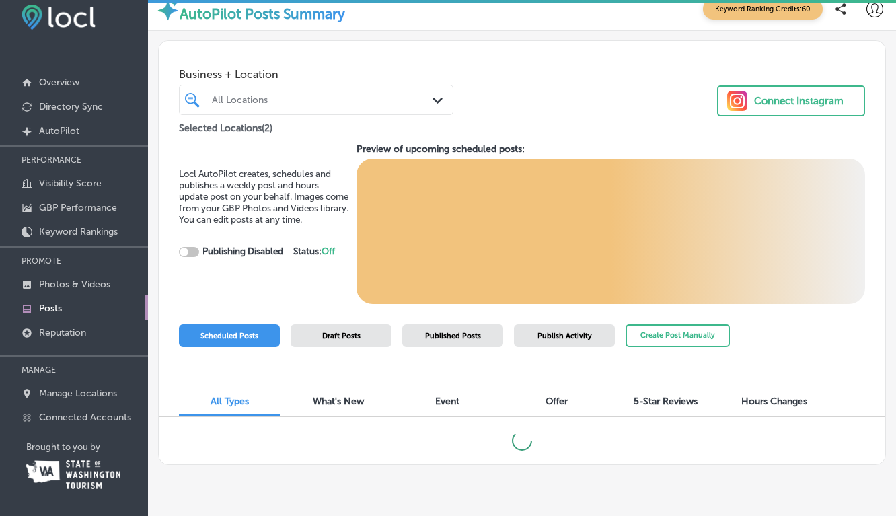
checkbox input "true"
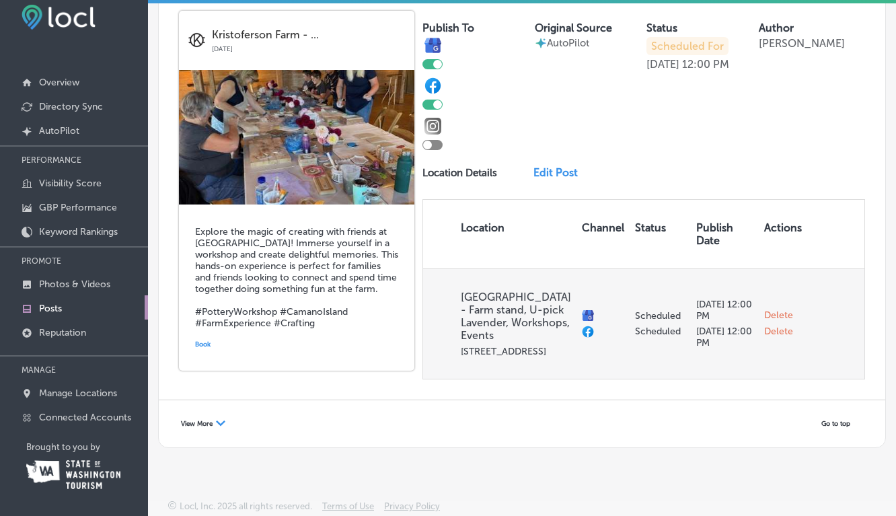
scroll to position [2663, 0]
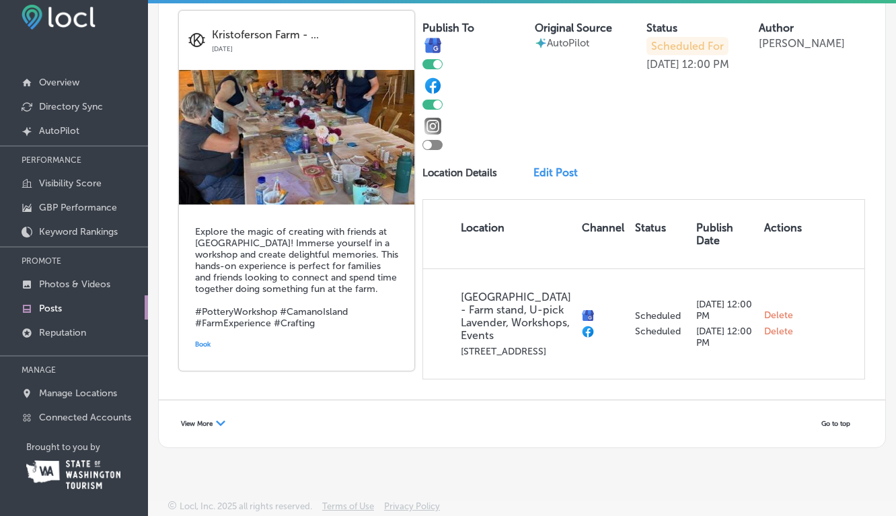
click at [204, 421] on span "View More" at bounding box center [197, 424] width 32 height 8
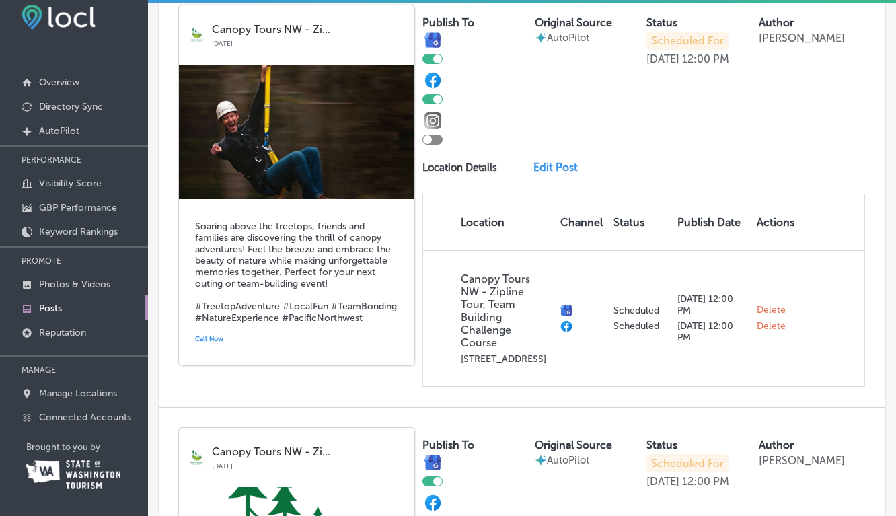
scroll to position [3049, 0]
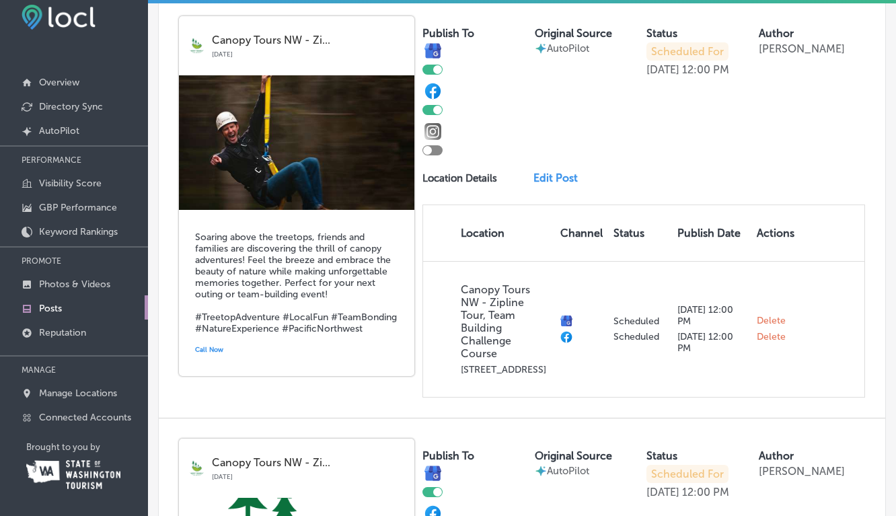
click at [559, 184] on link "Edit Post" at bounding box center [559, 177] width 52 height 13
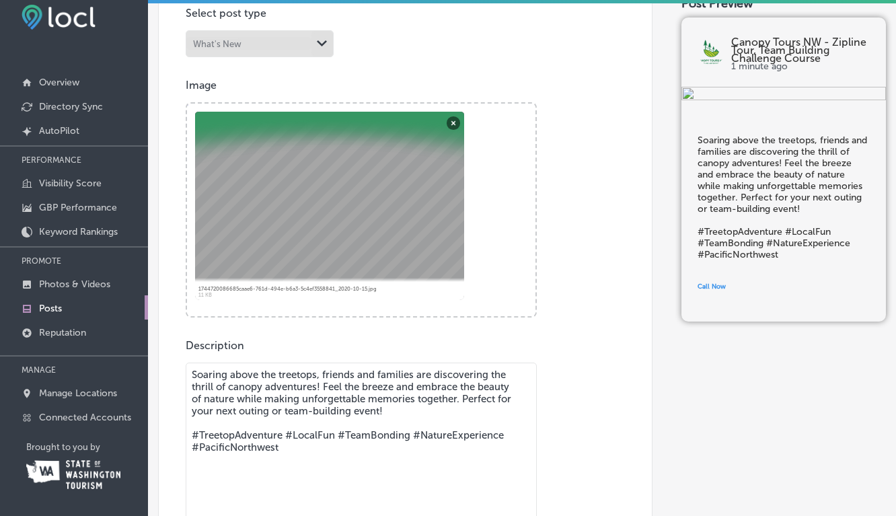
scroll to position [393, 0]
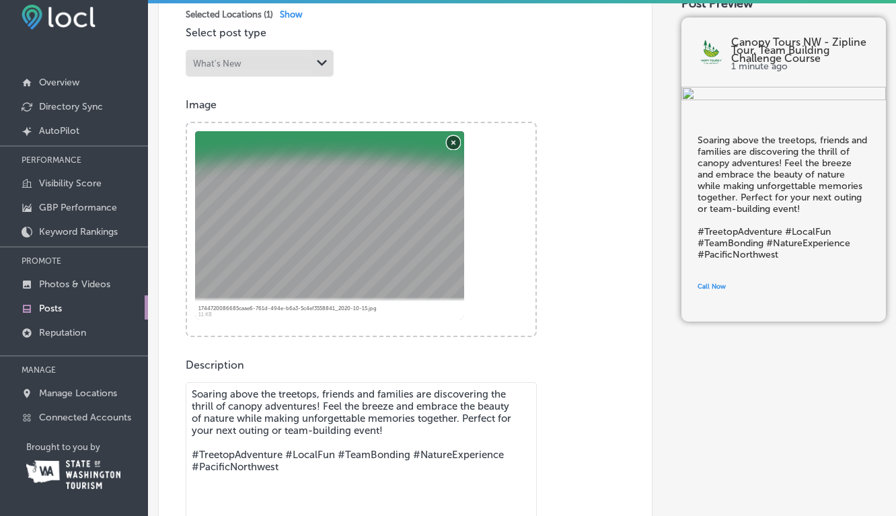
click at [453, 141] on button "Remove" at bounding box center [452, 141] width 13 height 13
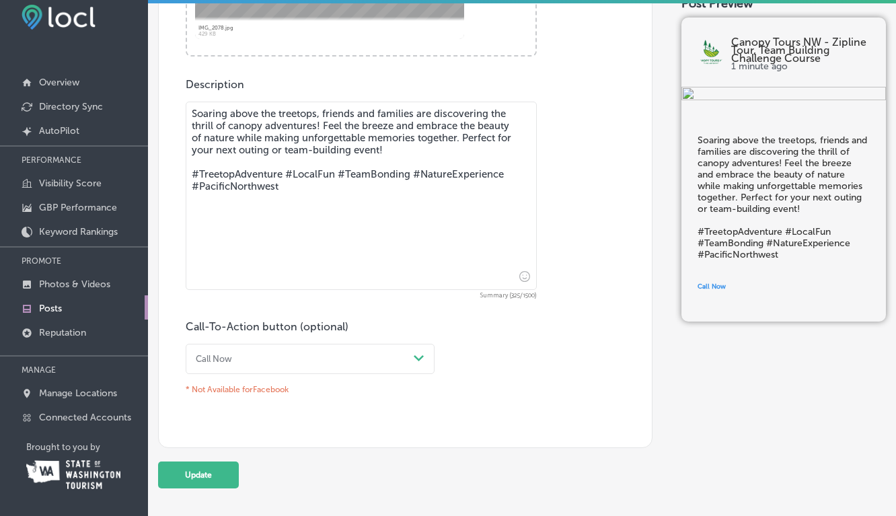
scroll to position [676, 0]
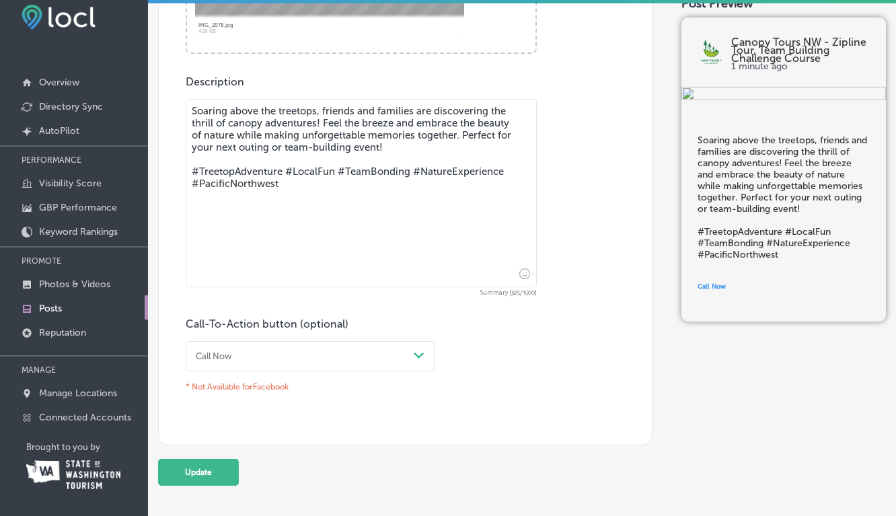
click at [422, 352] on div "Path Created with Sketch." at bounding box center [419, 356] width 22 height 22
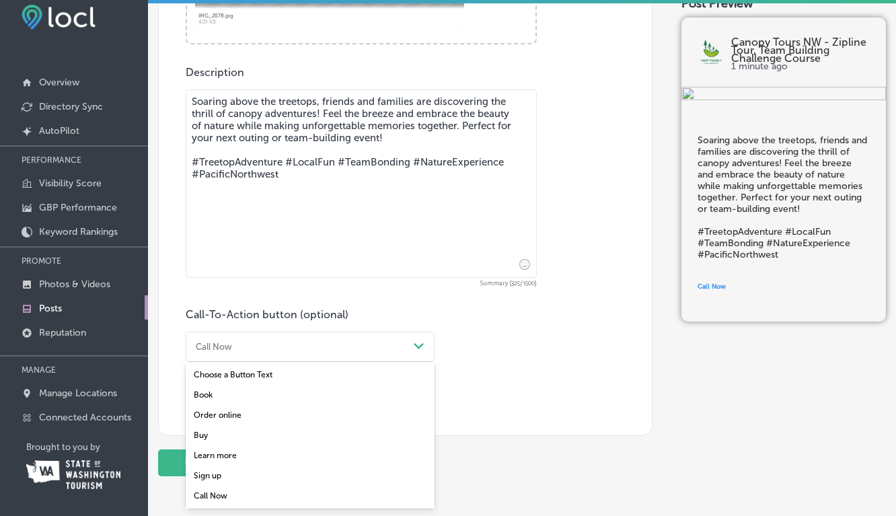
click at [206, 393] on div "Book" at bounding box center [310, 395] width 249 height 20
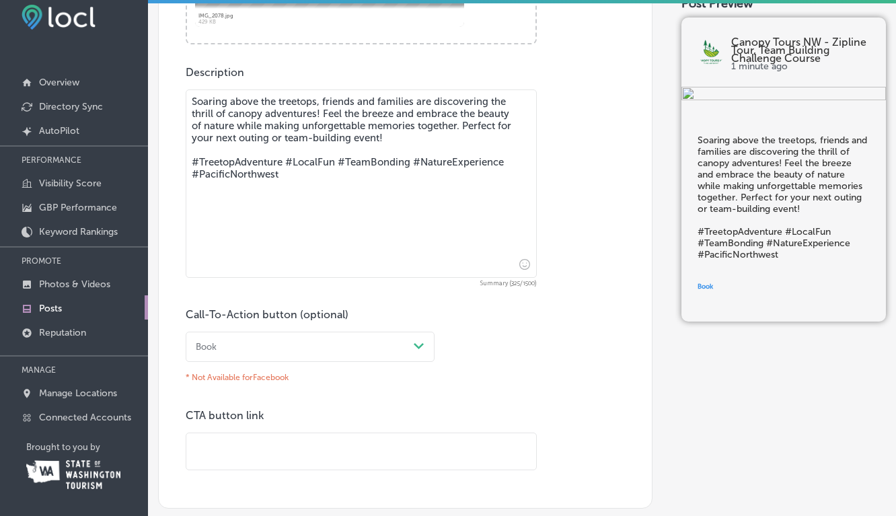
click at [212, 451] on input "text" at bounding box center [361, 451] width 350 height 37
type input "https://www.canopytoursnw.com/"
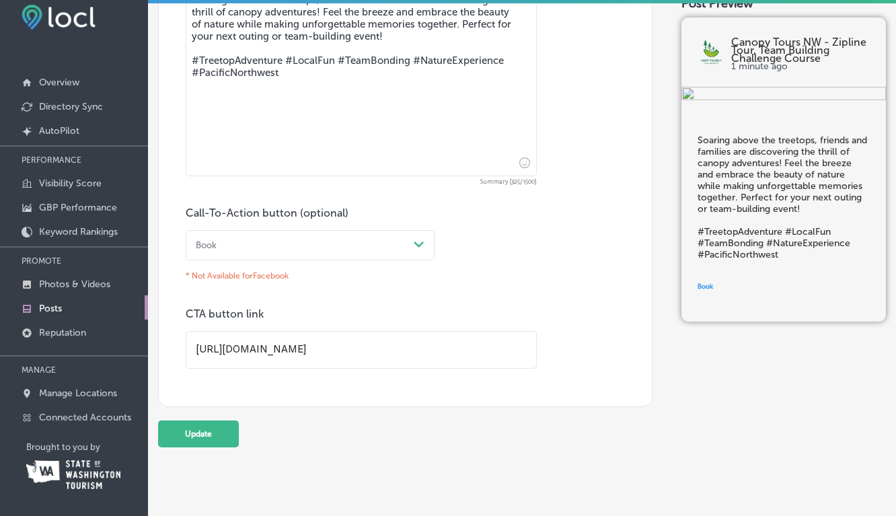
scroll to position [813, 0]
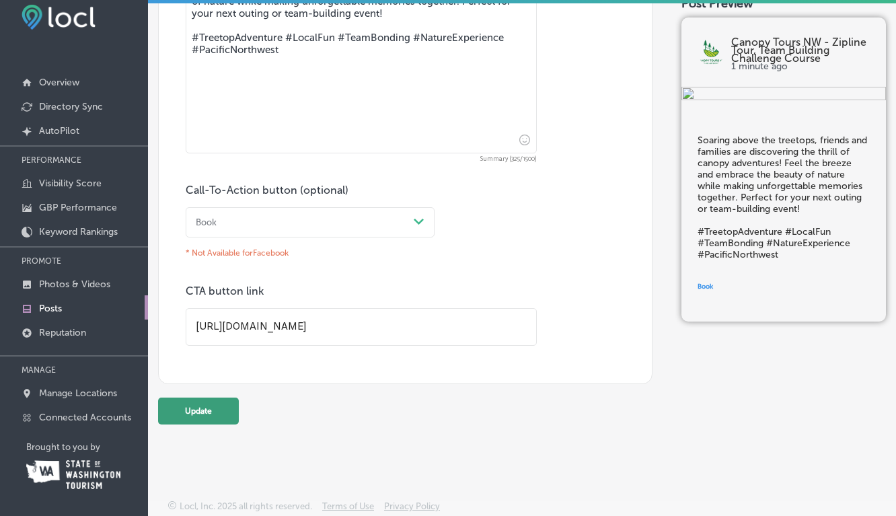
click at [197, 411] on button "Update" at bounding box center [198, 410] width 81 height 27
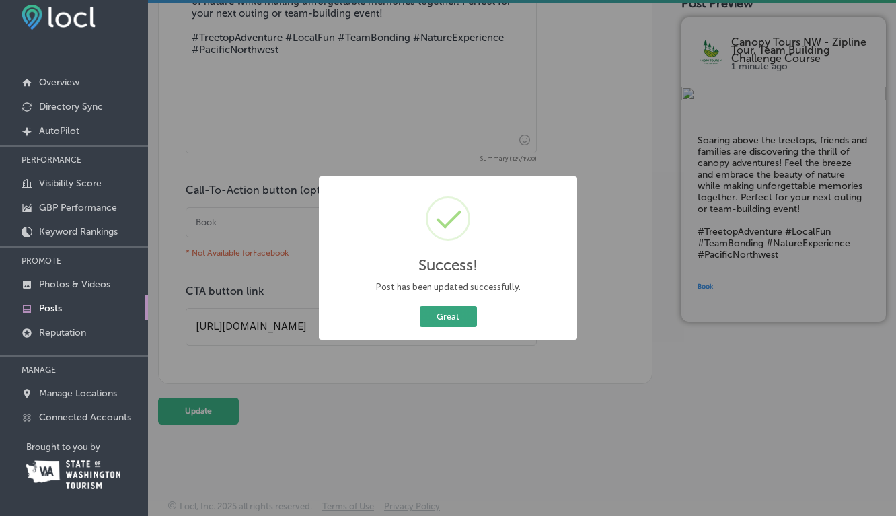
click at [451, 321] on button "Great" at bounding box center [448, 316] width 57 height 21
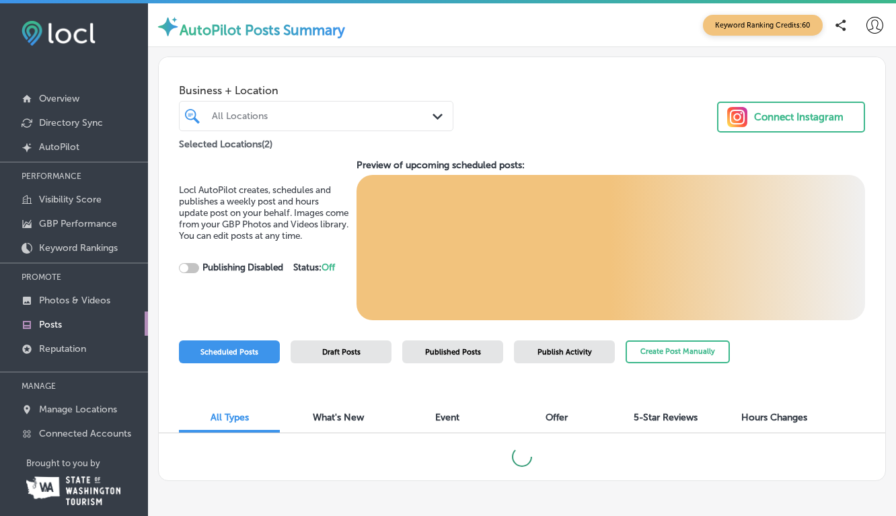
checkbox input "true"
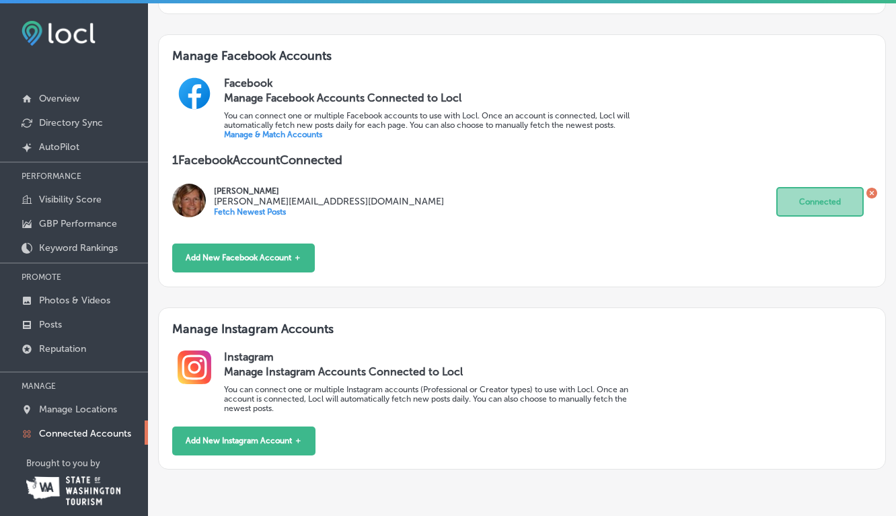
scroll to position [412, 0]
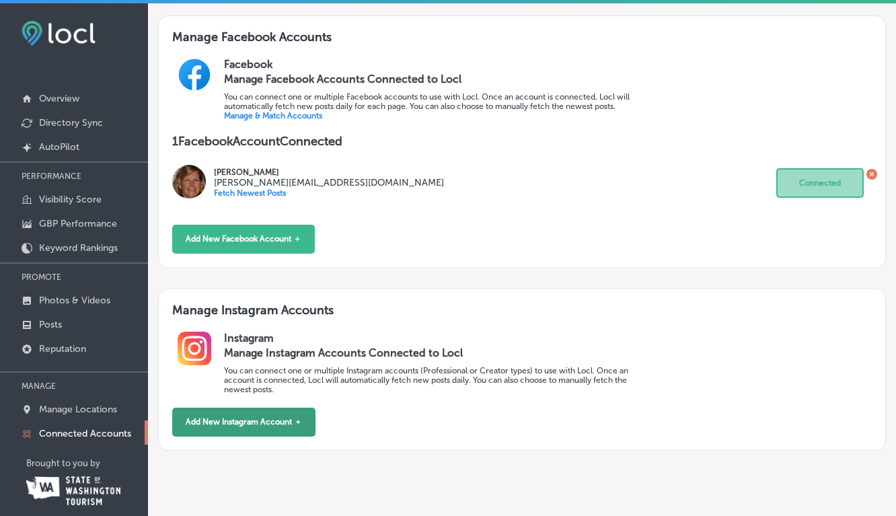
click at [228, 411] on button "Add New Instagram Account ＋" at bounding box center [243, 421] width 143 height 29
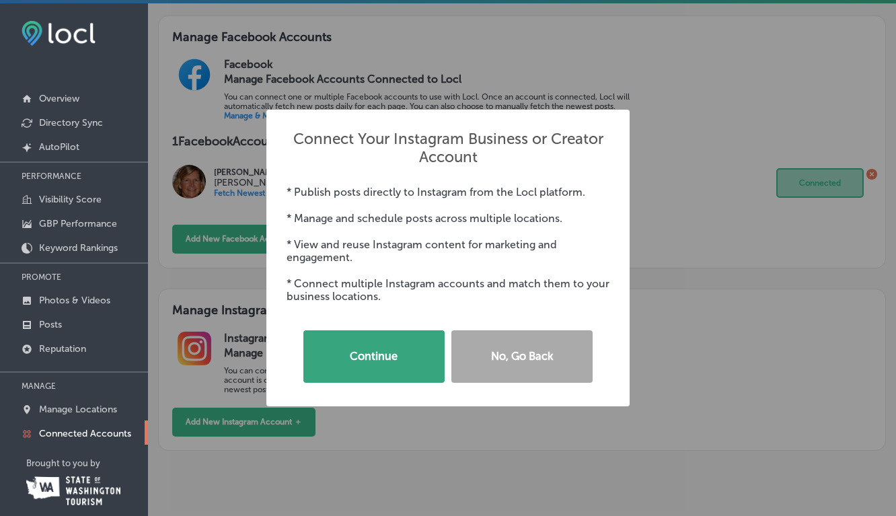
click at [358, 350] on button "Continue" at bounding box center [373, 356] width 141 height 52
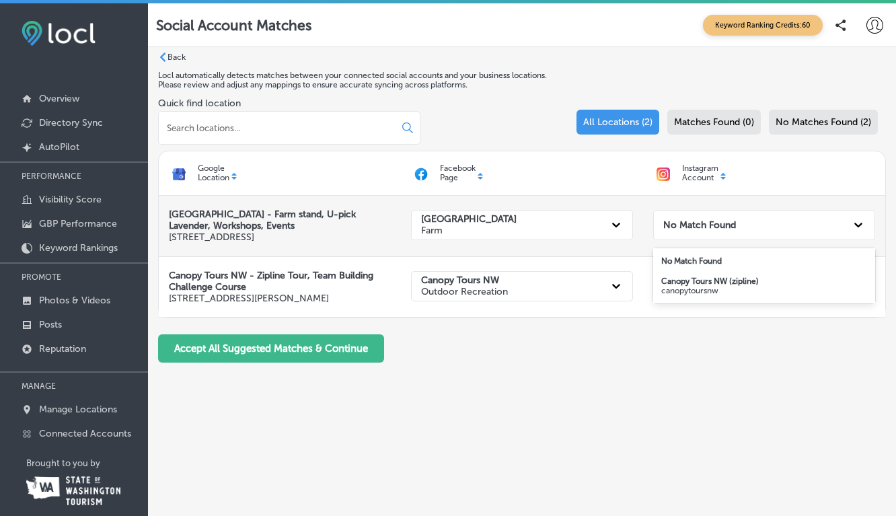
click at [862, 226] on icon at bounding box center [857, 224] width 13 height 13
click at [822, 210] on div "option No Match Found () focused, 1 of 2. 2 results available. Use Up and Down …" at bounding box center [764, 226] width 222 height 40
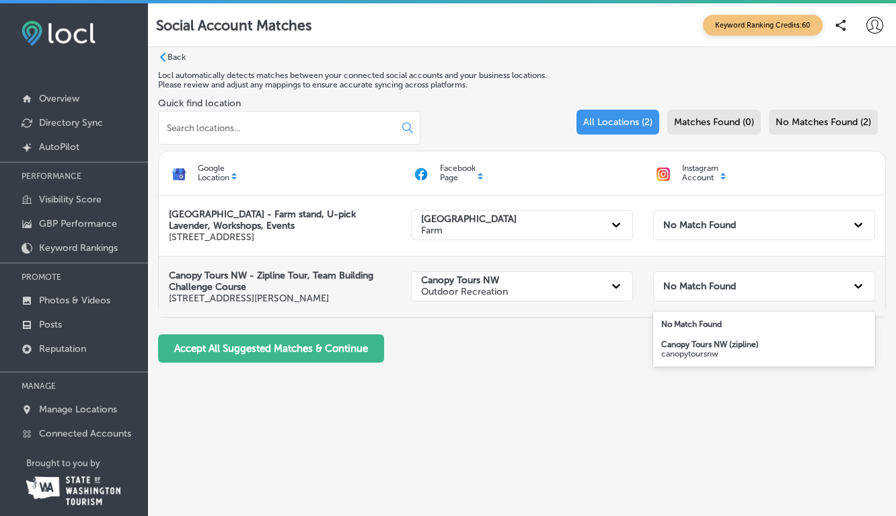
click at [859, 292] on icon at bounding box center [857, 285] width 13 height 13
click at [726, 346] on strong "Canopy Tours NW (zipline)" at bounding box center [710, 344] width 98 height 9
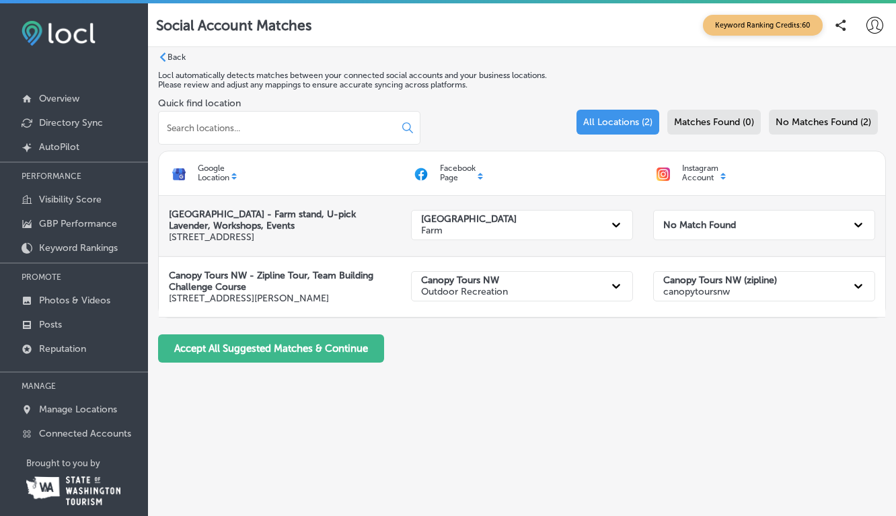
click at [860, 225] on icon at bounding box center [857, 224] width 13 height 13
click at [771, 228] on div "No Match Found" at bounding box center [752, 224] width 188 height 25
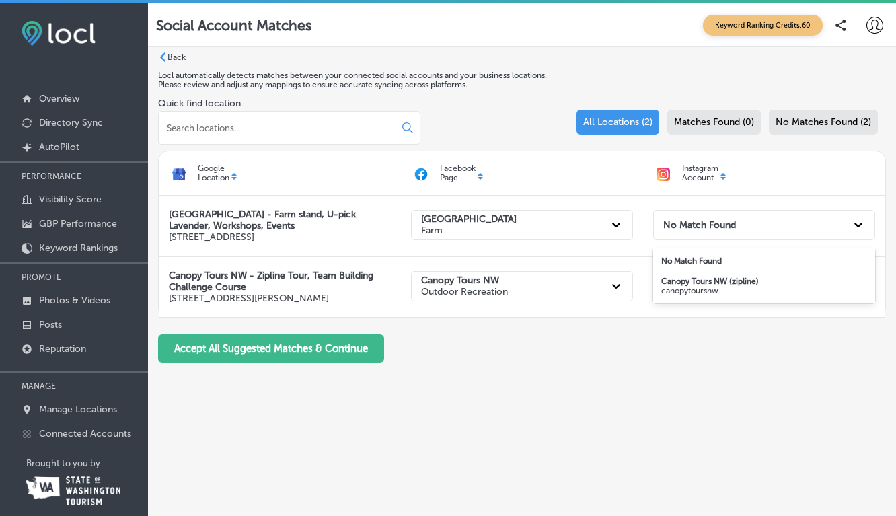
click at [704, 393] on div "Back Locl automatically detects matches between your connected social accounts …" at bounding box center [522, 258] width 748 height 422
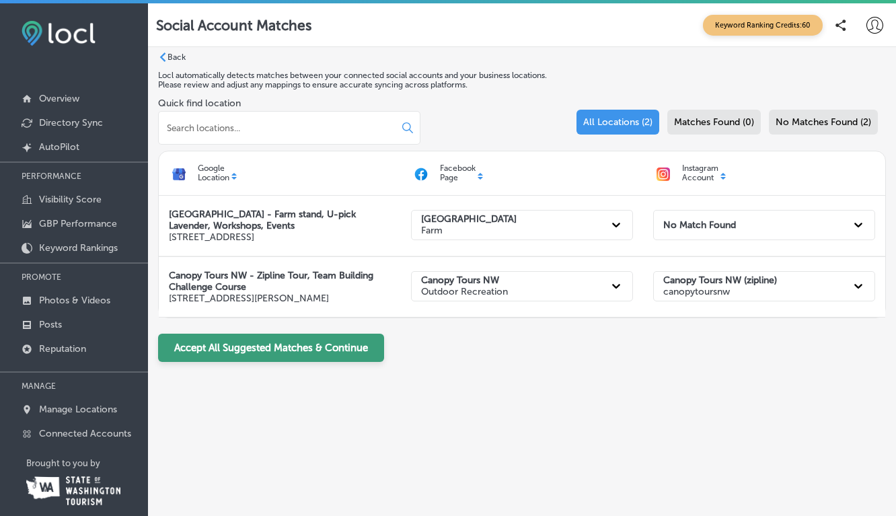
click at [304, 357] on button "Accept All Suggested Matches & Continue" at bounding box center [271, 348] width 226 height 28
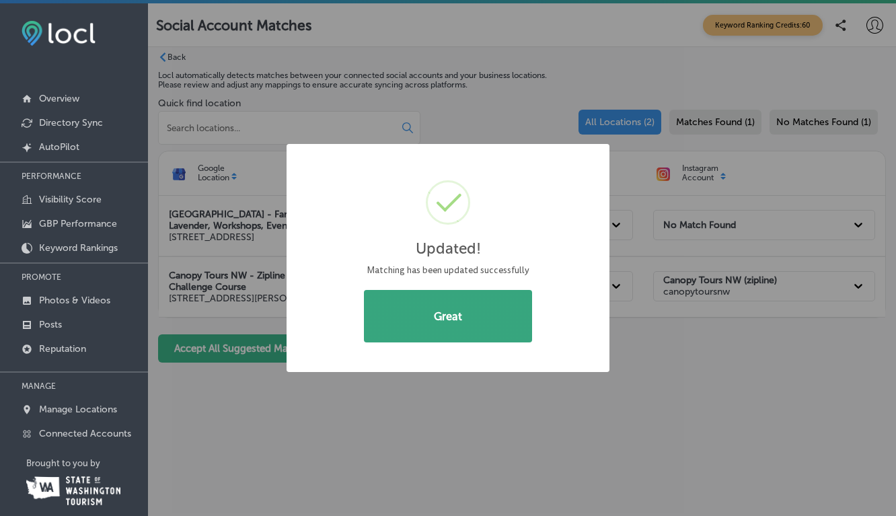
click at [451, 321] on button "Great" at bounding box center [448, 316] width 168 height 52
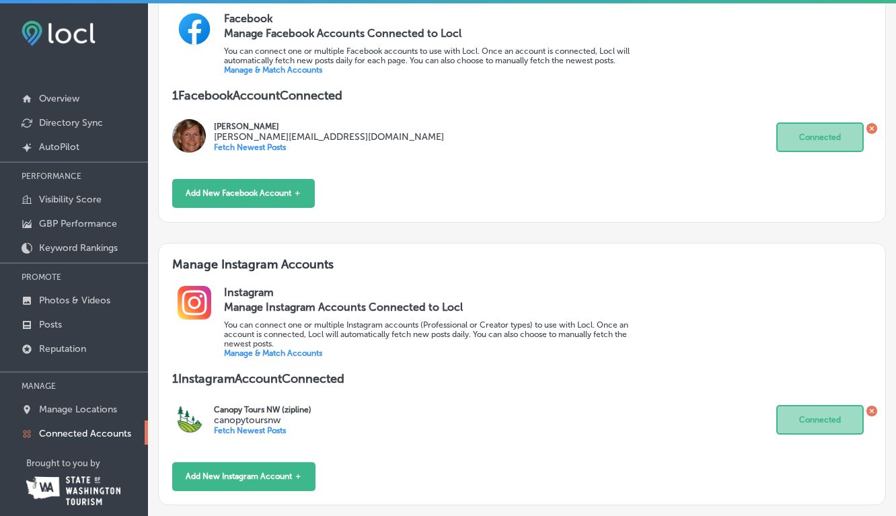
scroll to position [512, 0]
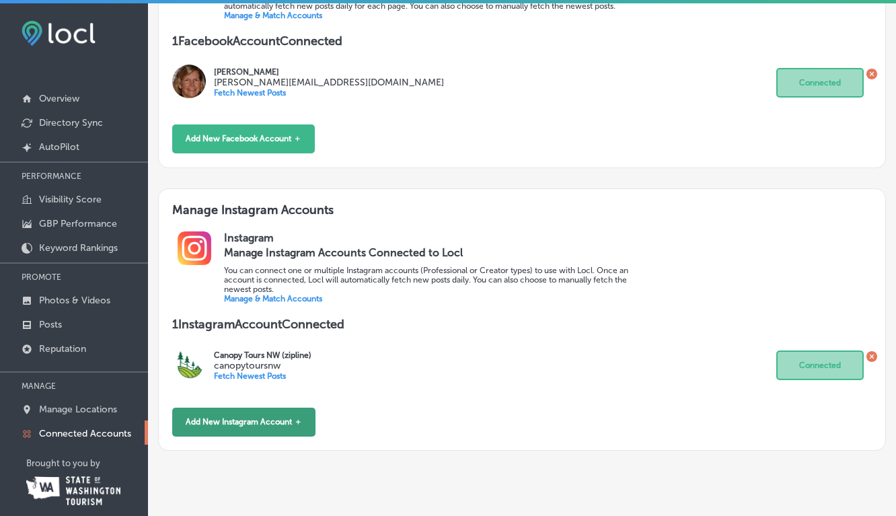
click at [280, 413] on button "Add New Instagram Account ＋" at bounding box center [243, 421] width 143 height 29
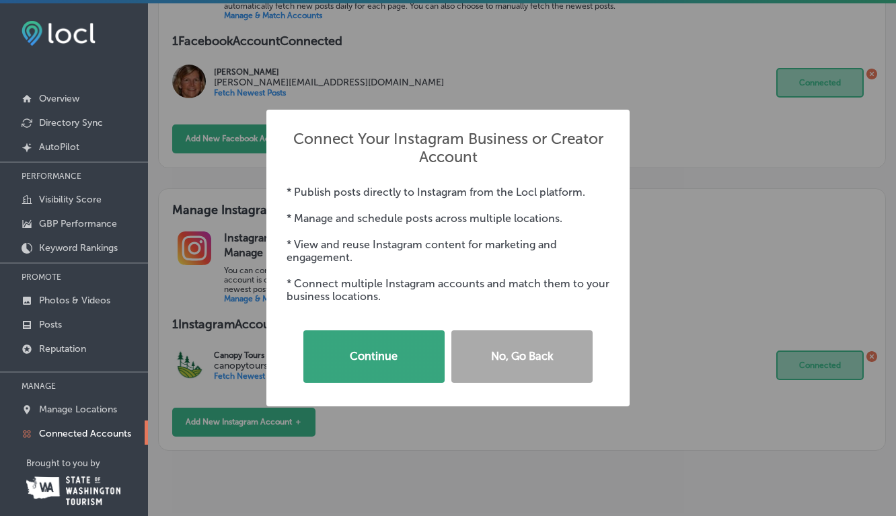
click at [385, 358] on button "Continue" at bounding box center [373, 356] width 141 height 52
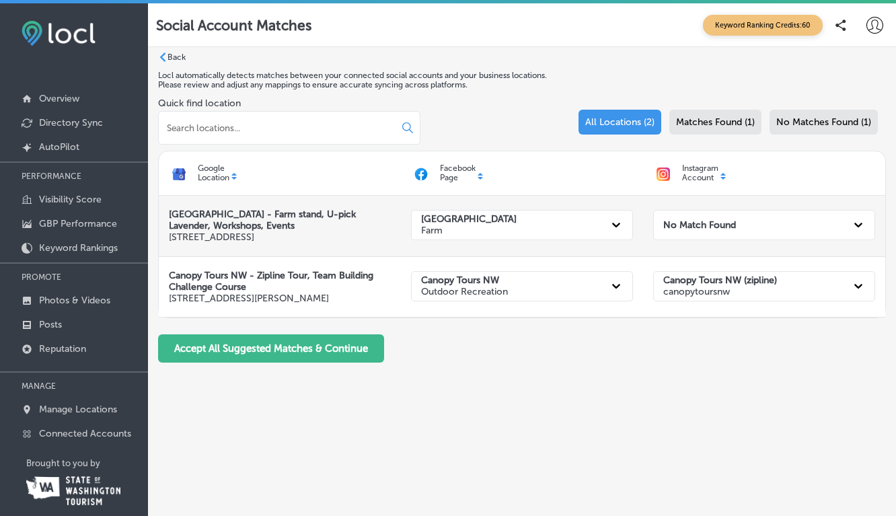
click at [859, 229] on icon at bounding box center [857, 224] width 13 height 13
click at [697, 225] on strong "No Match Found" at bounding box center [699, 224] width 73 height 11
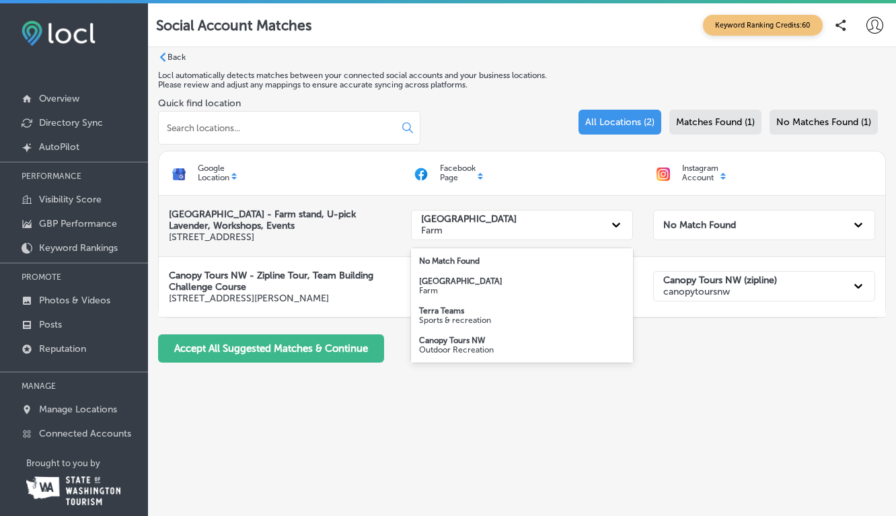
click at [615, 223] on icon at bounding box center [615, 224] width 13 height 13
click at [626, 203] on div "option [GEOGRAPHIC_DATA] (Farm) focused, 2 of 4. 4 results available. Use Up an…" at bounding box center [522, 226] width 242 height 60
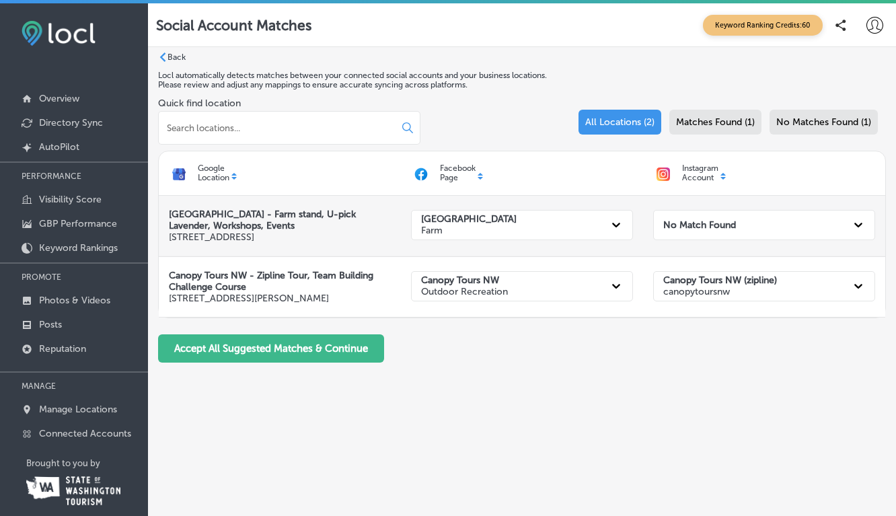
click at [724, 225] on strong "No Match Found" at bounding box center [699, 224] width 73 height 11
click at [796, 120] on span "No Matches Found (1)" at bounding box center [823, 121] width 95 height 11
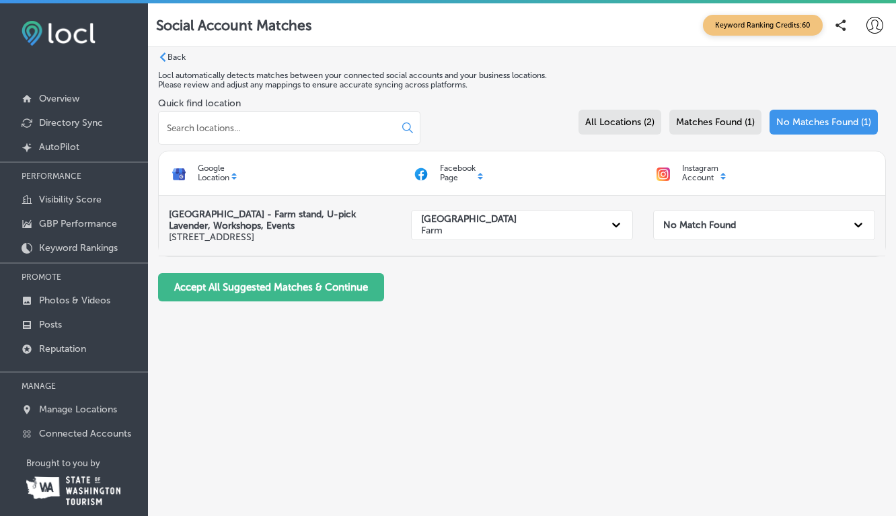
click at [706, 224] on strong "No Match Found" at bounding box center [699, 224] width 73 height 11
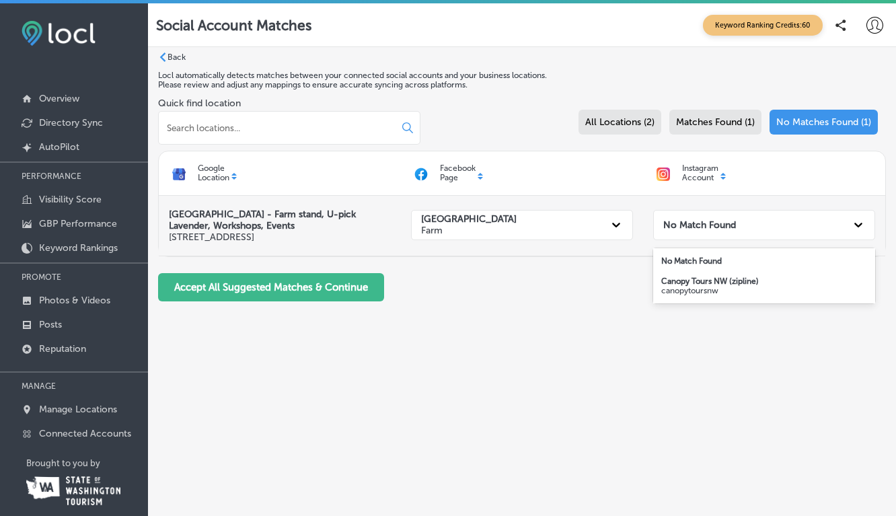
click at [728, 221] on div "No Match Found" at bounding box center [752, 224] width 188 height 25
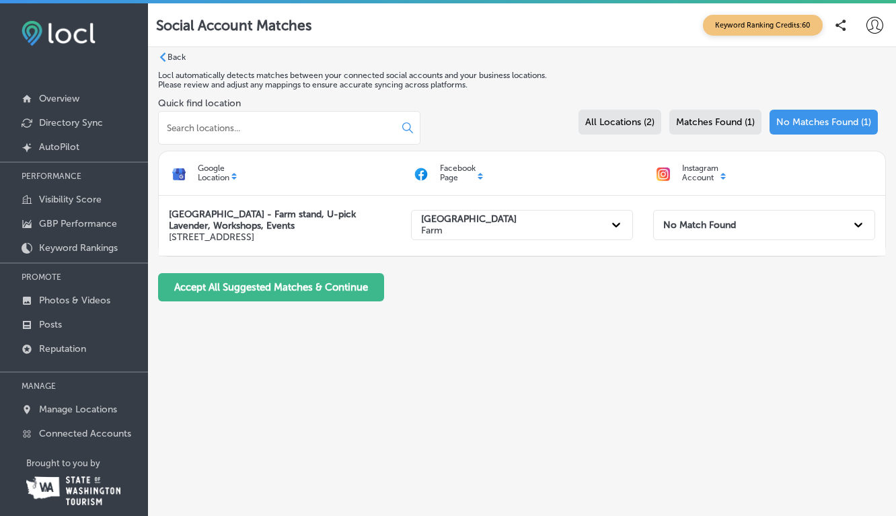
click at [228, 126] on input at bounding box center [276, 128] width 223 height 12
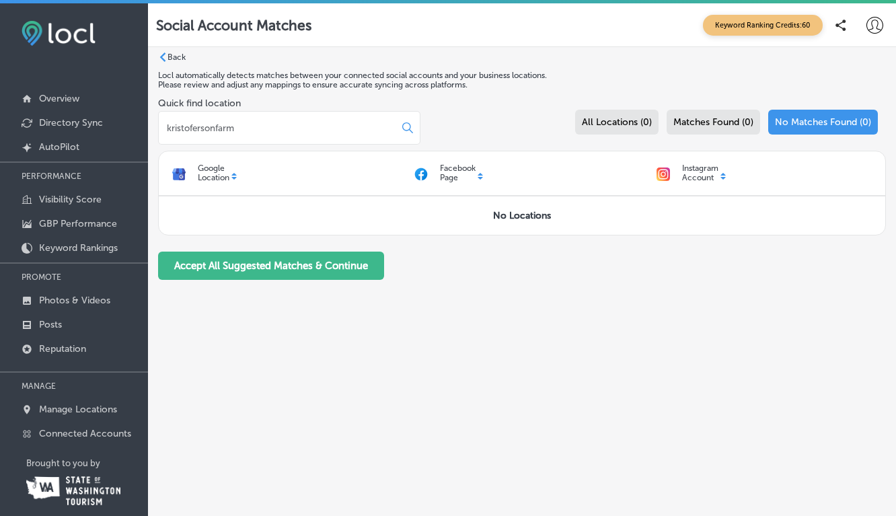
type input "kristofersonfarm"
click at [545, 120] on div "Quick find location kristofersonfarm All Locations (0) Matches Found (0) No Mat…" at bounding box center [522, 124] width 728 height 53
click at [719, 170] on div "Instagram Account" at bounding box center [764, 173] width 242 height 30
